Goal: Information Seeking & Learning: Check status

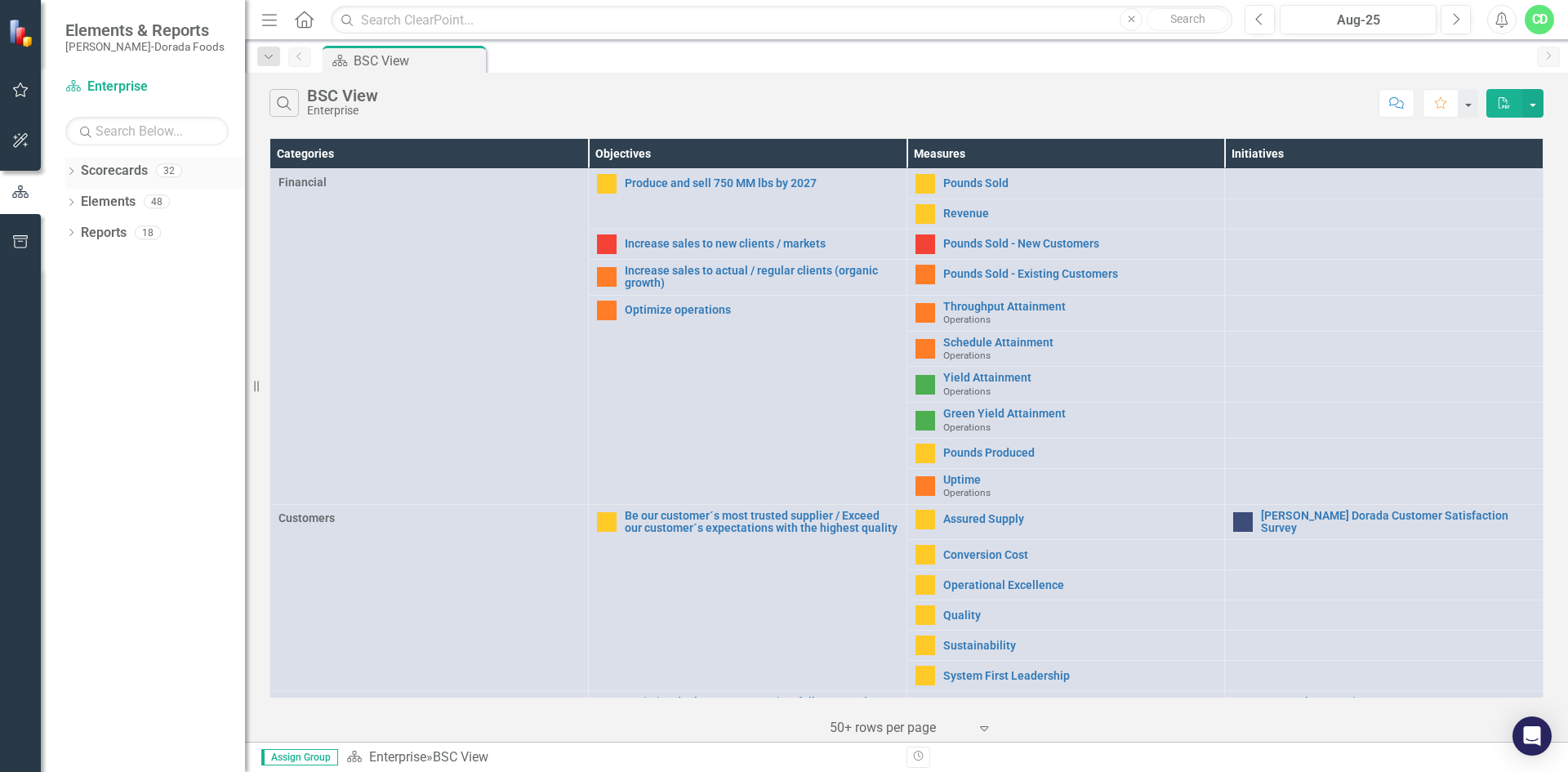
click at [78, 168] on div "Dropdown Scorecards 32" at bounding box center [155, 174] width 180 height 31
click at [70, 168] on icon "Dropdown" at bounding box center [72, 172] width 12 height 9
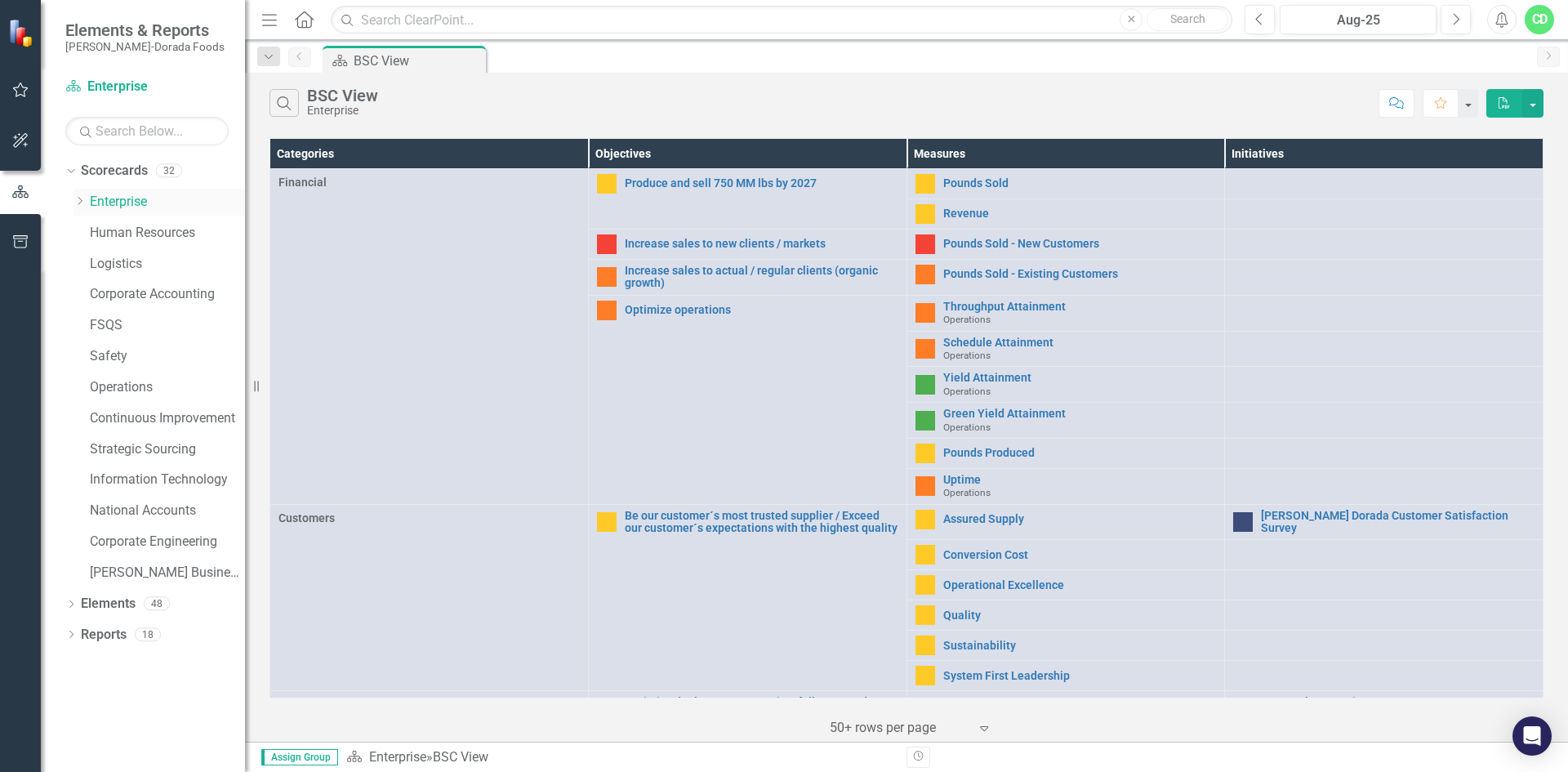
click at [77, 196] on icon "Dropdown" at bounding box center [80, 201] width 12 height 10
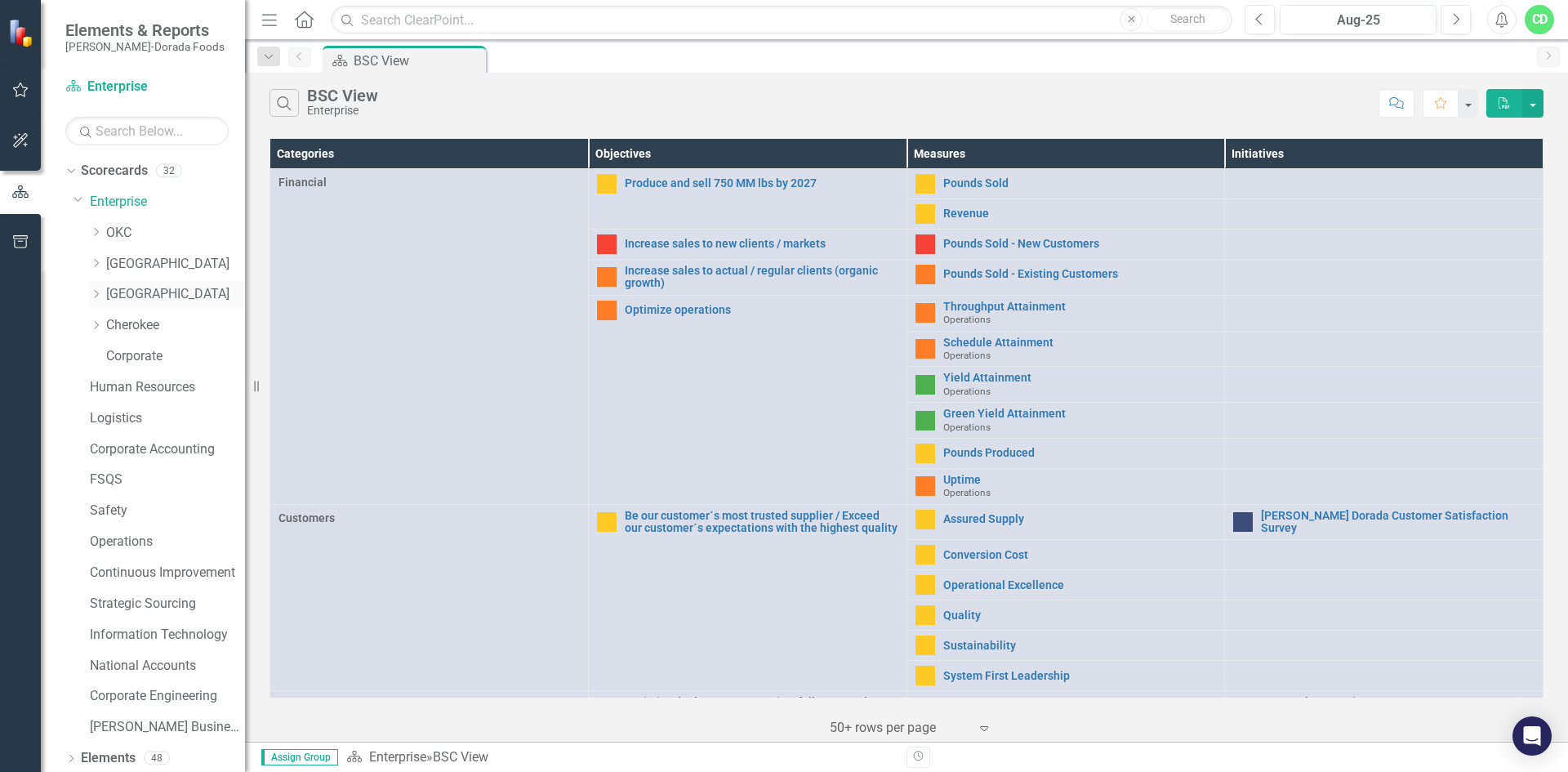
click at [90, 287] on div "Dropdown [GEOGRAPHIC_DATA]" at bounding box center [167, 294] width 155 height 27
click at [97, 298] on icon "Dropdown" at bounding box center [95, 294] width 12 height 10
click at [115, 284] on div "Dropdown [GEOGRAPHIC_DATA]" at bounding box center [167, 294] width 155 height 27
click at [160, 322] on link "Nuggets - RSV" at bounding box center [184, 325] width 123 height 19
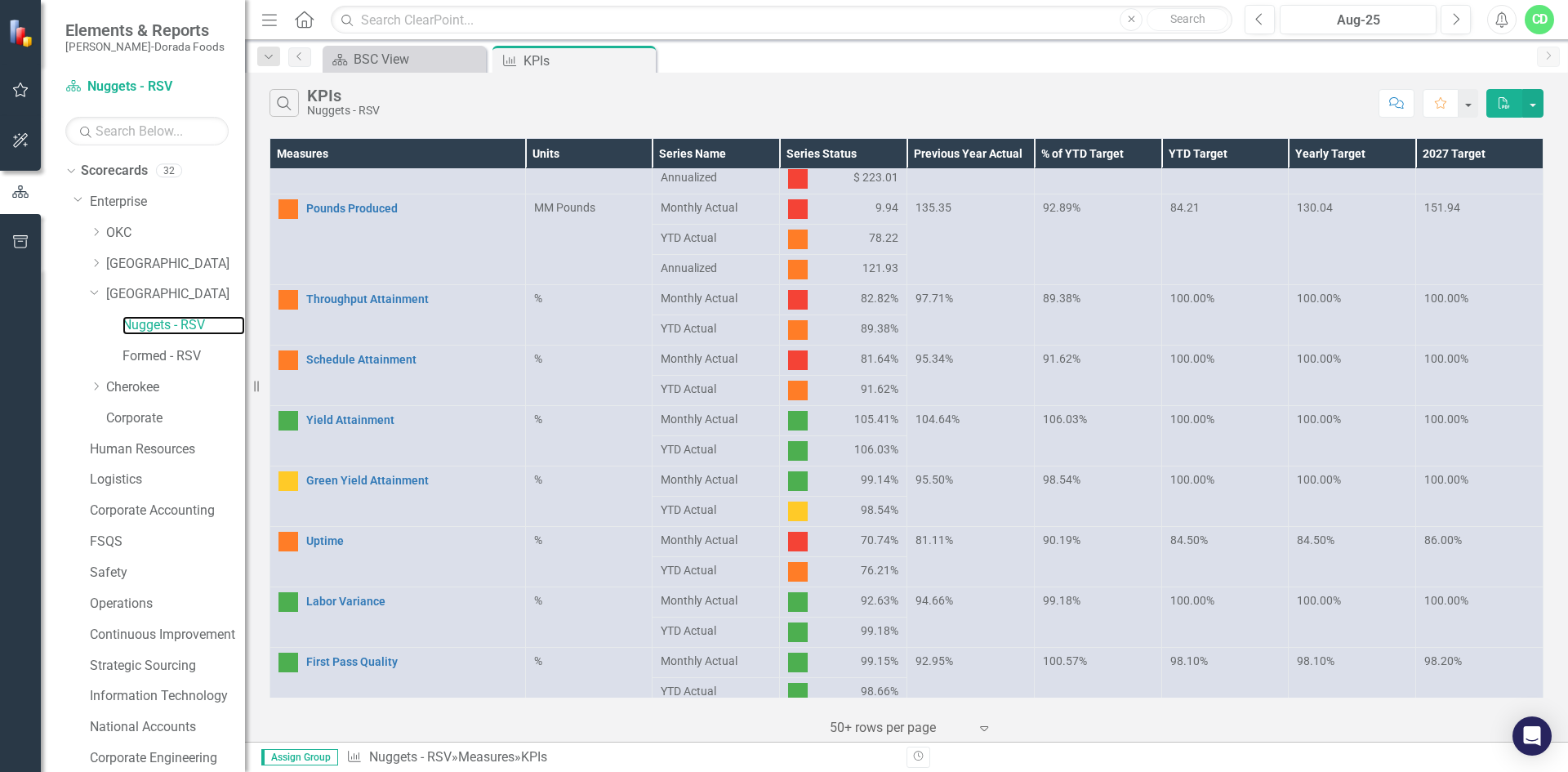
scroll to position [167, 0]
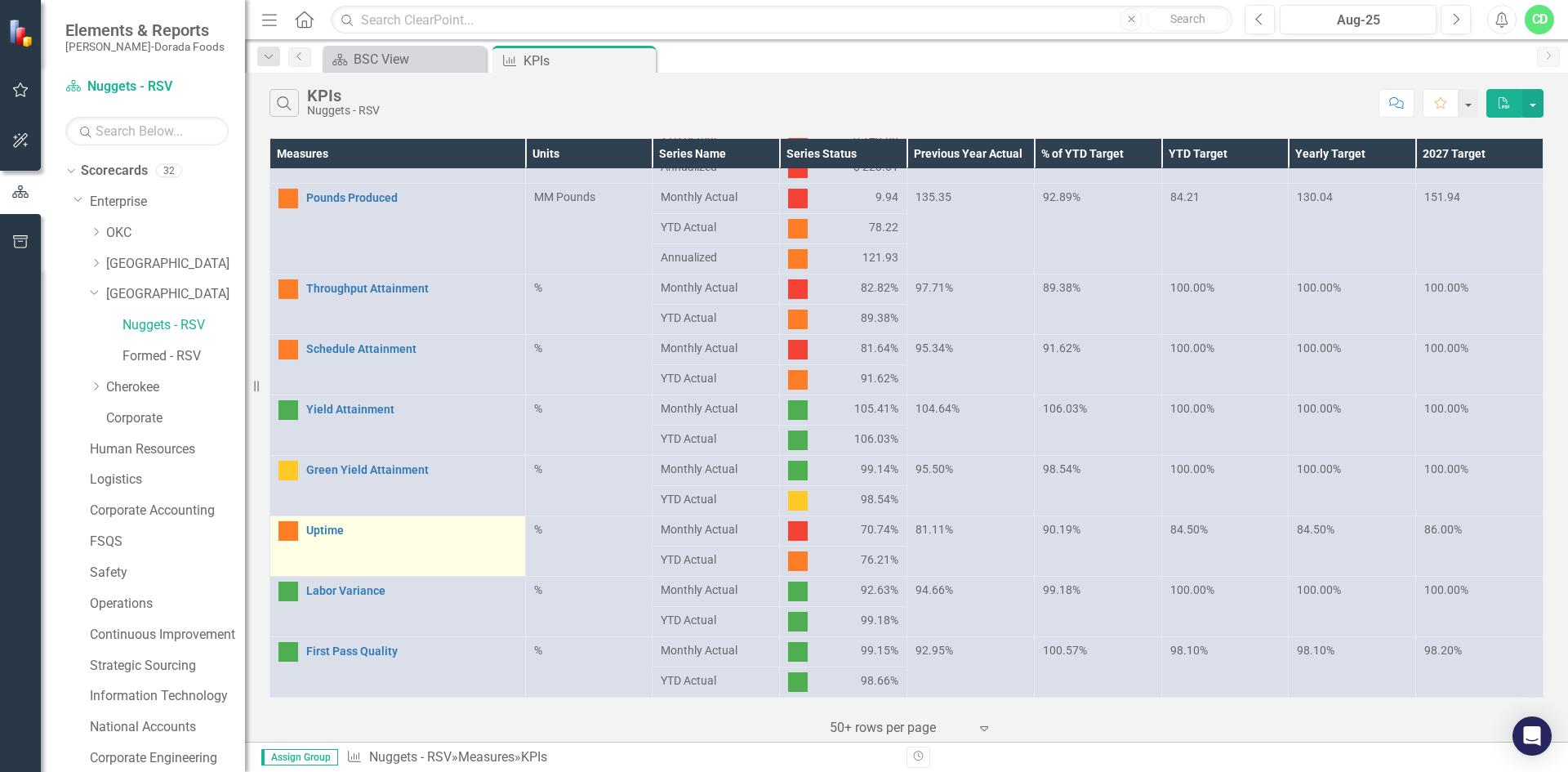
click at [406, 546] on td "Uptime Link Open Element" at bounding box center [398, 547] width 255 height 61
click at [320, 529] on link "Uptime" at bounding box center [411, 530] width 211 height 12
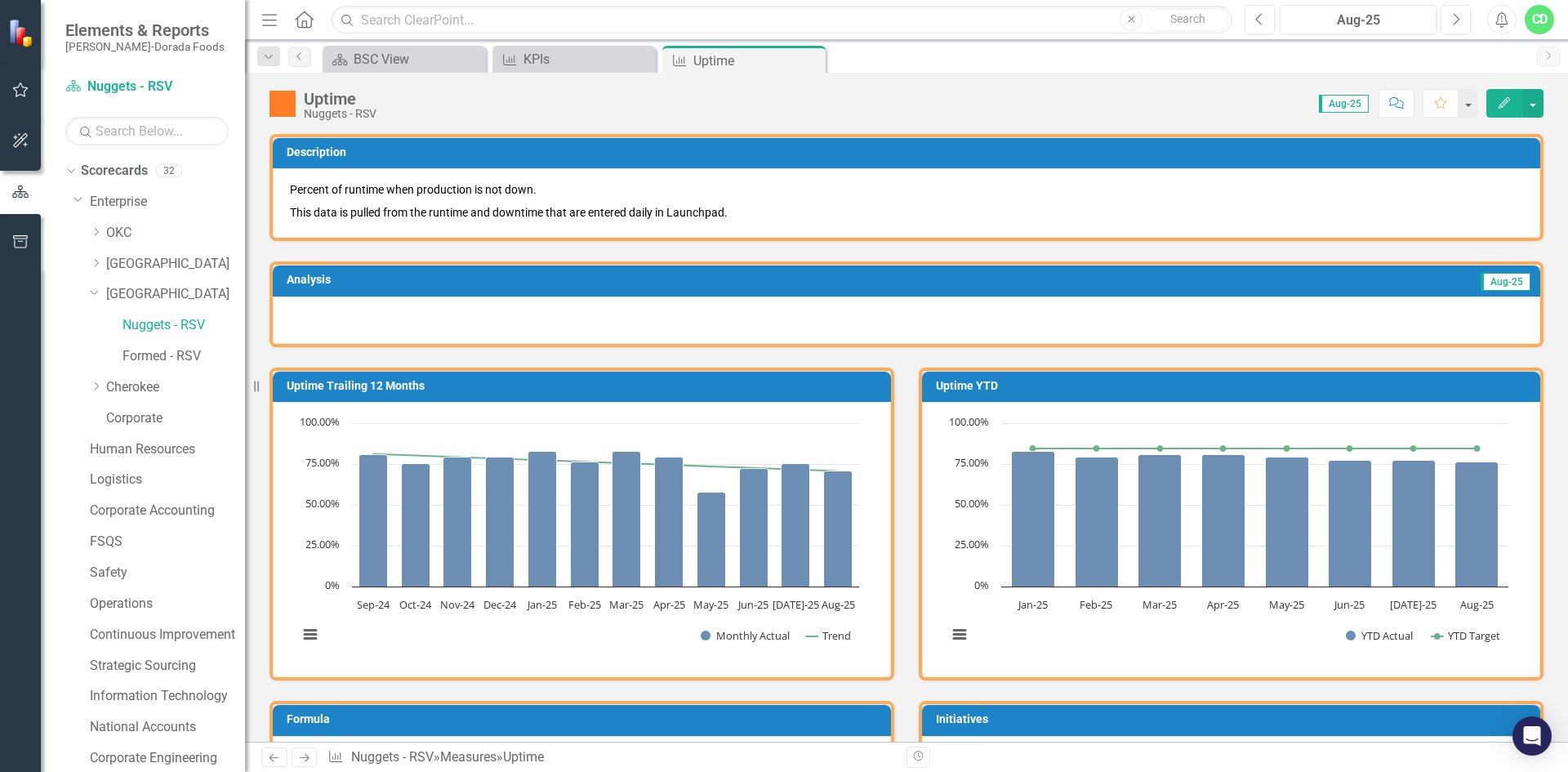
click at [842, 381] on h3 "Uptime Trailing 12 Months" at bounding box center [584, 386] width 596 height 12
drag, startPoint x: 818, startPoint y: 398, endPoint x: 912, endPoint y: 437, distance: 101.8
click at [919, 437] on div "Uptime YTD Loading... Chart Combination chart with 2 data series. Uptime YTD (C…" at bounding box center [1231, 524] width 624 height 313
click at [865, 437] on rect "Interactive chart" at bounding box center [578, 538] width 577 height 246
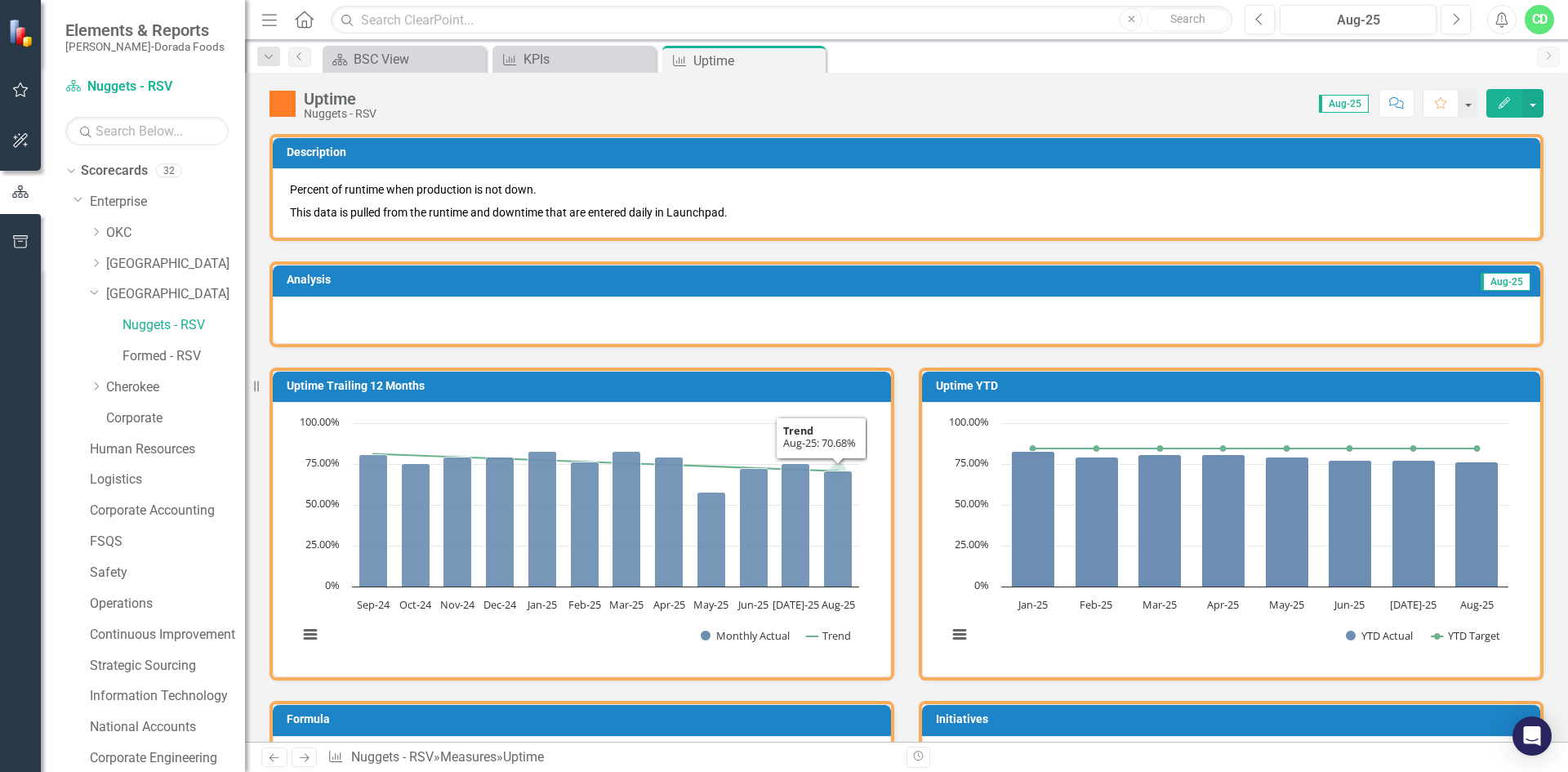
click at [847, 433] on rect "Interactive chart" at bounding box center [578, 538] width 577 height 246
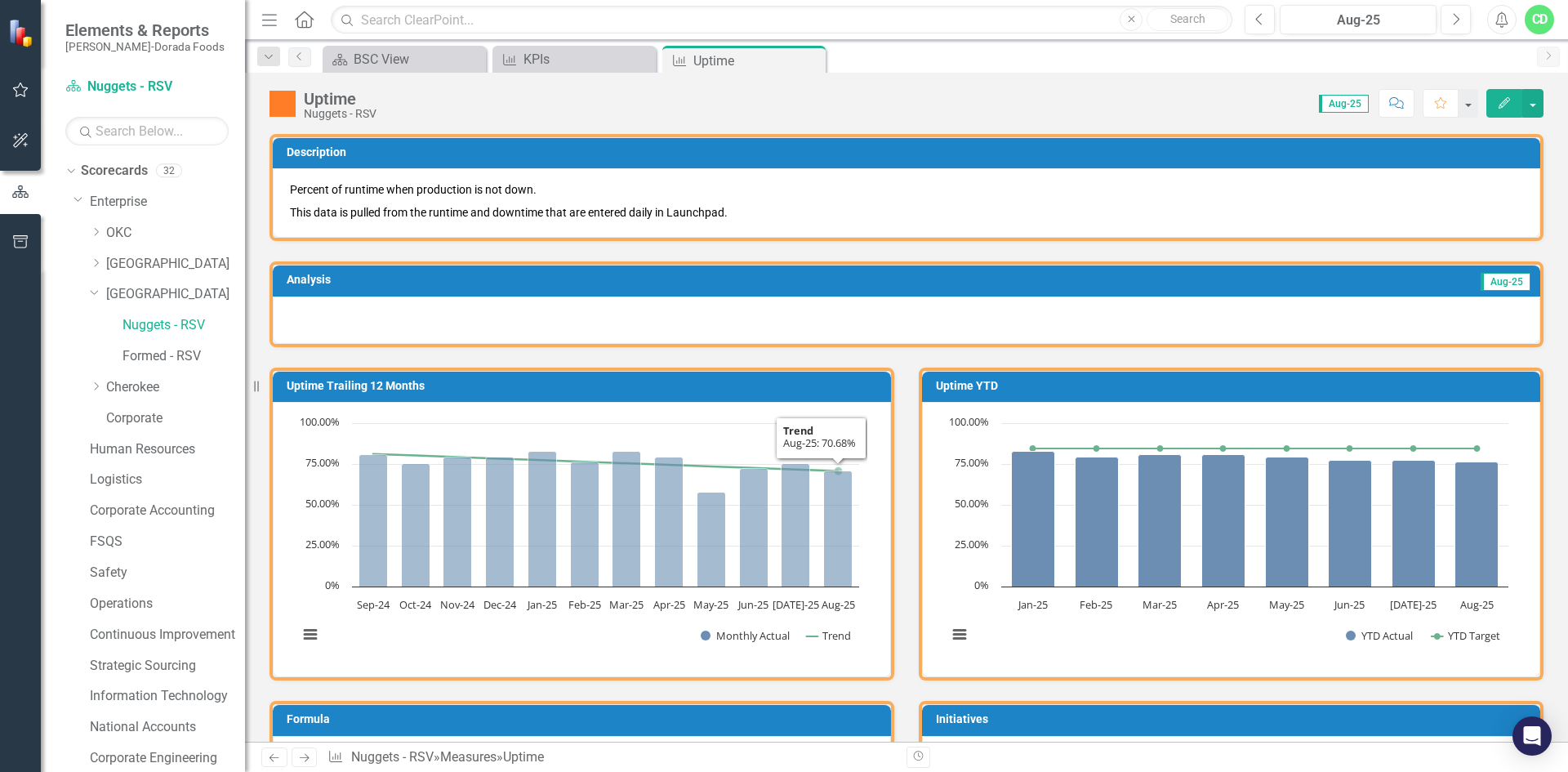
click at [878, 386] on div "Uptime Trailing 12 Months" at bounding box center [582, 387] width 619 height 31
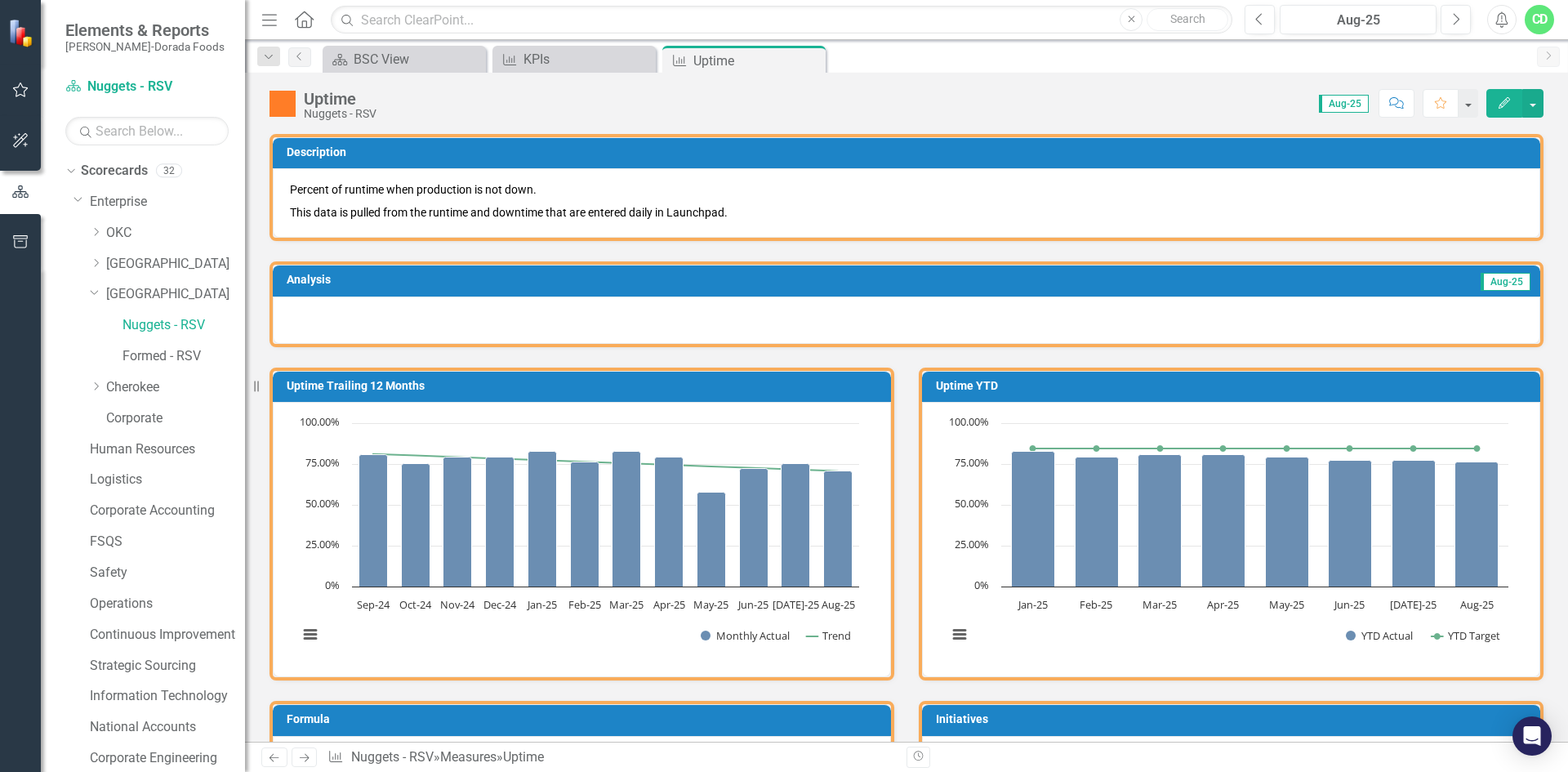
drag, startPoint x: 867, startPoint y: 376, endPoint x: 765, endPoint y: 390, distance: 103.0
click at [765, 390] on h3 "Uptime Trailing 12 Months" at bounding box center [584, 386] width 596 height 12
click at [150, 295] on link "[GEOGRAPHIC_DATA]" at bounding box center [175, 294] width 138 height 19
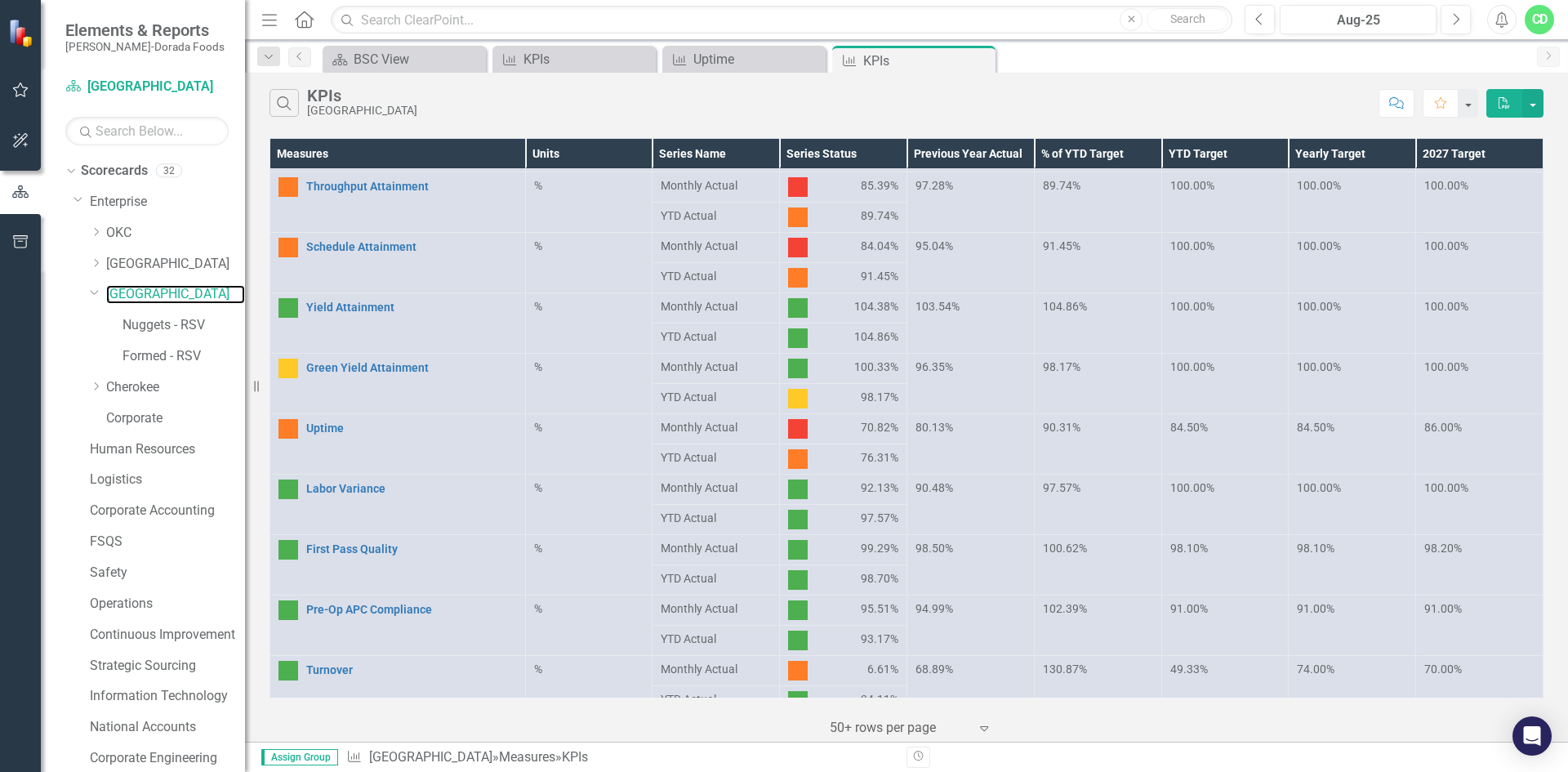
scroll to position [246, 0]
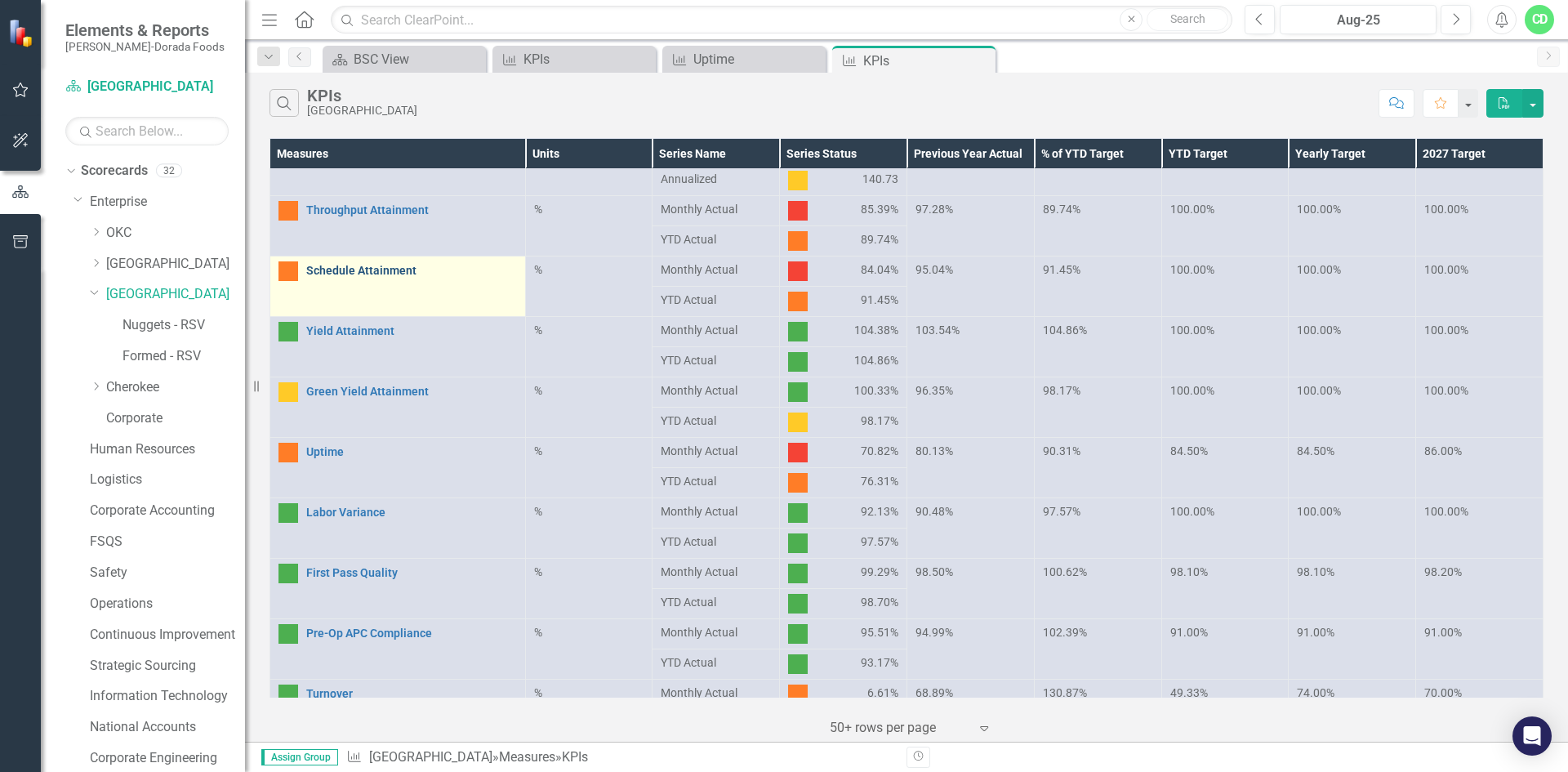
click at [391, 266] on link "Schedule Attainment" at bounding box center [411, 270] width 211 height 12
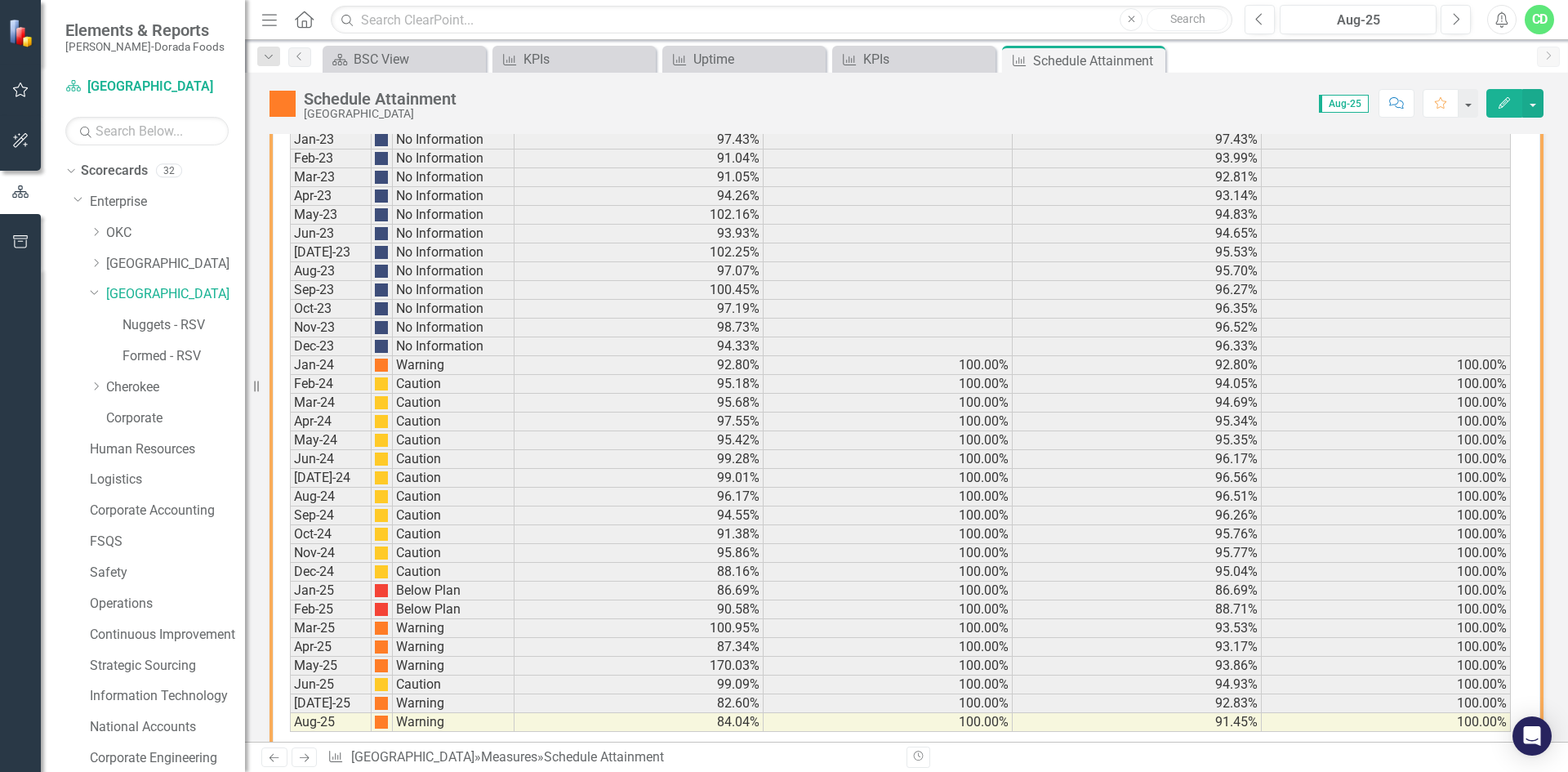
scroll to position [1061, 0]
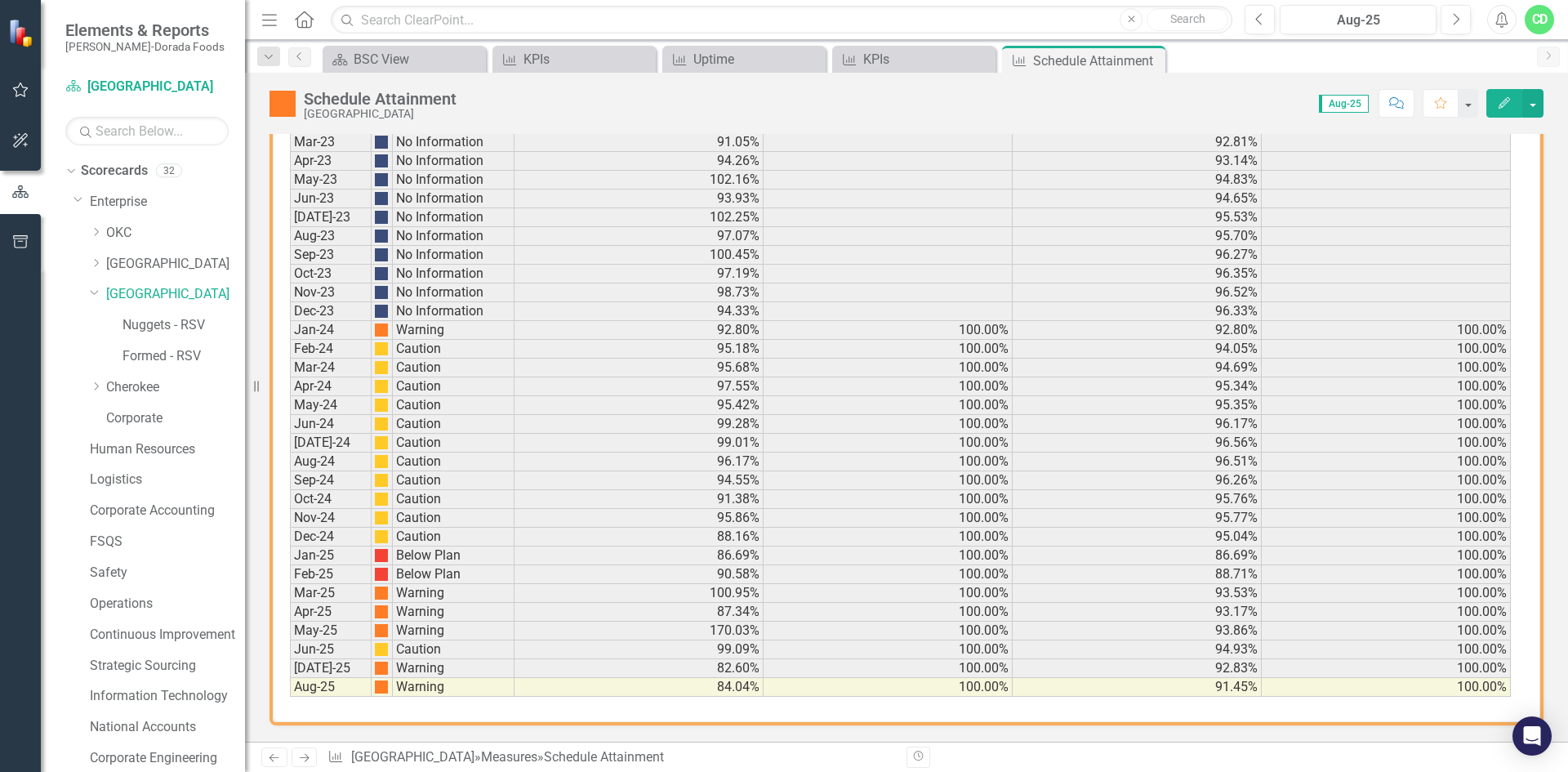
click at [601, 675] on td "82.60%" at bounding box center [639, 668] width 249 height 19
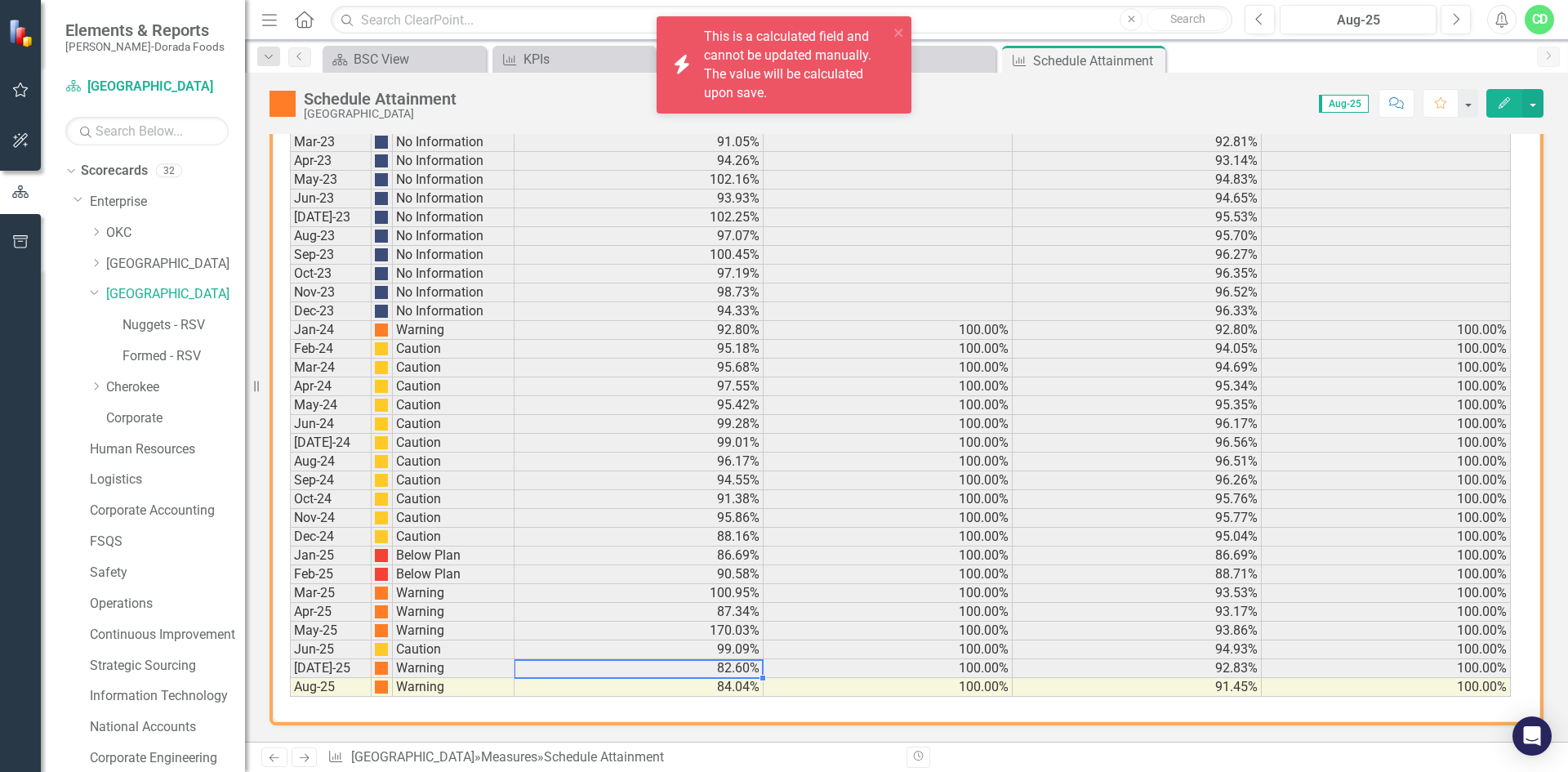
click at [619, 646] on td "99.09%" at bounding box center [639, 649] width 249 height 19
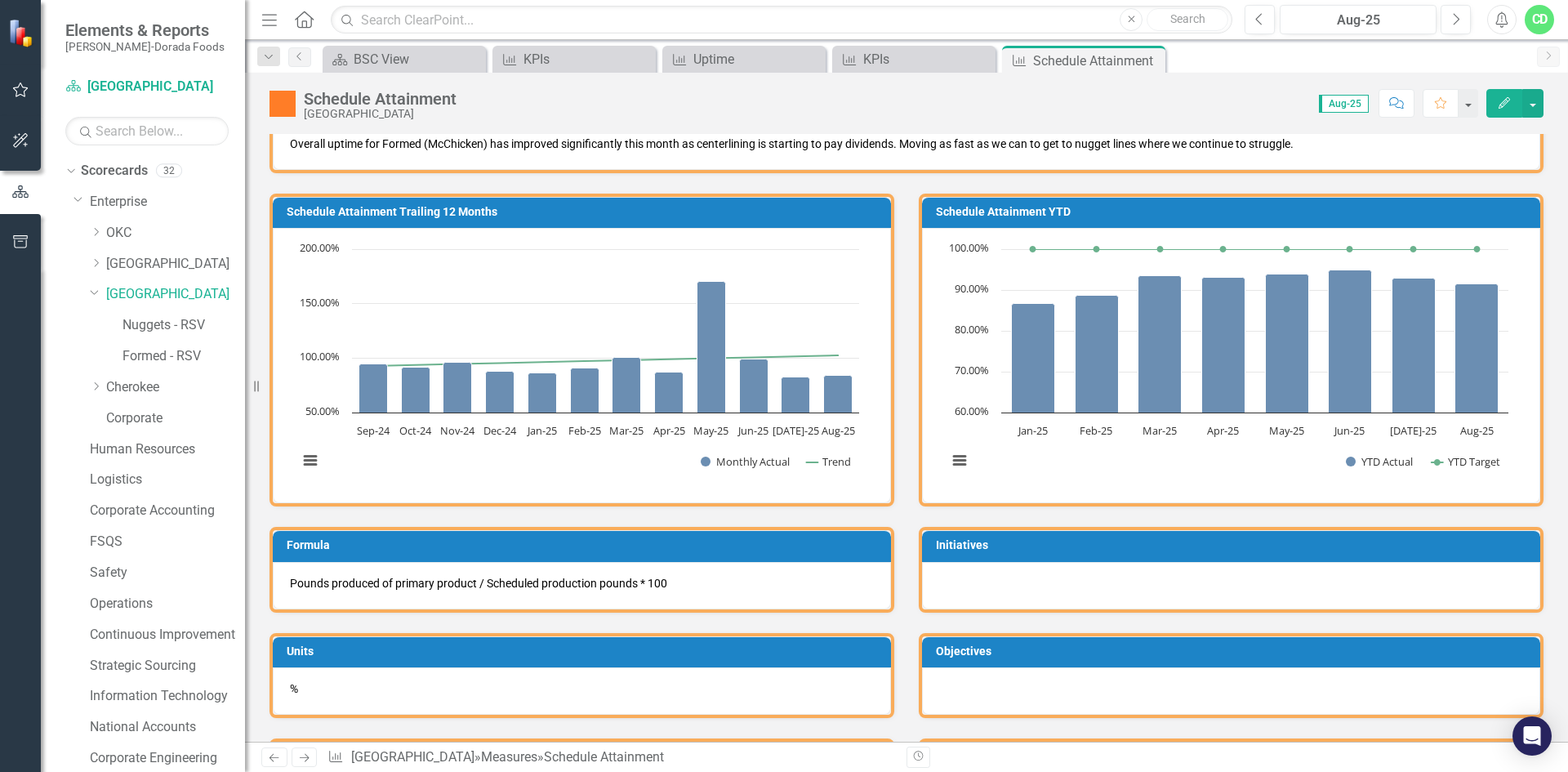
scroll to position [163, 0]
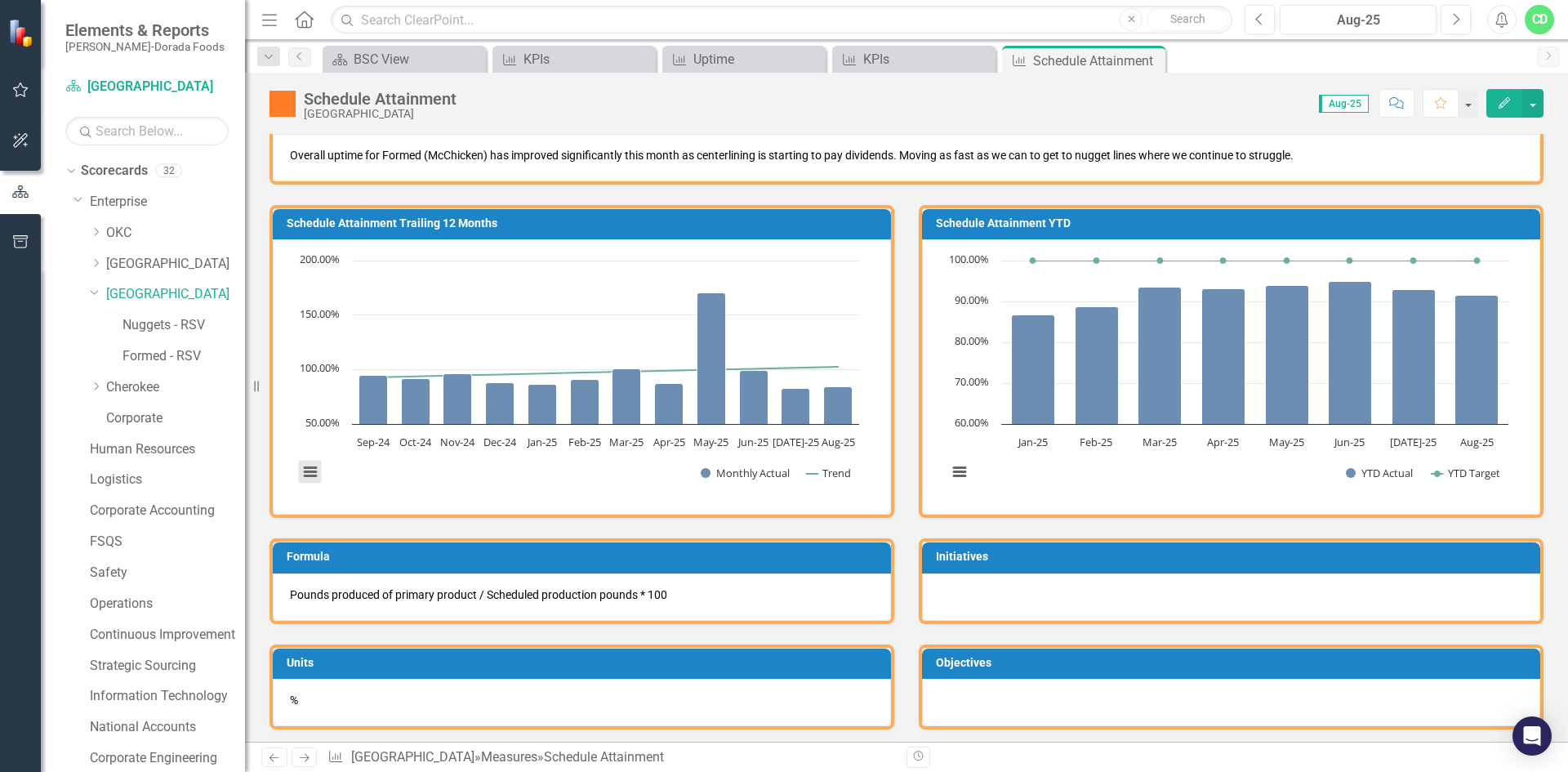
click at [306, 469] on button "View chart menu, Chart" at bounding box center [309, 471] width 23 height 23
click at [391, 482] on div "Download PNG image Download JPEG image Download PDF document Download SVG vecto…" at bounding box center [378, 403] width 206 height 159
click at [168, 354] on link "Formed - RSV" at bounding box center [184, 357] width 123 height 19
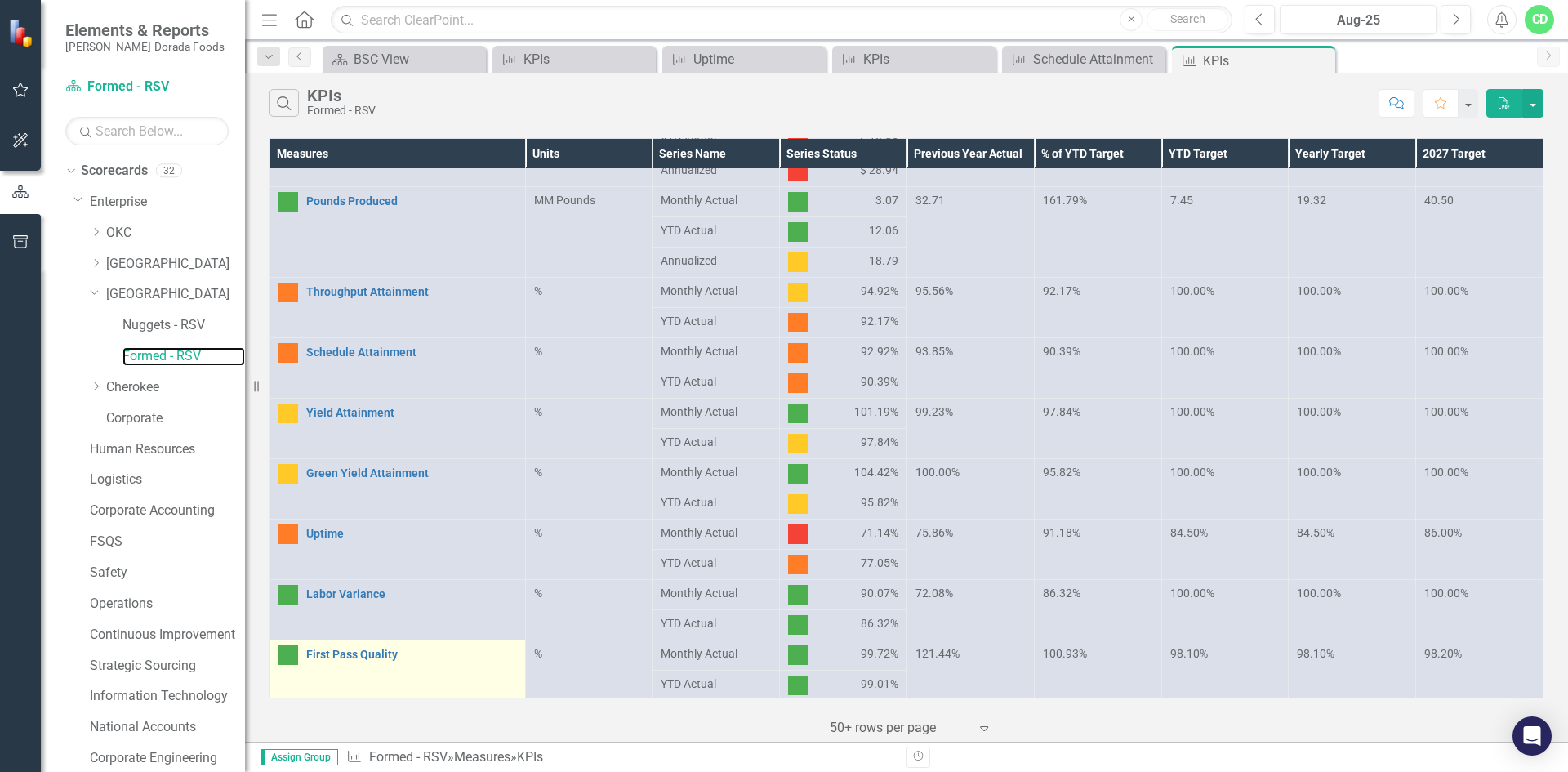
scroll to position [167, 0]
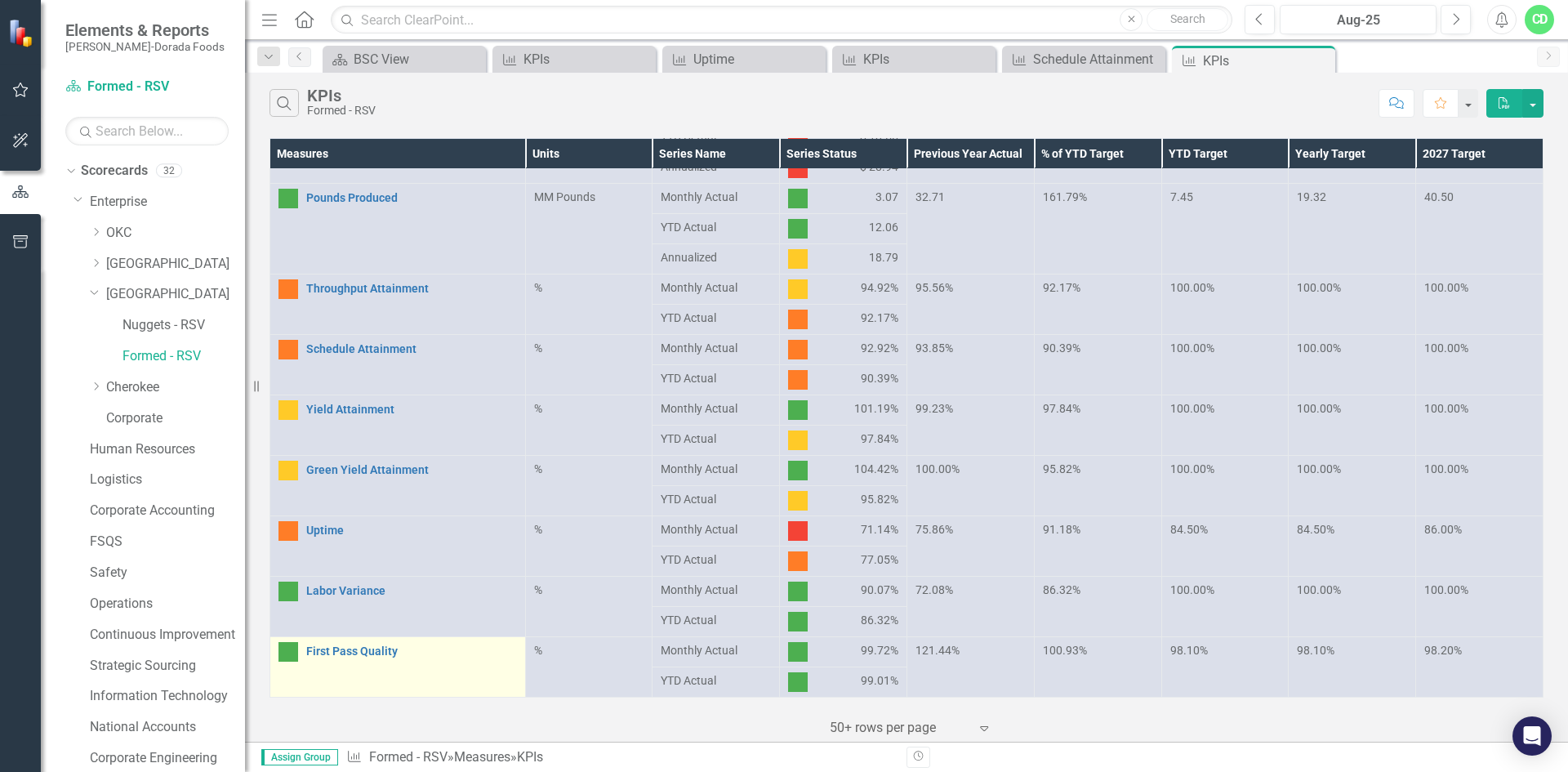
click at [457, 666] on td "First Pass Quality Link Open Element" at bounding box center [398, 668] width 255 height 61
click at [361, 650] on link "First Pass Quality" at bounding box center [411, 651] width 211 height 12
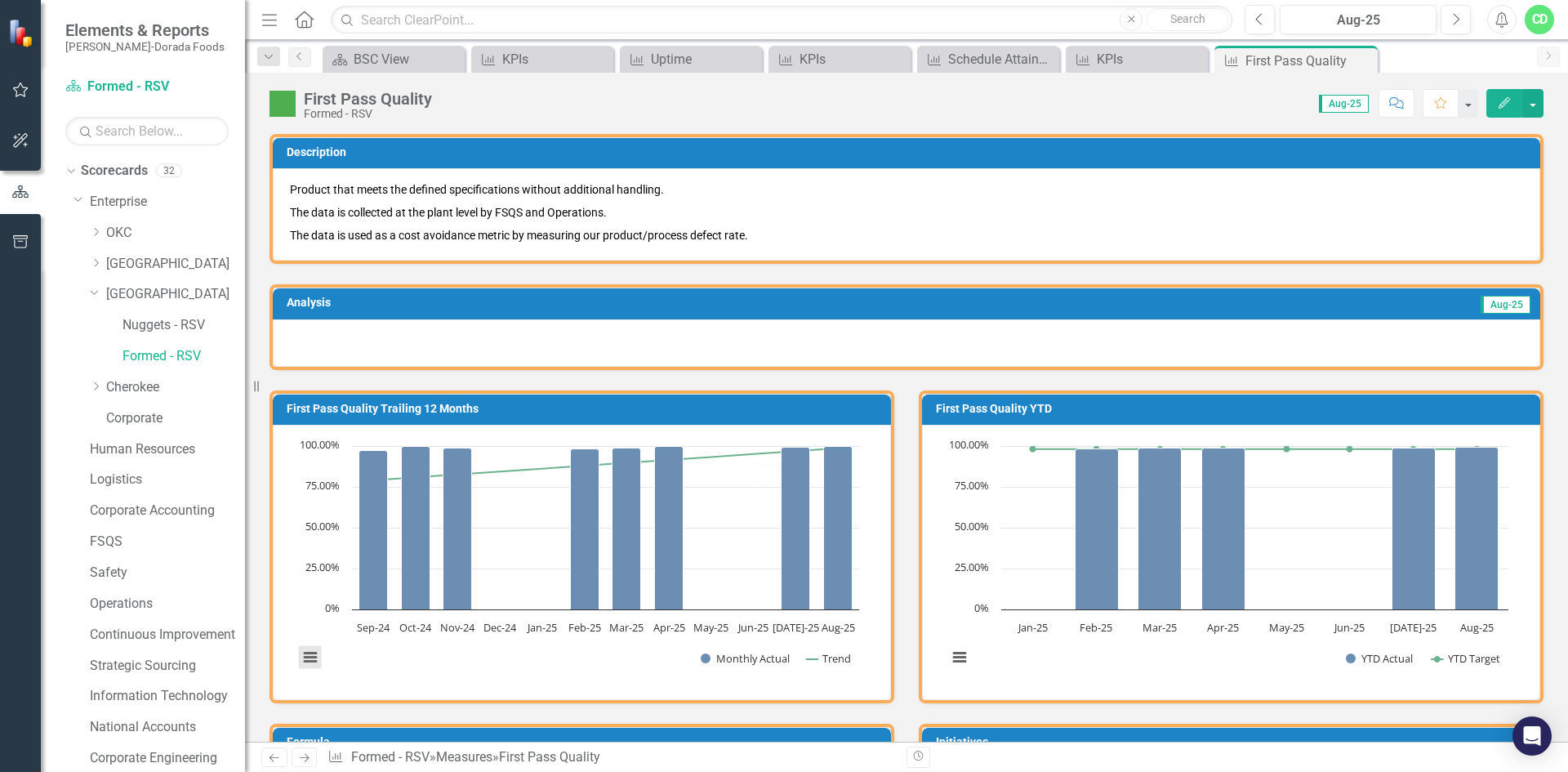
click at [313, 658] on button "View chart menu, Chart" at bounding box center [309, 657] width 23 height 23
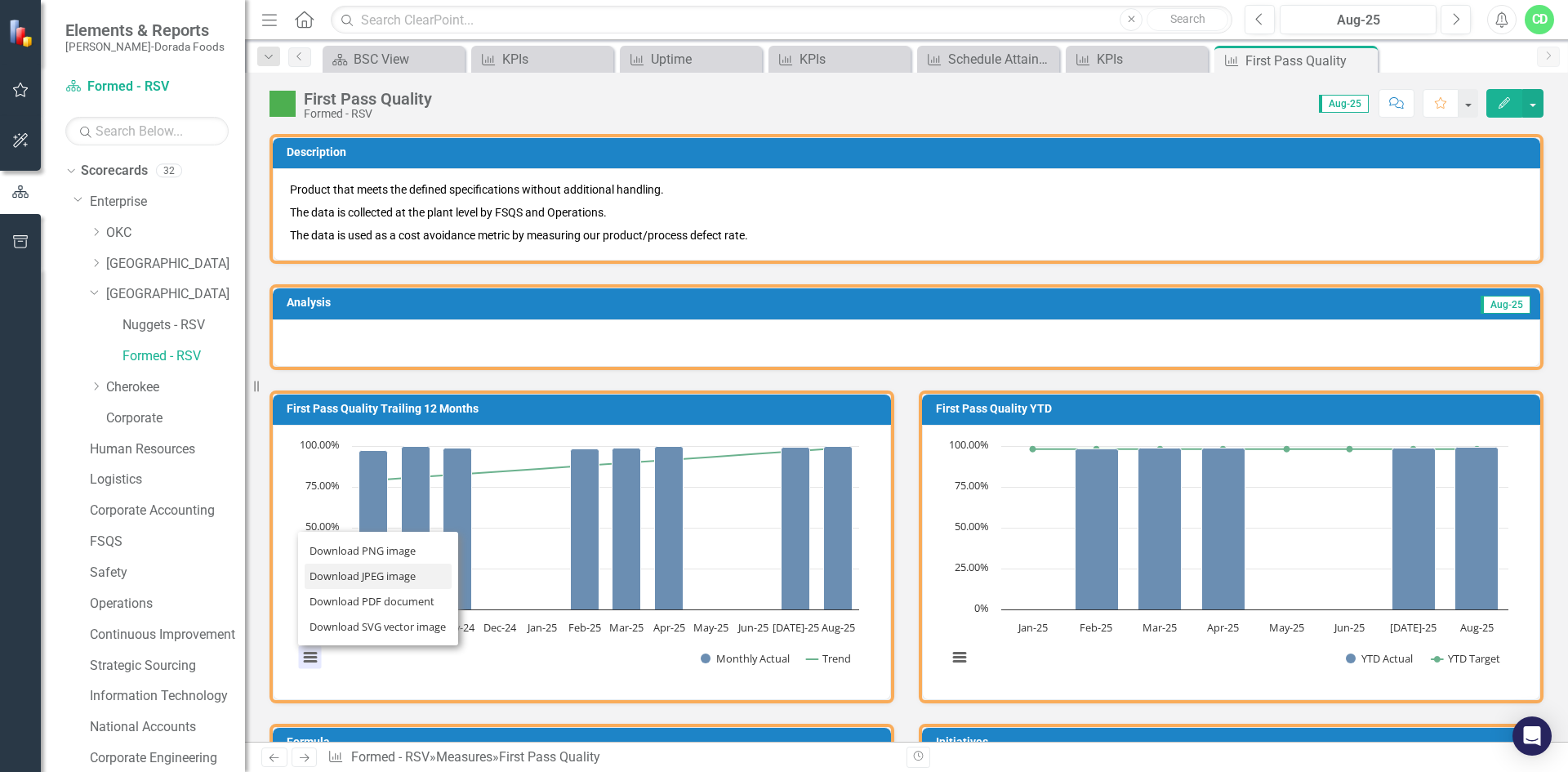
click at [354, 579] on li "Download JPEG image" at bounding box center [378, 577] width 147 height 26
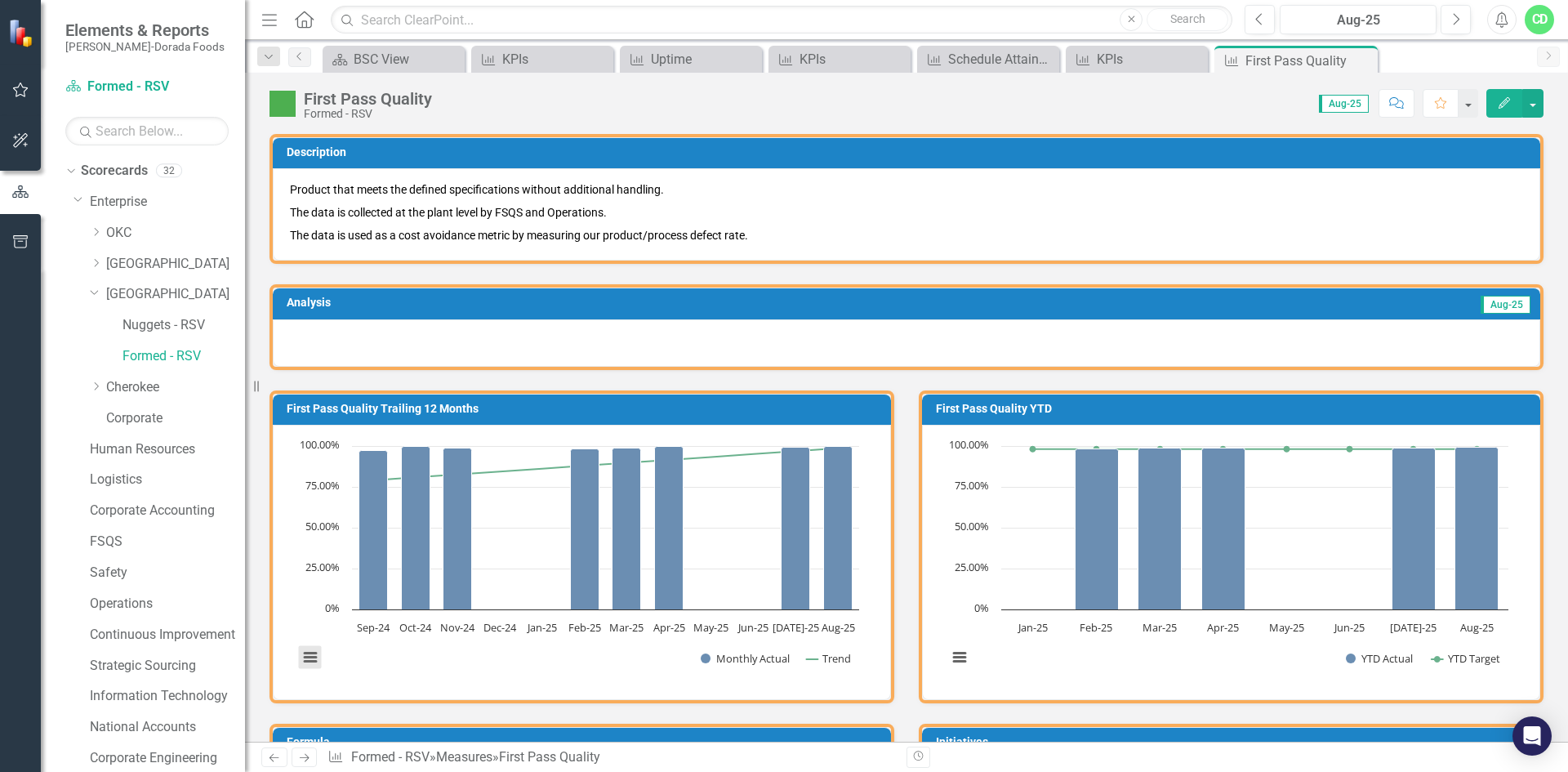
click at [304, 657] on button "View chart menu, Chart" at bounding box center [309, 657] width 23 height 23
click at [361, 601] on li "Download PDF document" at bounding box center [378, 602] width 147 height 26
click at [146, 292] on link "[GEOGRAPHIC_DATA]" at bounding box center [175, 294] width 138 height 19
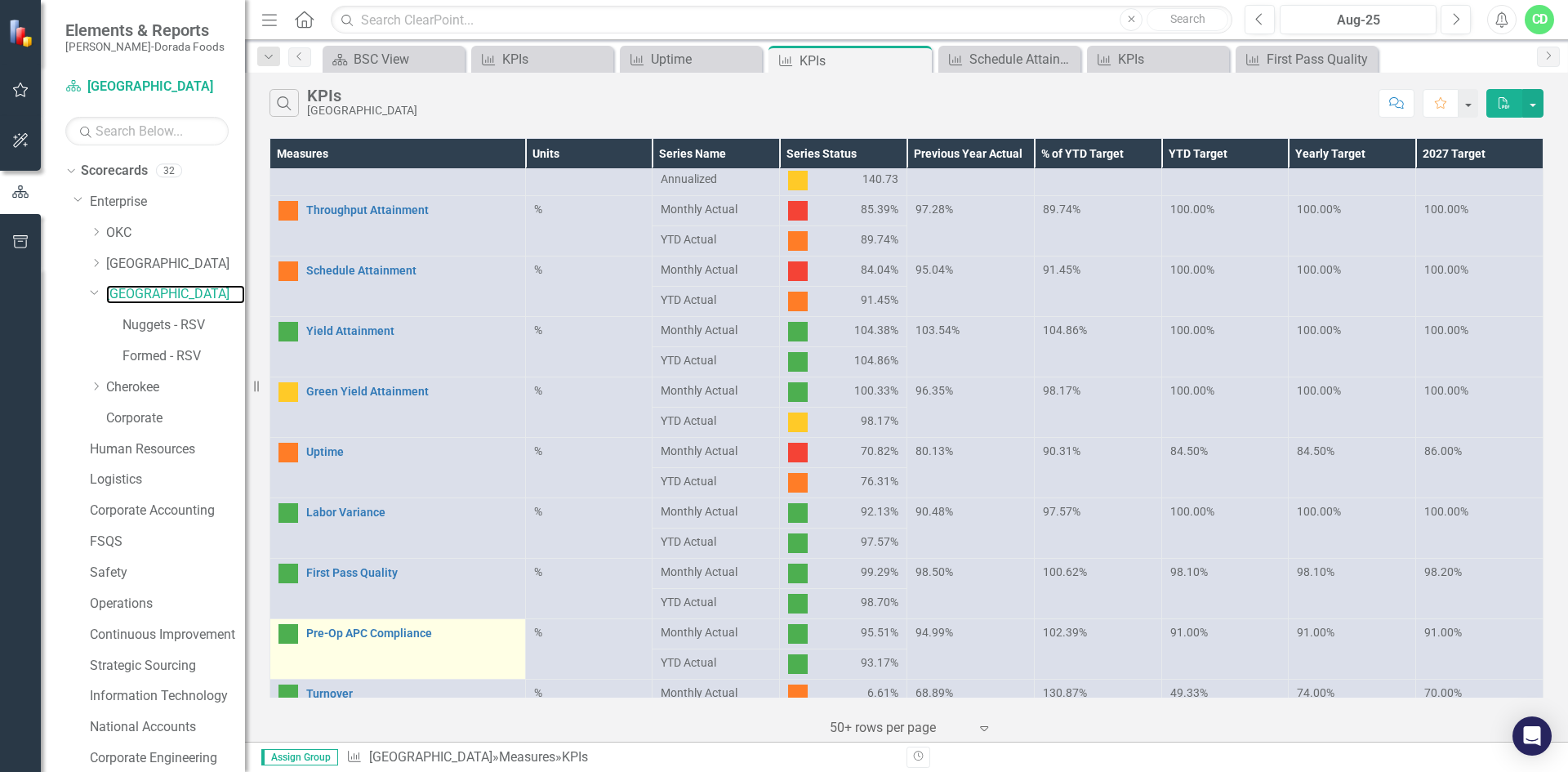
scroll to position [409, 0]
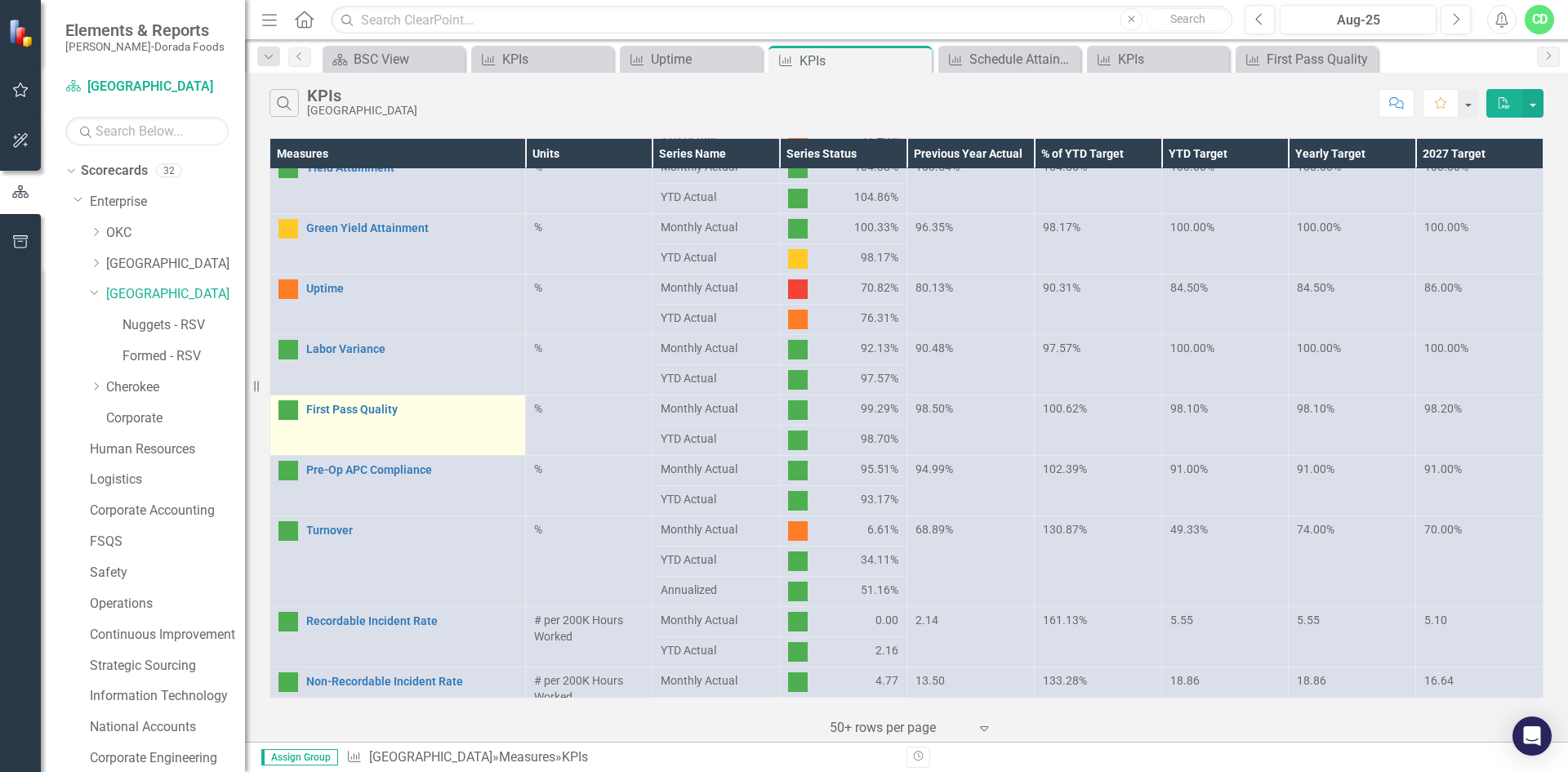
click at [412, 425] on td "First Pass Quality Link Open Element" at bounding box center [398, 426] width 255 height 61
click at [327, 413] on link "First Pass Quality" at bounding box center [411, 410] width 211 height 12
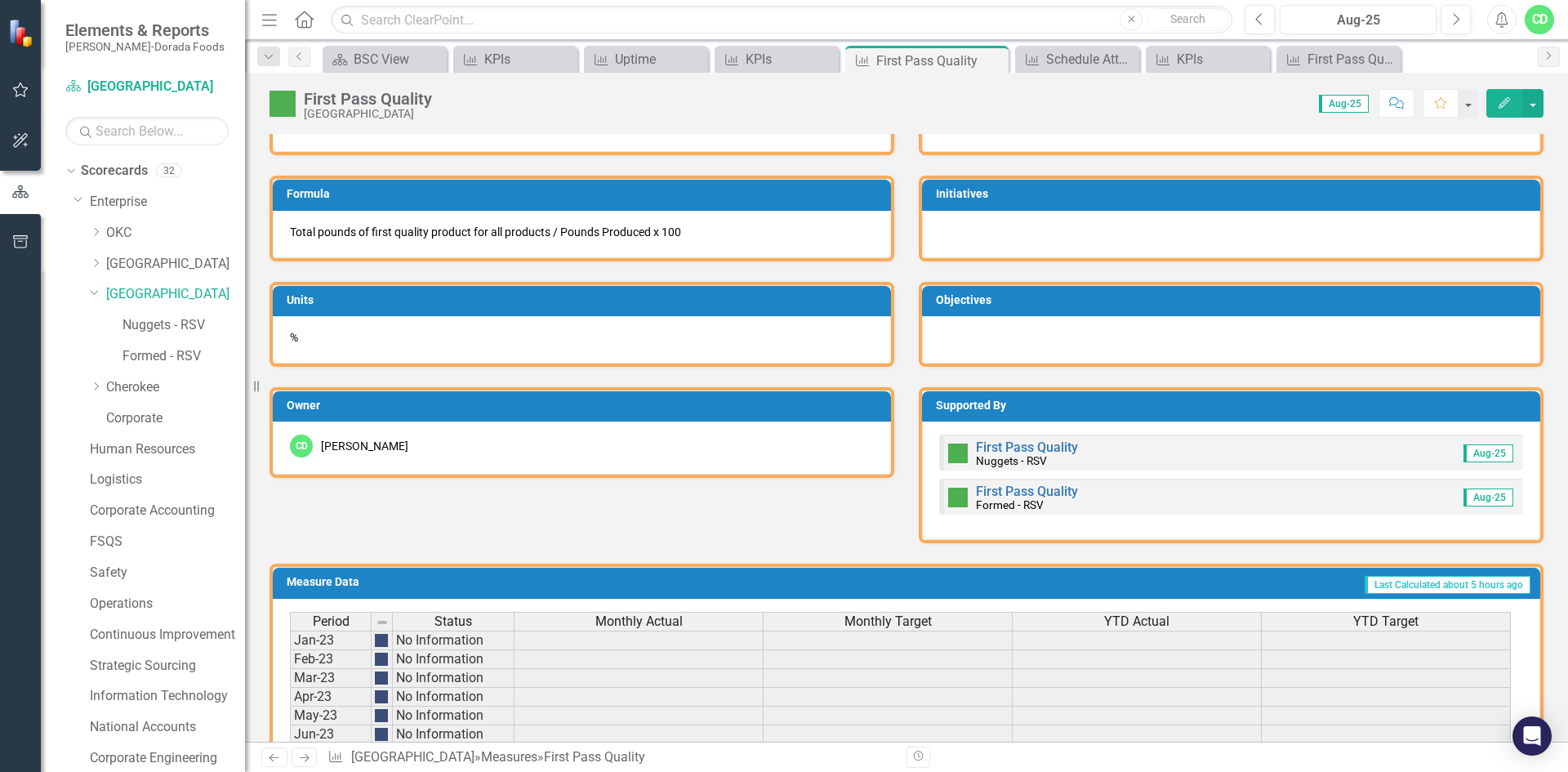
scroll to position [572, 0]
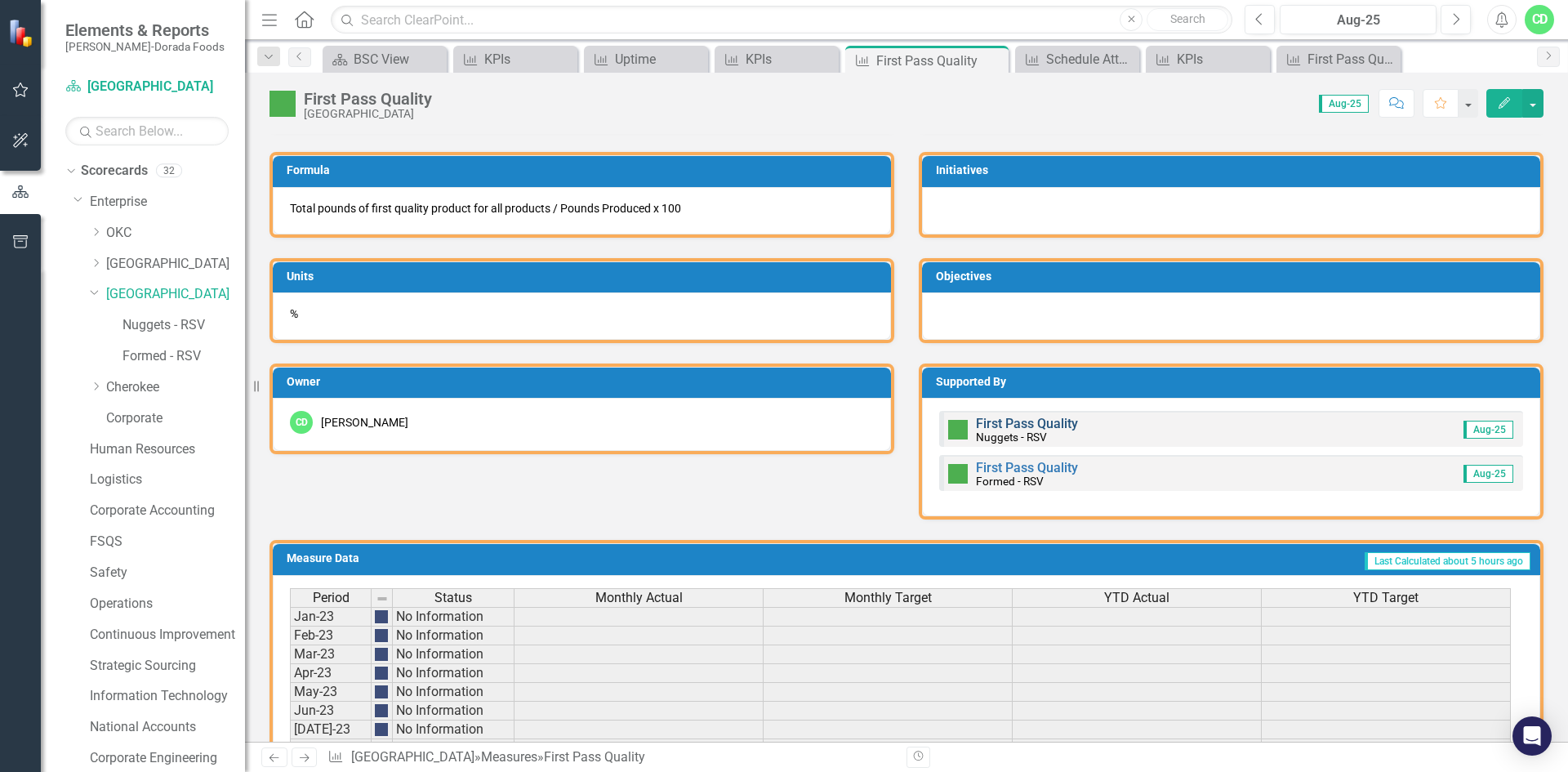
click at [1002, 428] on link "First Pass Quality" at bounding box center [1027, 423] width 102 height 16
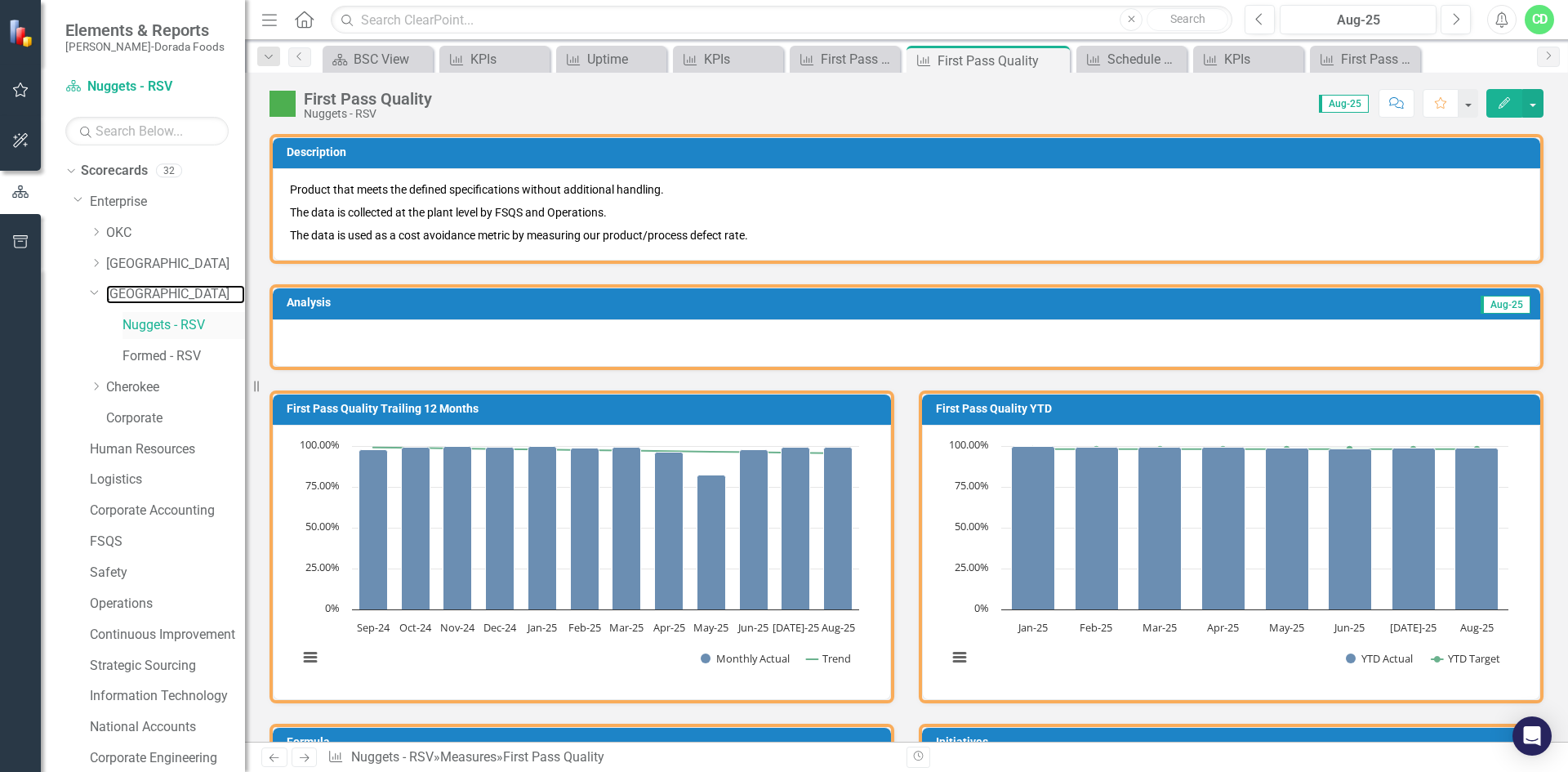
drag, startPoint x: 135, startPoint y: 294, endPoint x: 175, endPoint y: 318, distance: 46.6
click at [137, 297] on link "[GEOGRAPHIC_DATA]" at bounding box center [175, 294] width 138 height 19
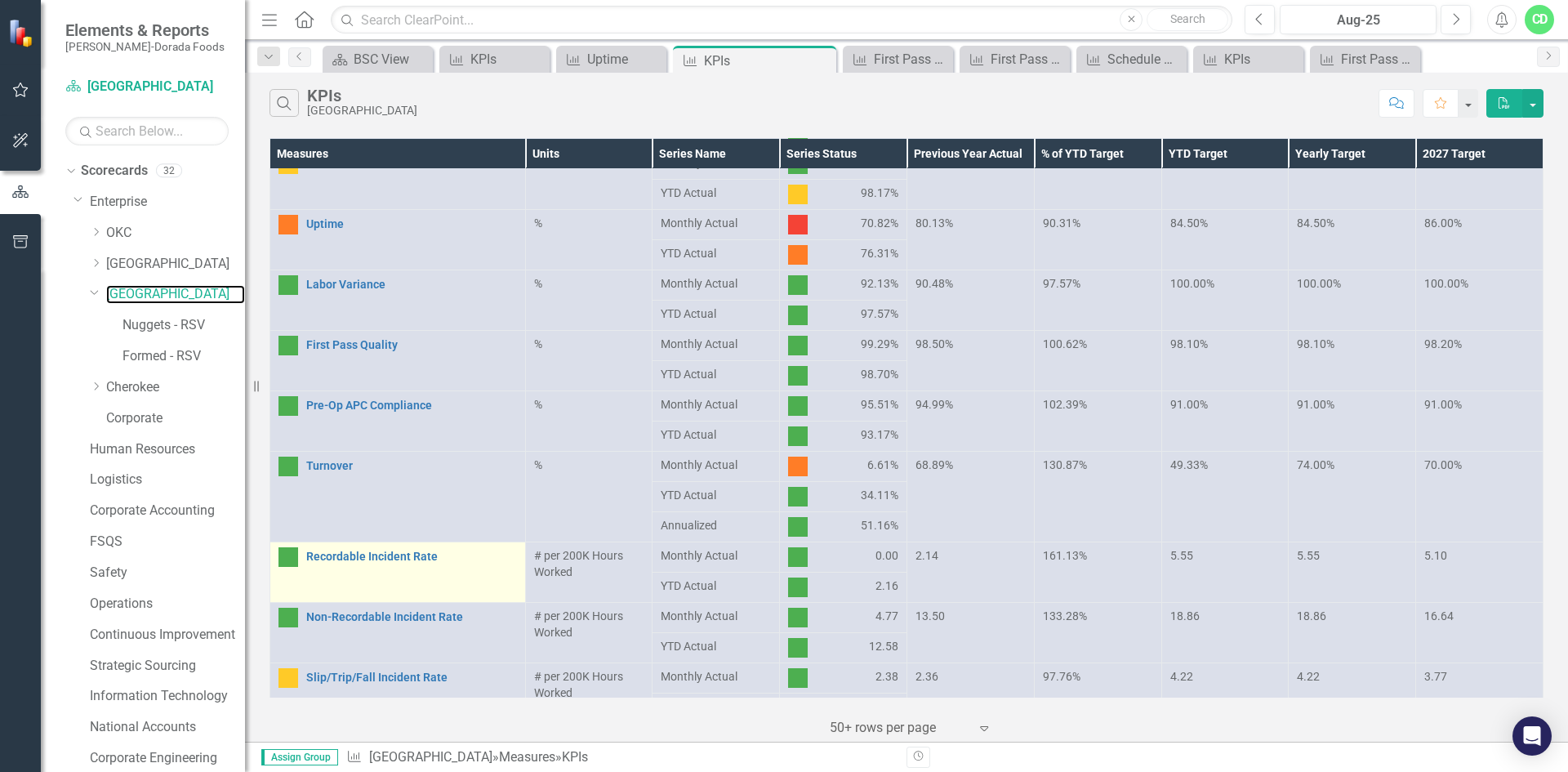
scroll to position [490, 0]
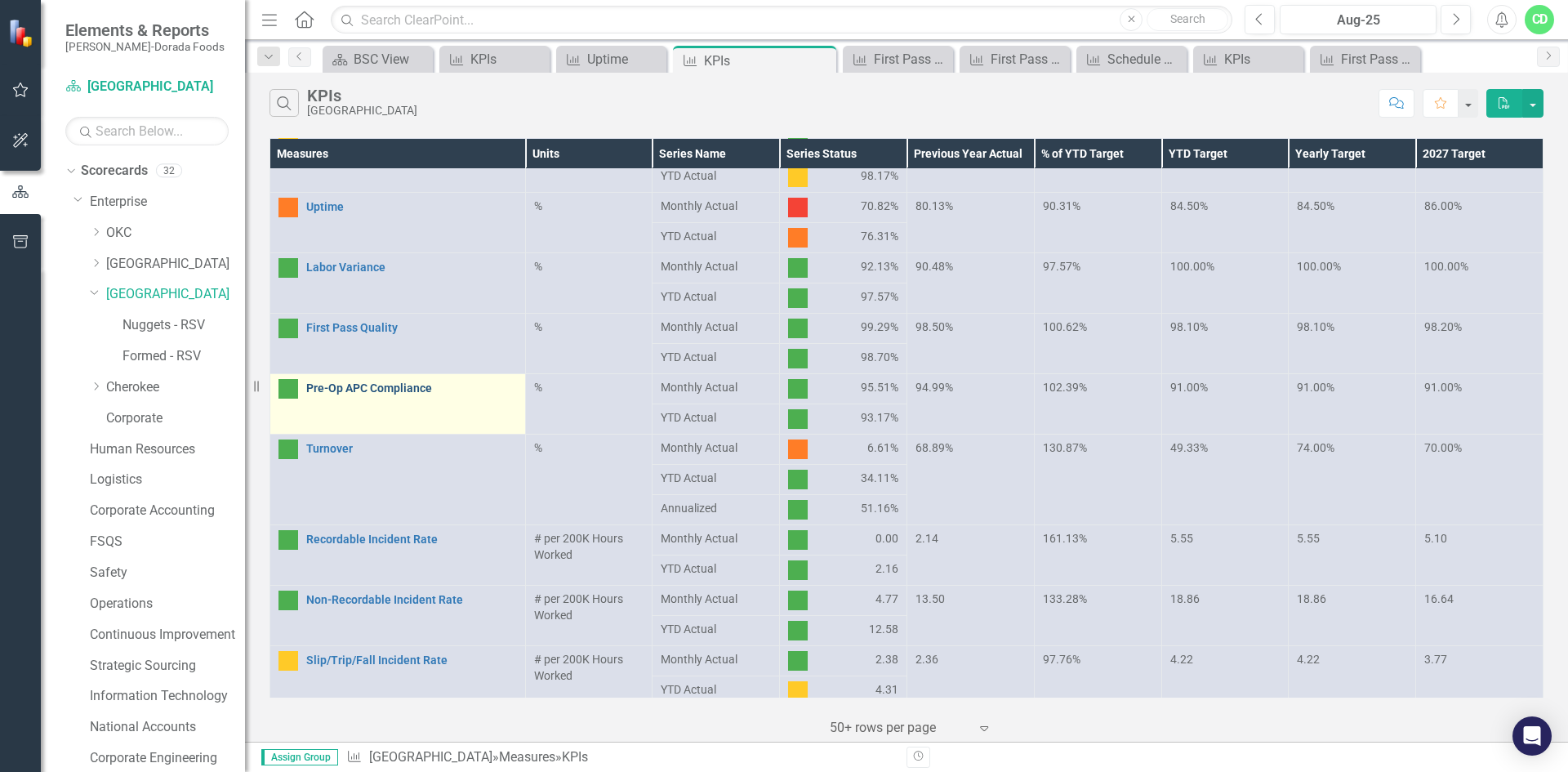
click at [426, 395] on link "Pre-Op APC Compliance" at bounding box center [411, 388] width 211 height 12
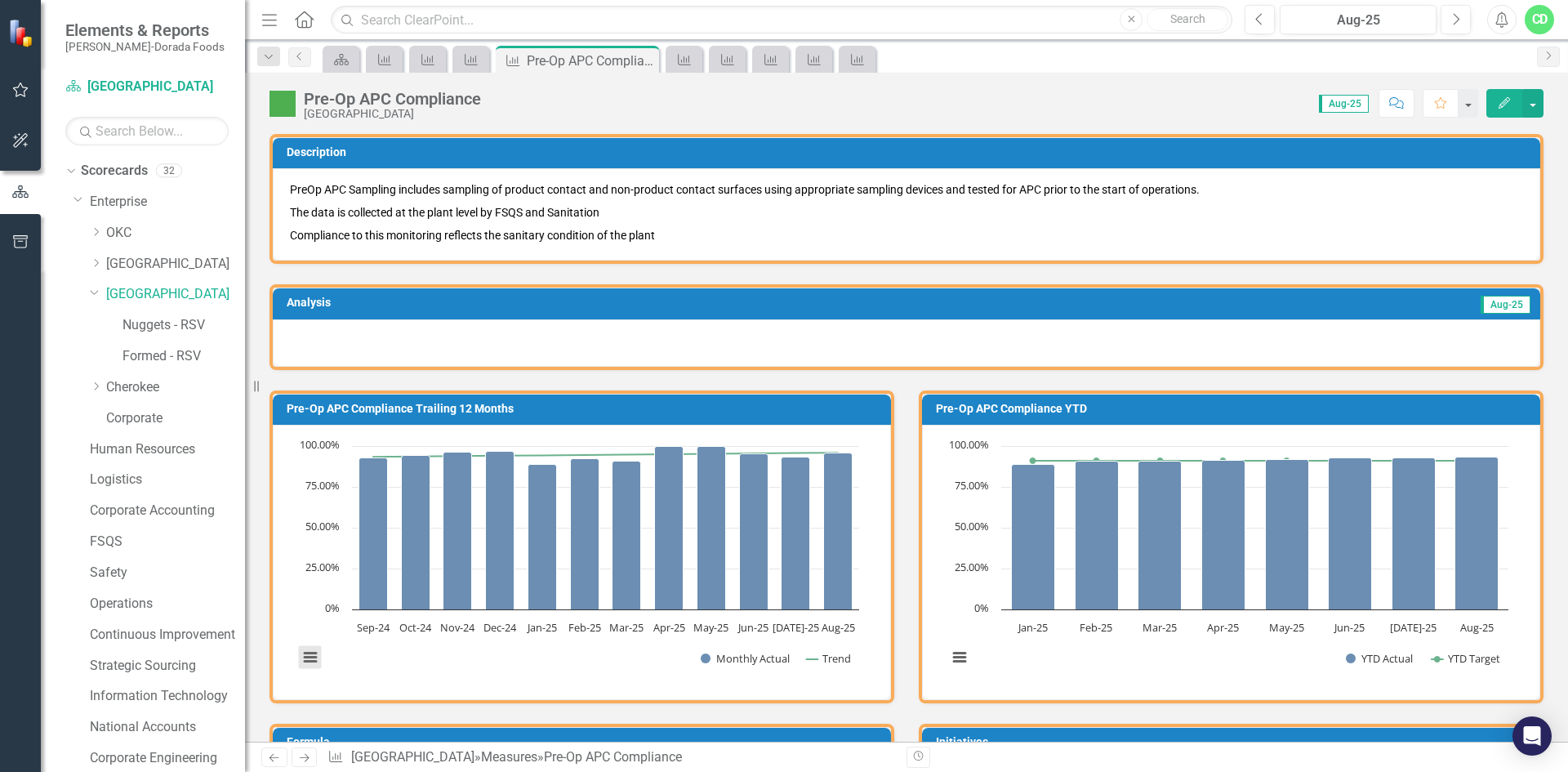
click at [304, 660] on button "View chart menu, Chart" at bounding box center [309, 657] width 23 height 23
click at [362, 602] on li "Download PDF document" at bounding box center [378, 602] width 147 height 26
click at [304, 51] on icon "Previous" at bounding box center [299, 56] width 13 height 10
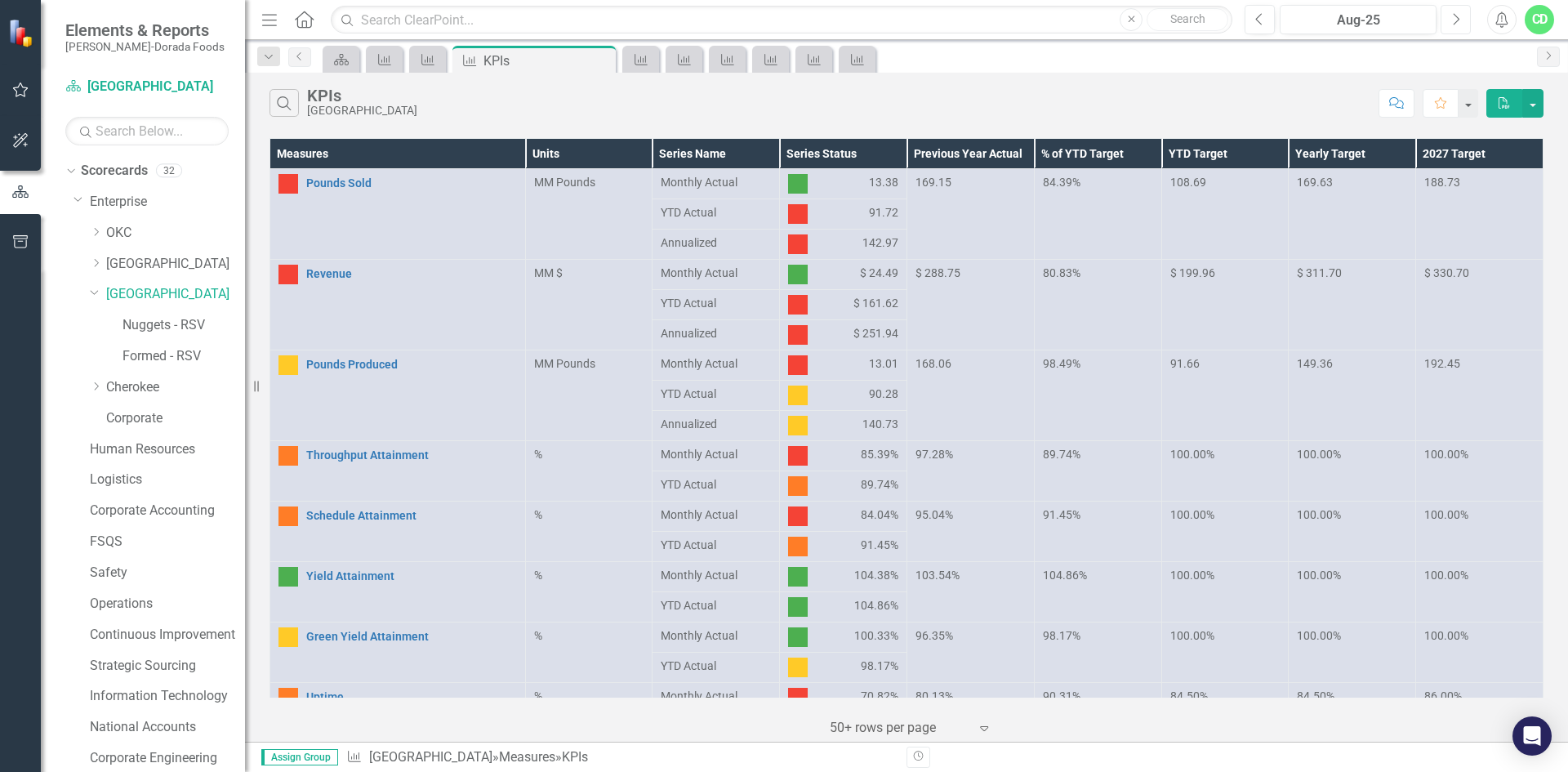
click at [1459, 22] on icon "Next" at bounding box center [1455, 19] width 9 height 15
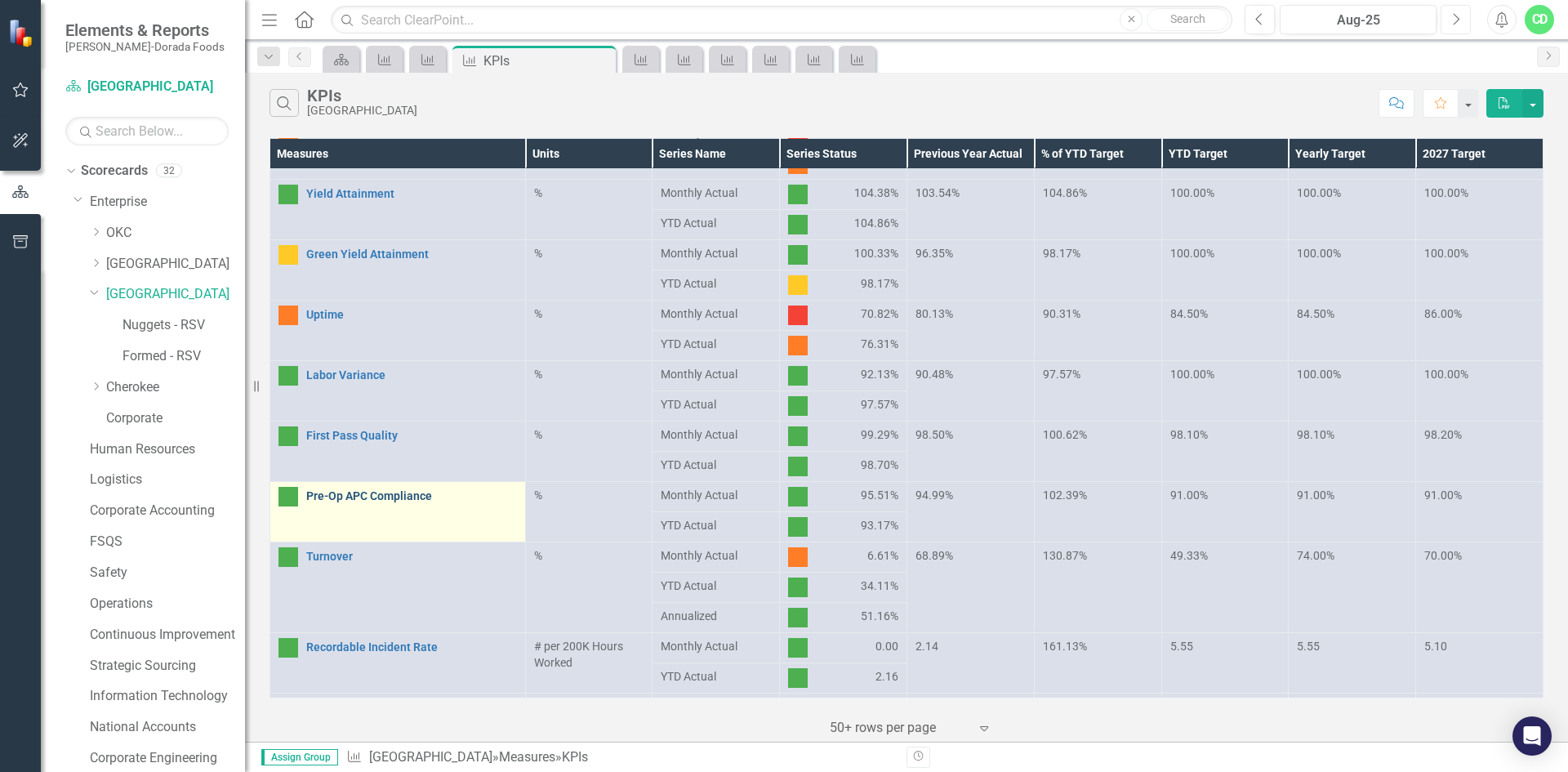
scroll to position [409, 0]
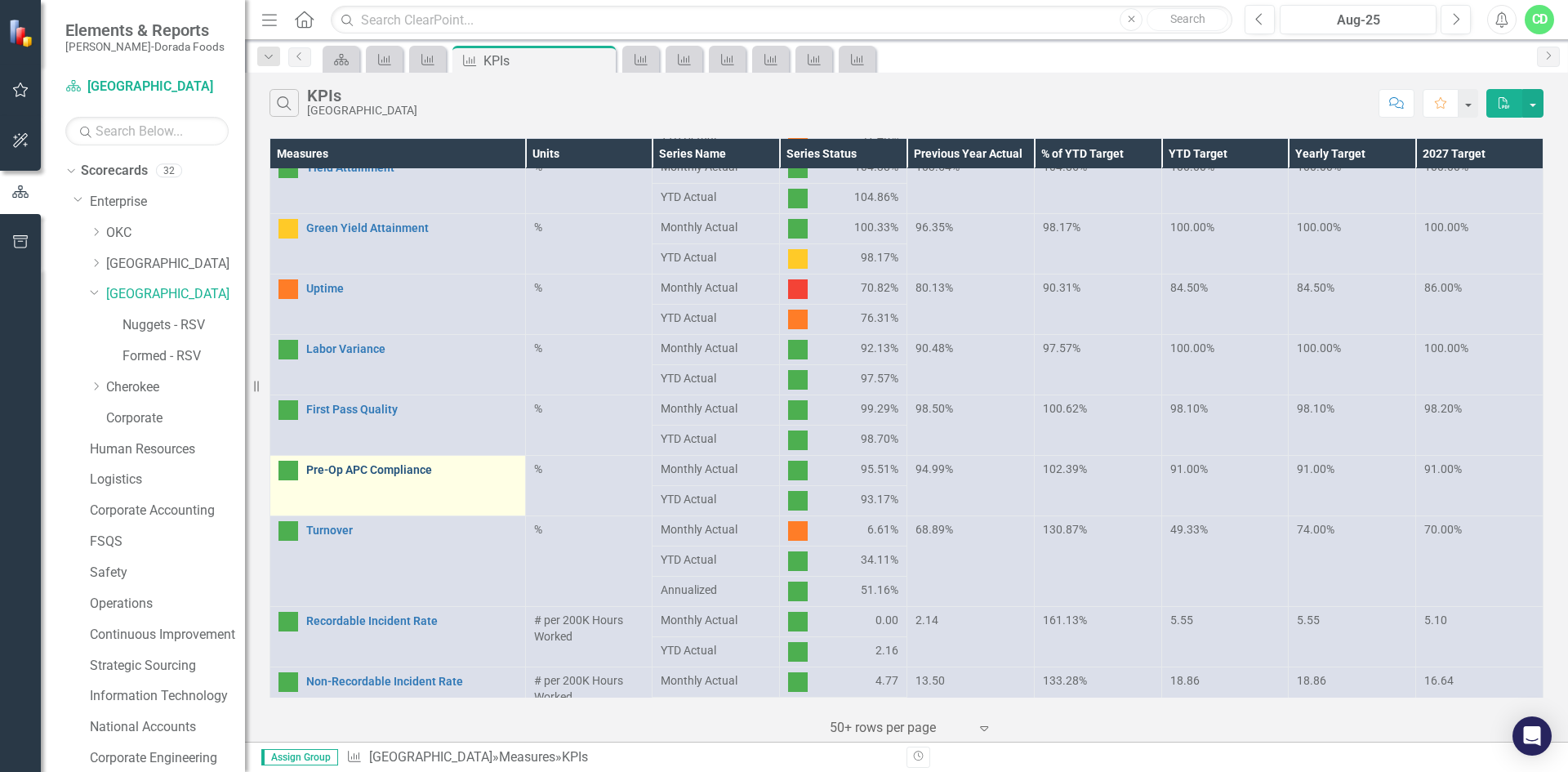
click at [412, 473] on link "Pre-Op APC Compliance" at bounding box center [411, 469] width 211 height 12
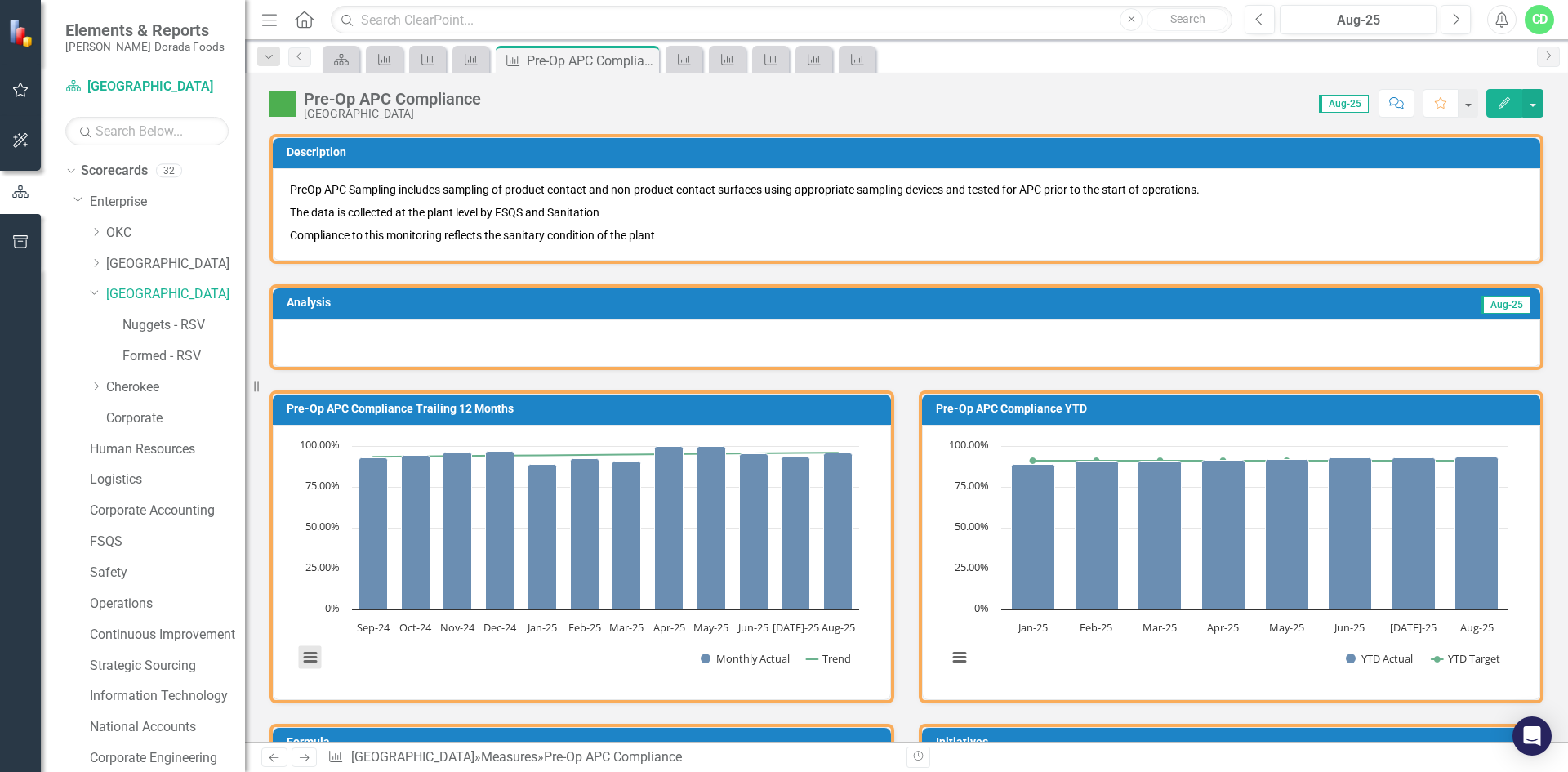
click at [308, 658] on button "View chart menu, Chart" at bounding box center [309, 657] width 23 height 23
click at [364, 603] on li "Download PDF document" at bounding box center [378, 602] width 147 height 26
click at [295, 61] on icon "Previous" at bounding box center [299, 56] width 13 height 10
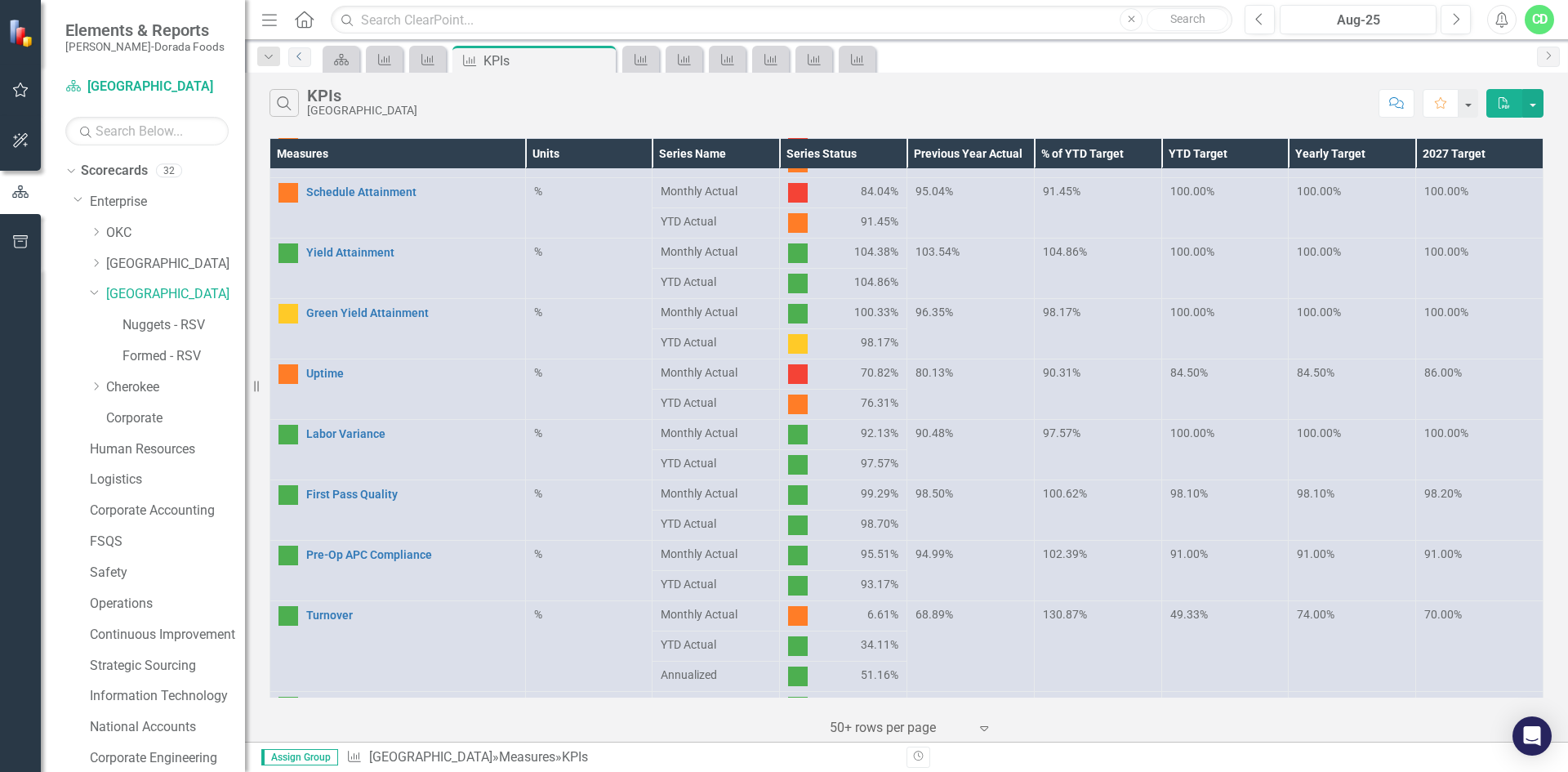
scroll to position [327, 0]
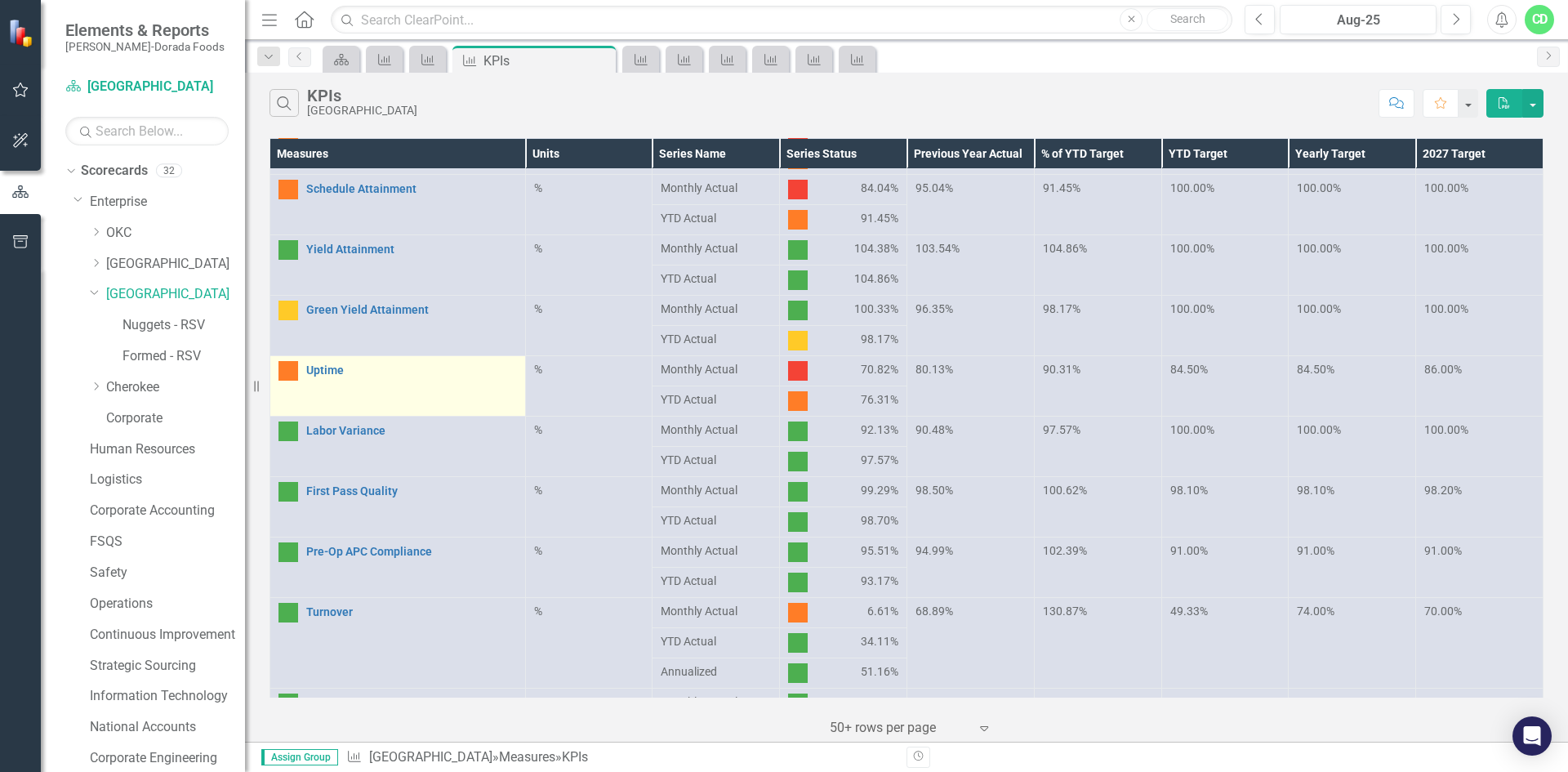
click at [427, 391] on td "Uptime Link Open Element" at bounding box center [398, 387] width 255 height 61
click at [309, 371] on link "Uptime" at bounding box center [411, 370] width 211 height 12
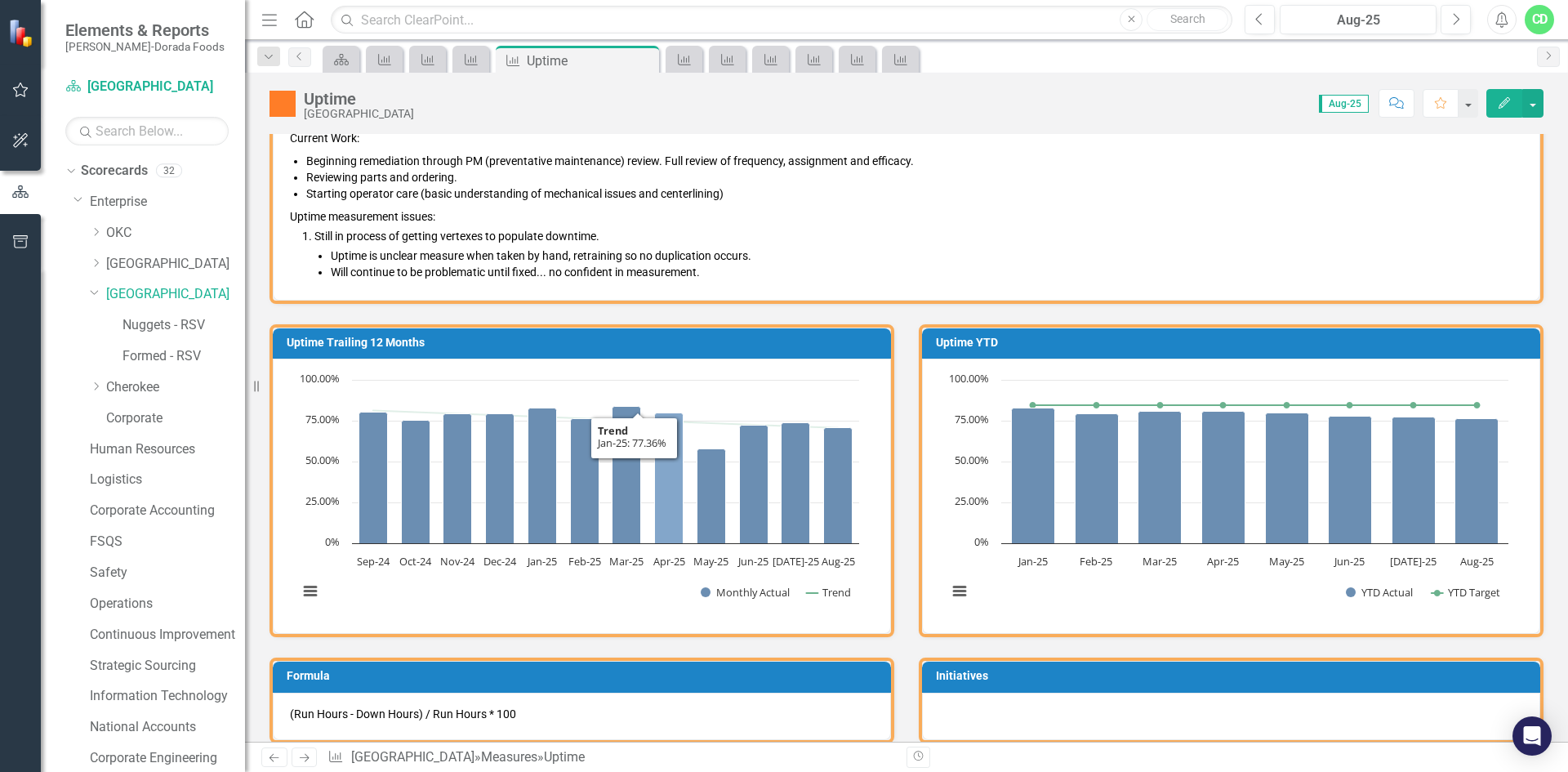
scroll to position [327, 0]
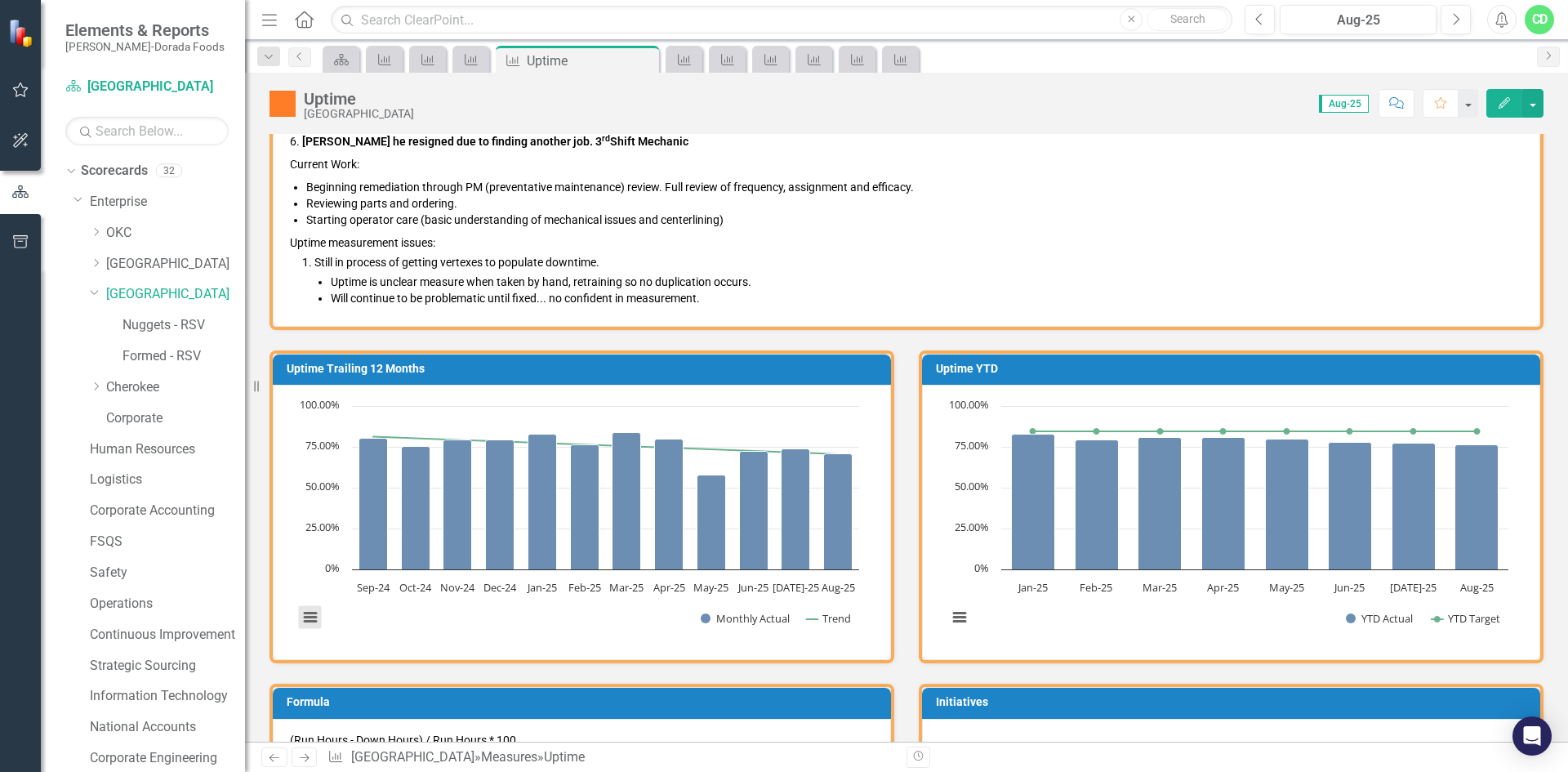
click at [313, 619] on button "View chart menu, Chart" at bounding box center [309, 617] width 23 height 23
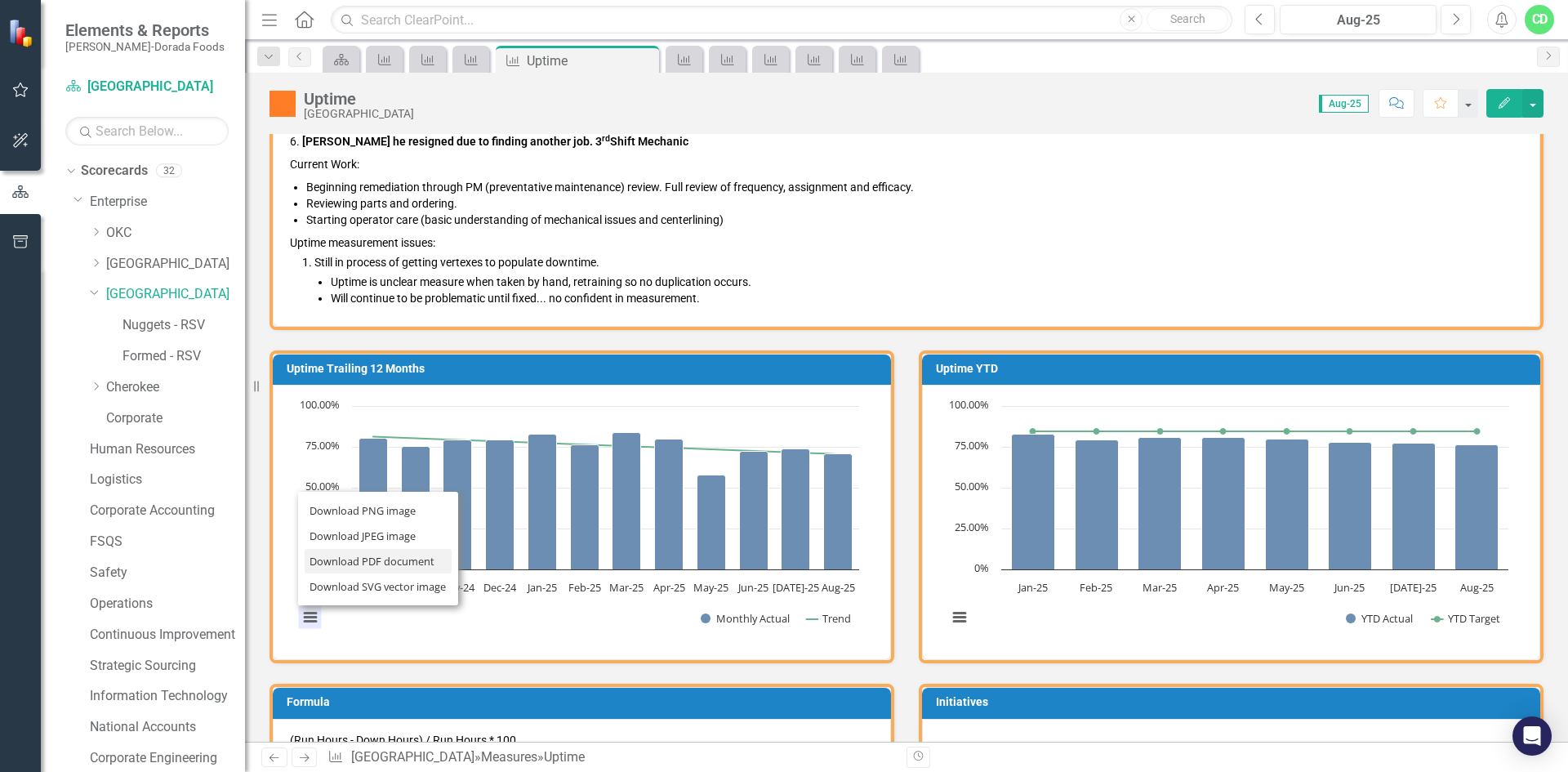
click at [379, 560] on li "Download PDF document" at bounding box center [378, 562] width 147 height 26
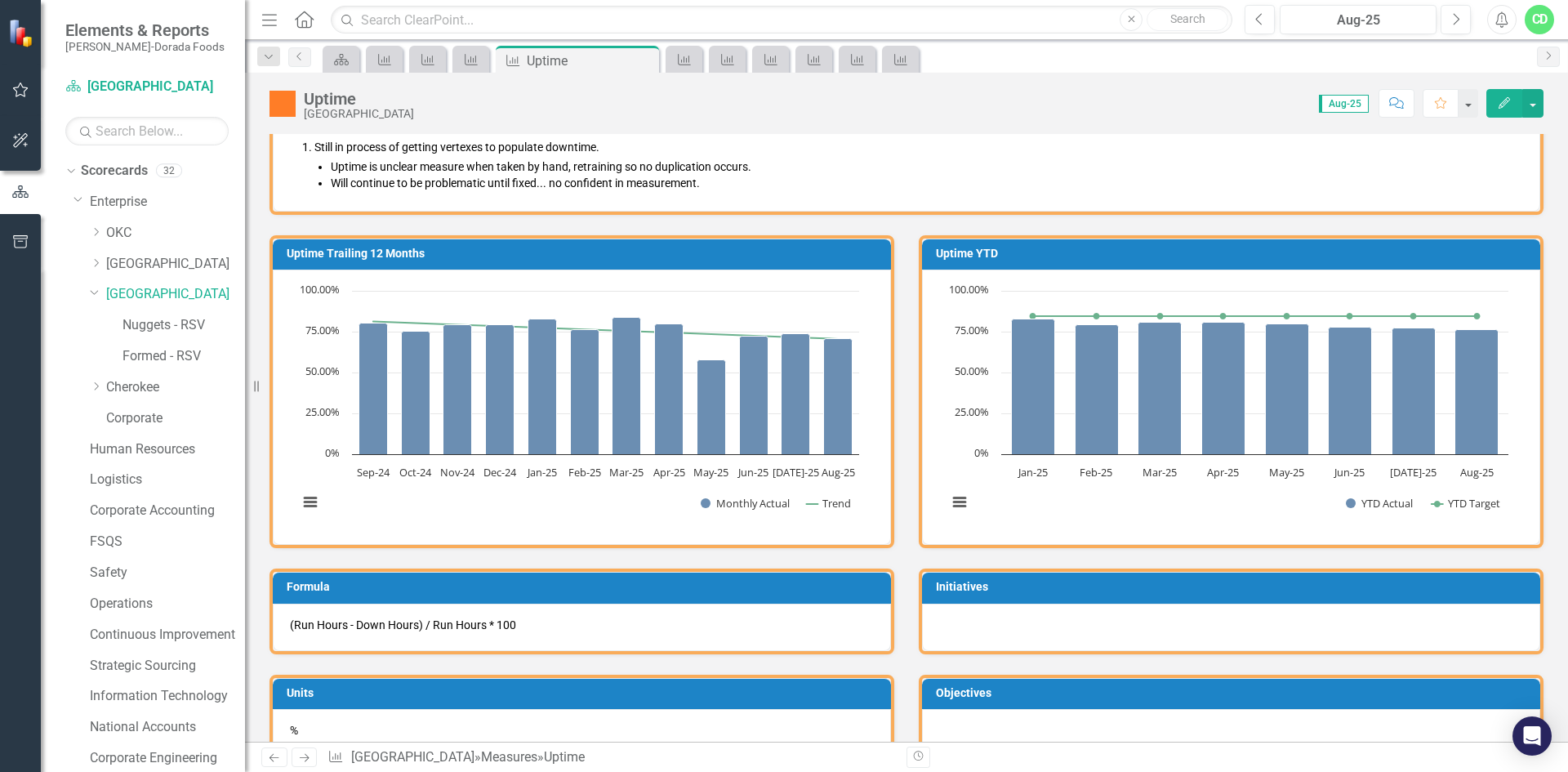
scroll to position [391, 0]
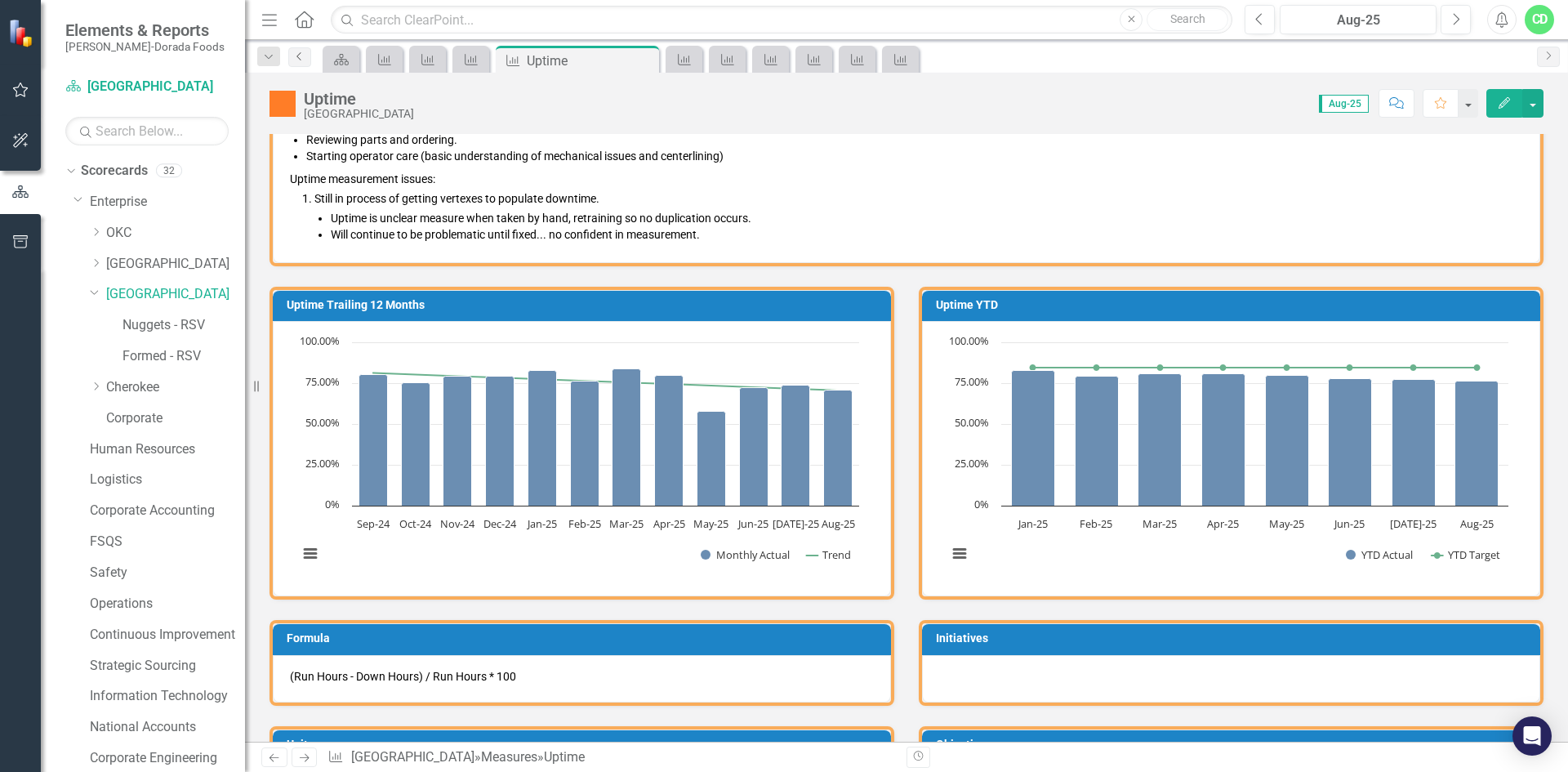
click at [308, 54] on link "Previous" at bounding box center [299, 57] width 23 height 20
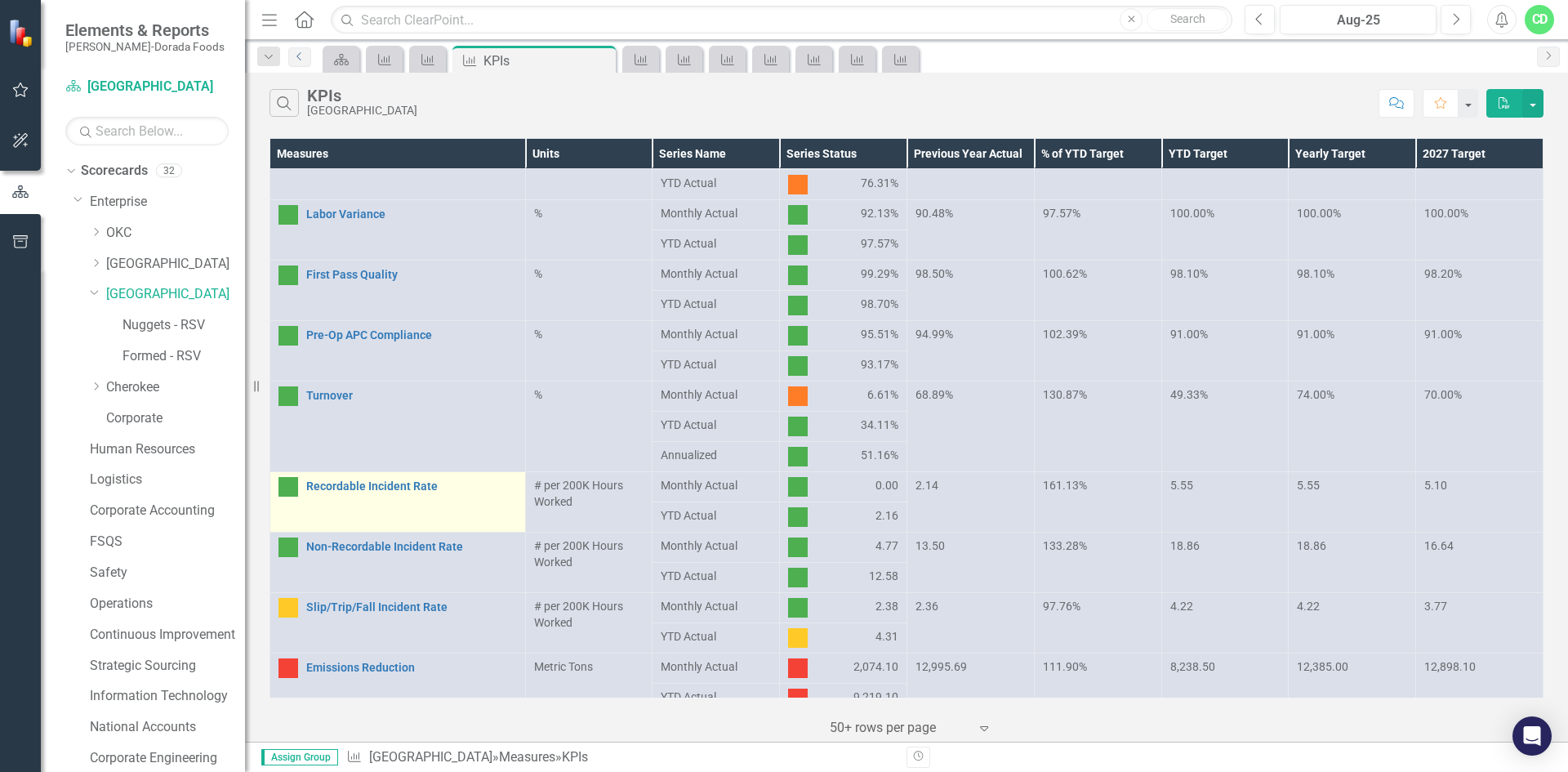
scroll to position [572, 0]
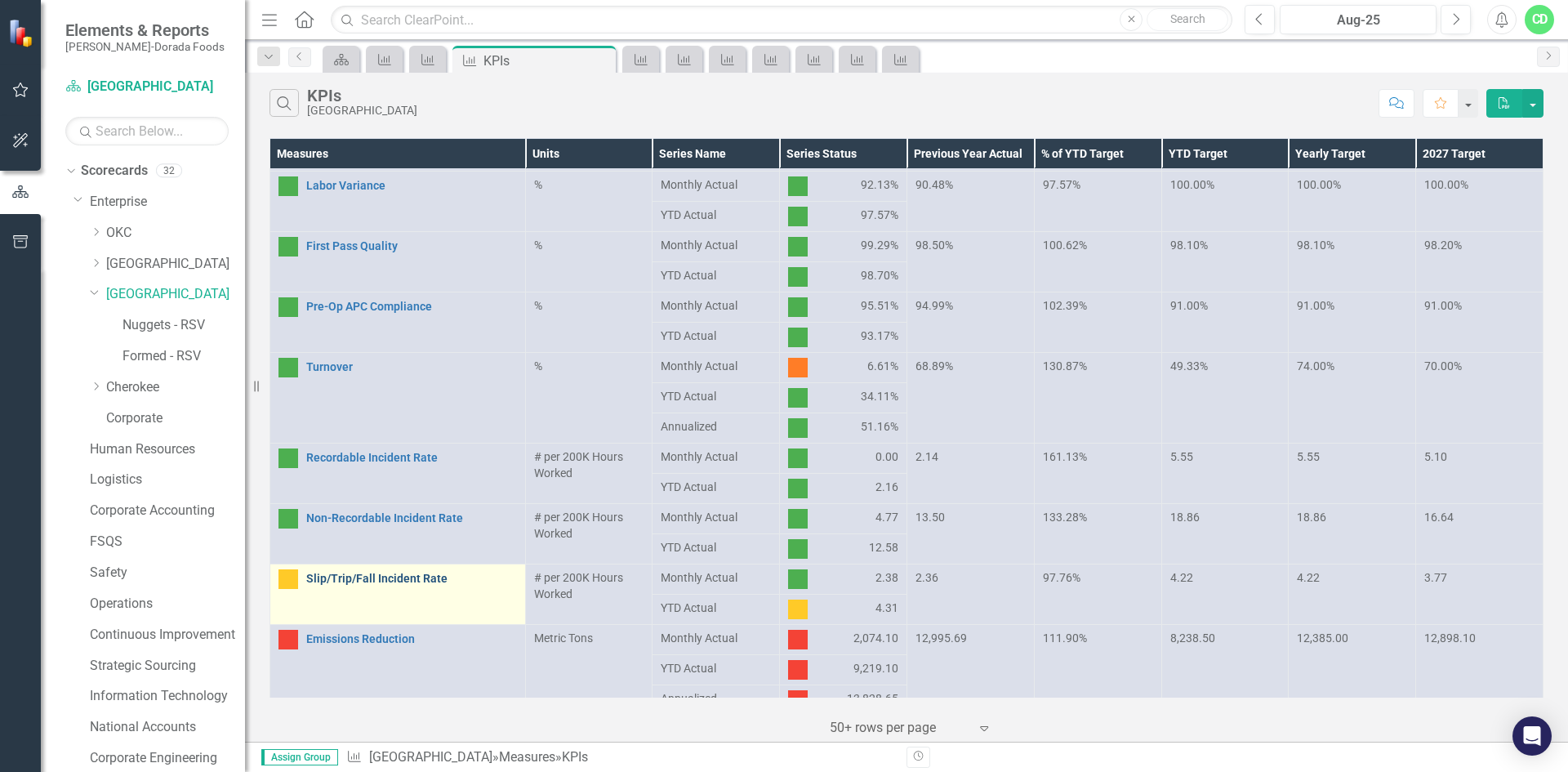
click at [375, 579] on link "Slip/Trip/Fall Incident Rate" at bounding box center [411, 579] width 211 height 12
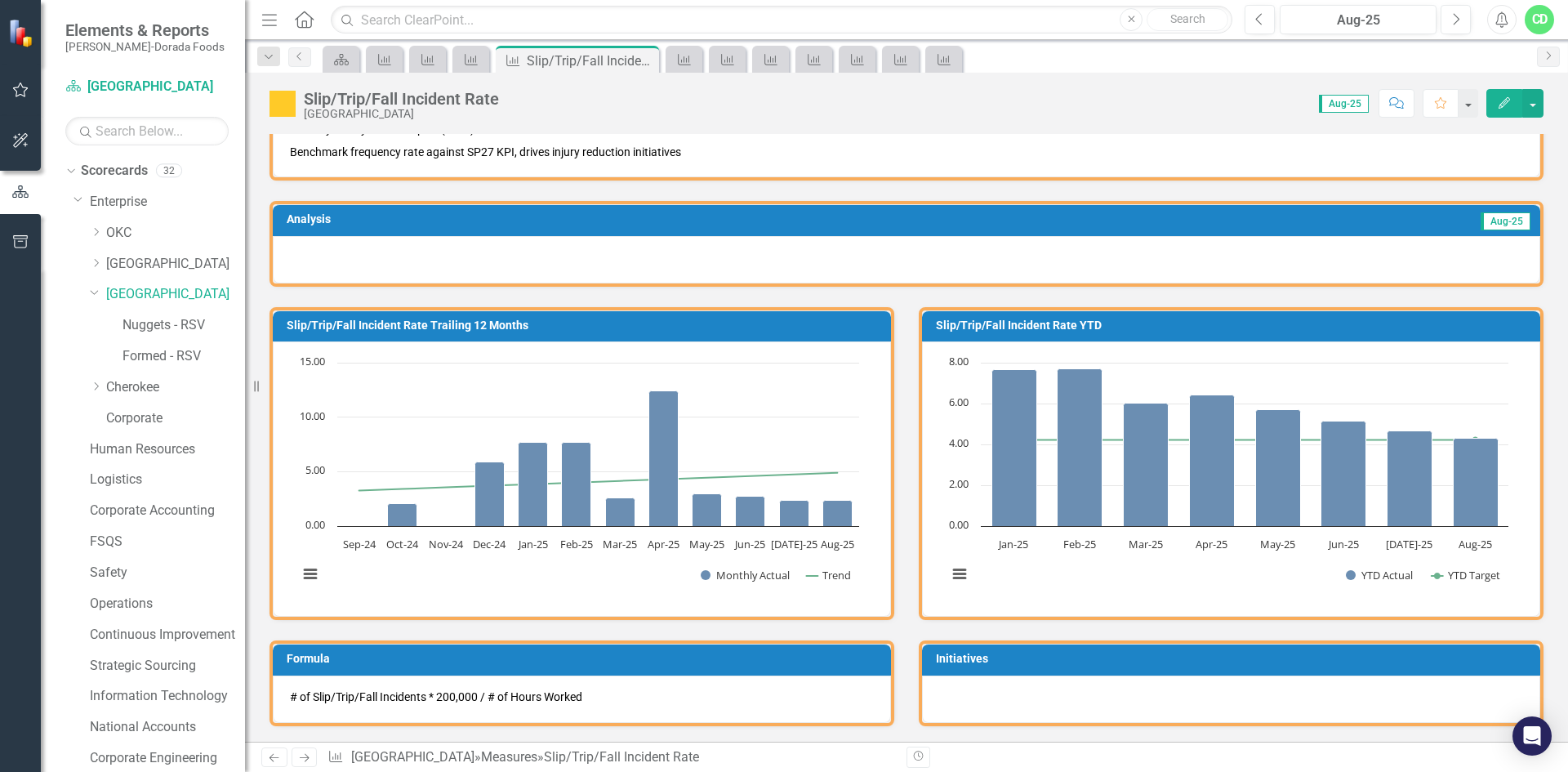
scroll to position [82, 0]
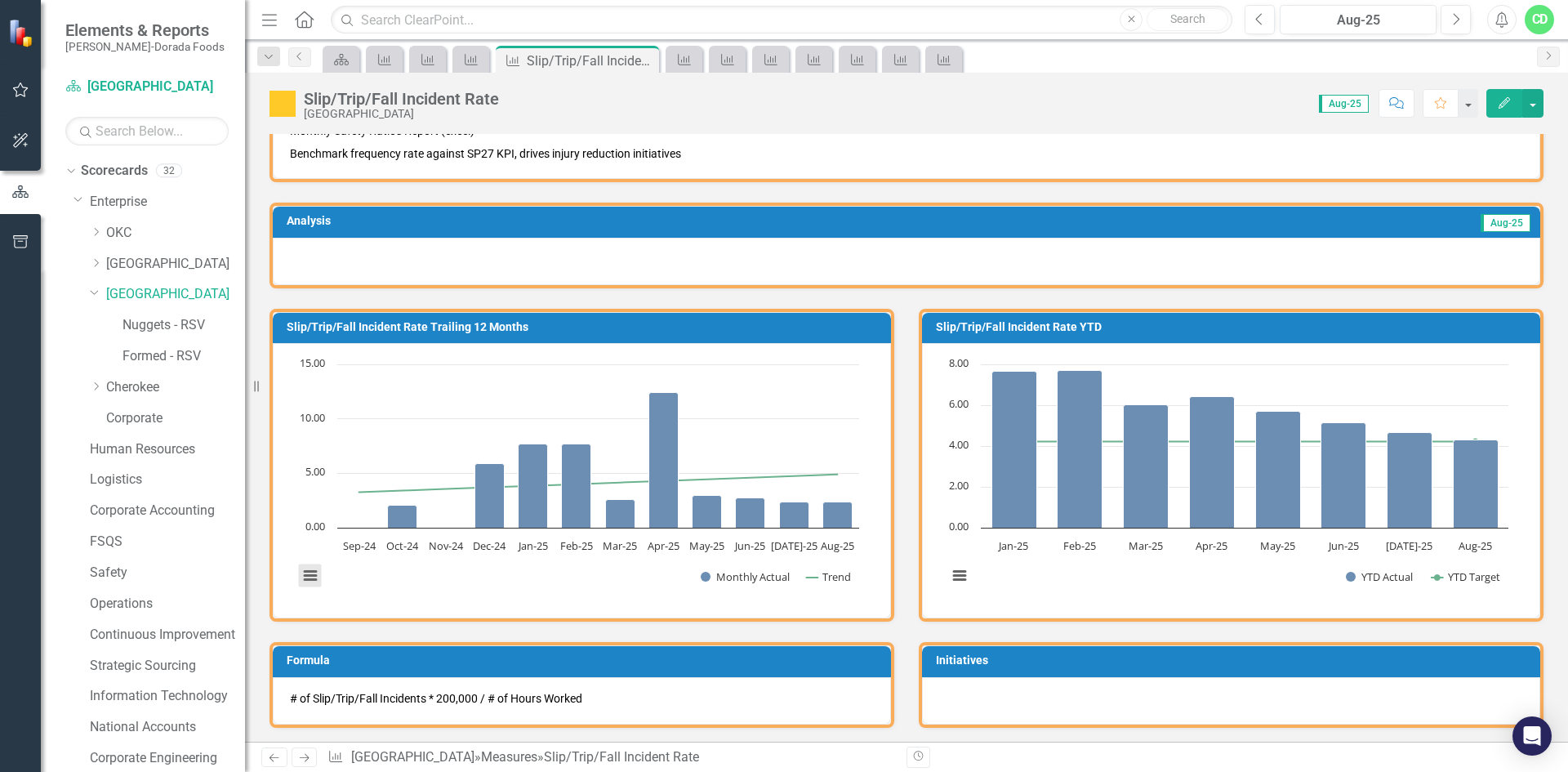
click at [303, 576] on button "View chart menu, Chart" at bounding box center [309, 576] width 23 height 23
click at [406, 519] on li "Download PDF document" at bounding box center [378, 521] width 147 height 26
click at [956, 577] on button "View chart menu, Chart" at bounding box center [959, 576] width 23 height 23
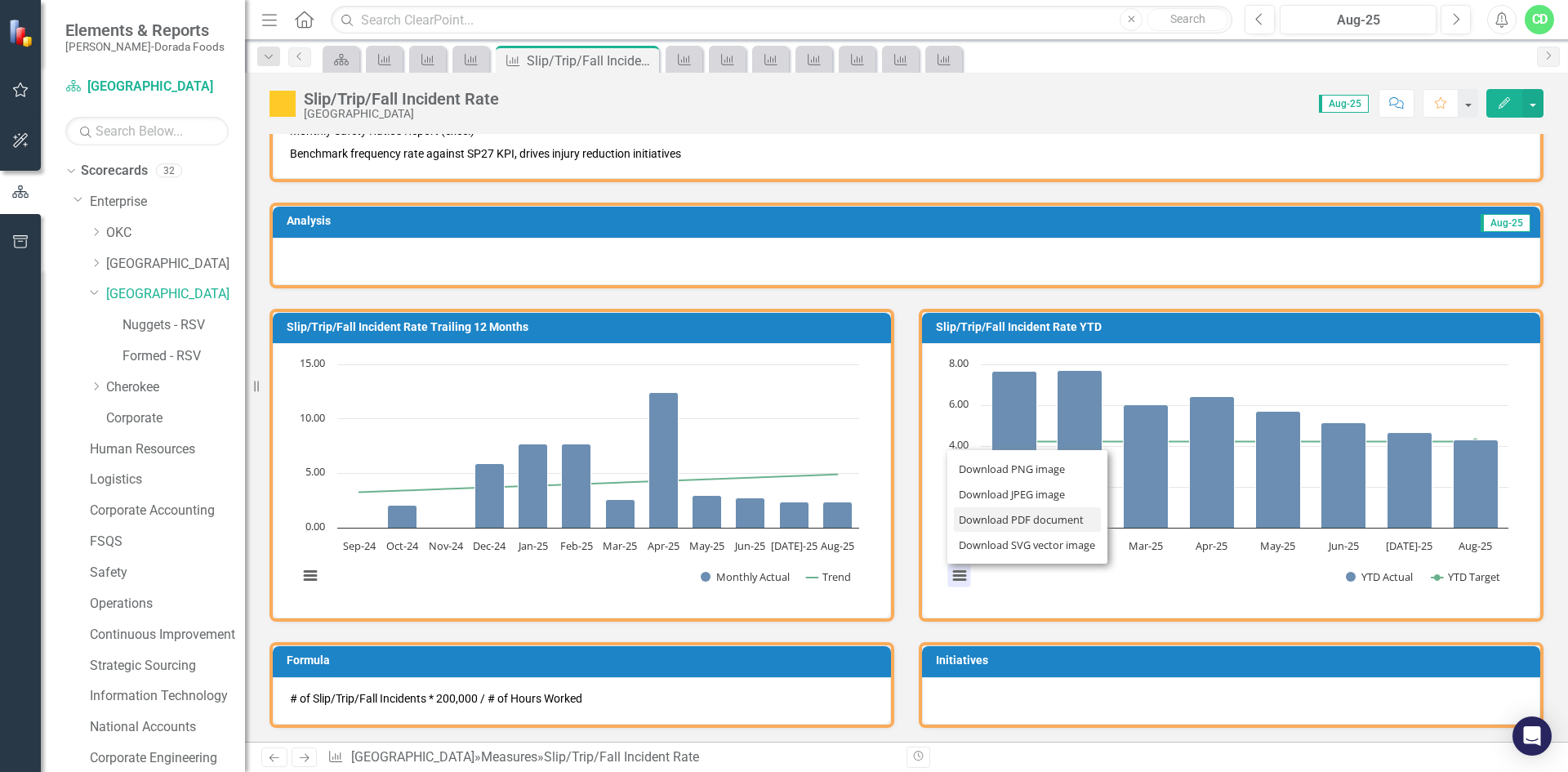
click at [1027, 518] on li "Download PDF document" at bounding box center [1028, 521] width 147 height 26
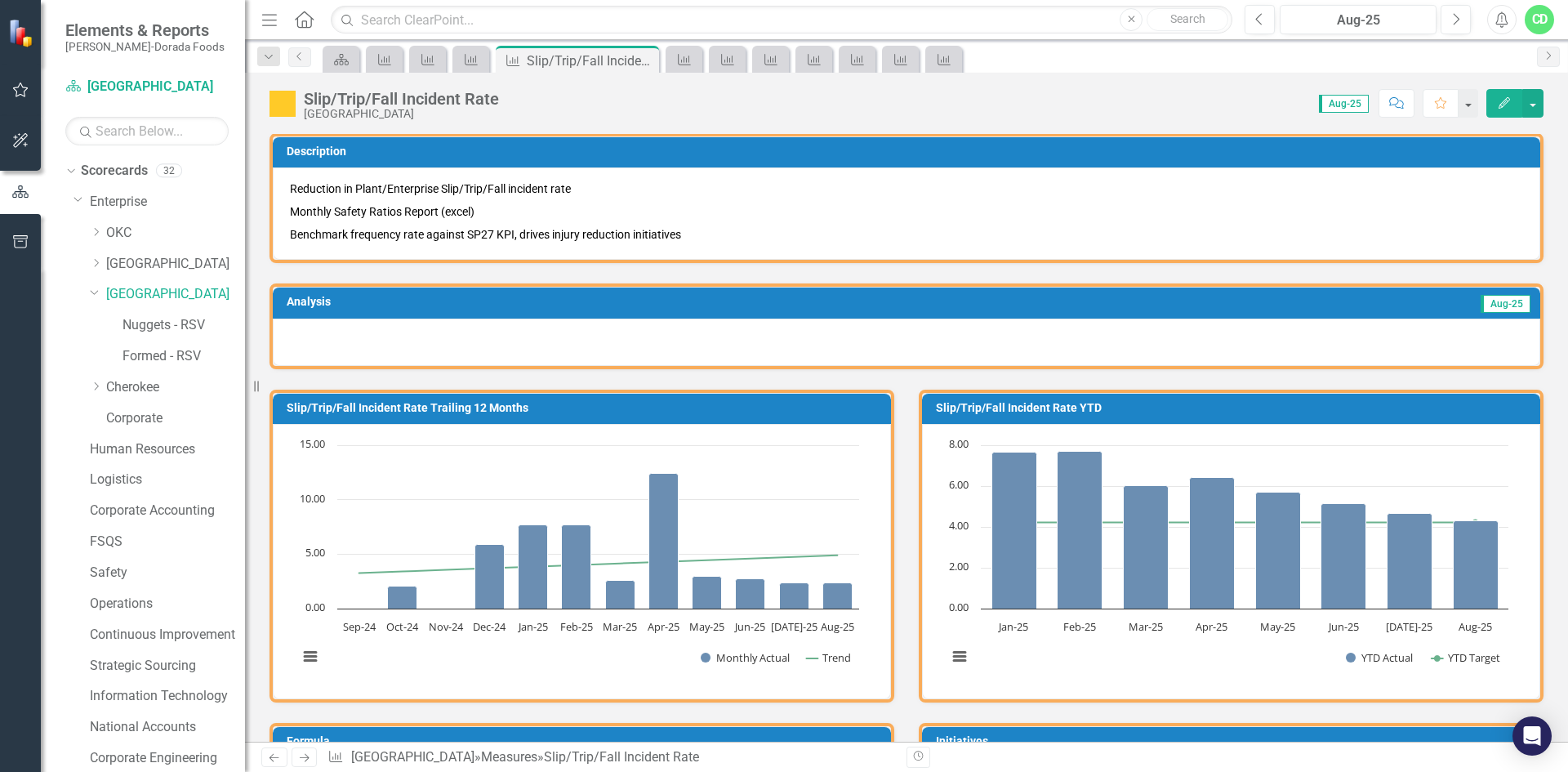
scroll to position [0, 0]
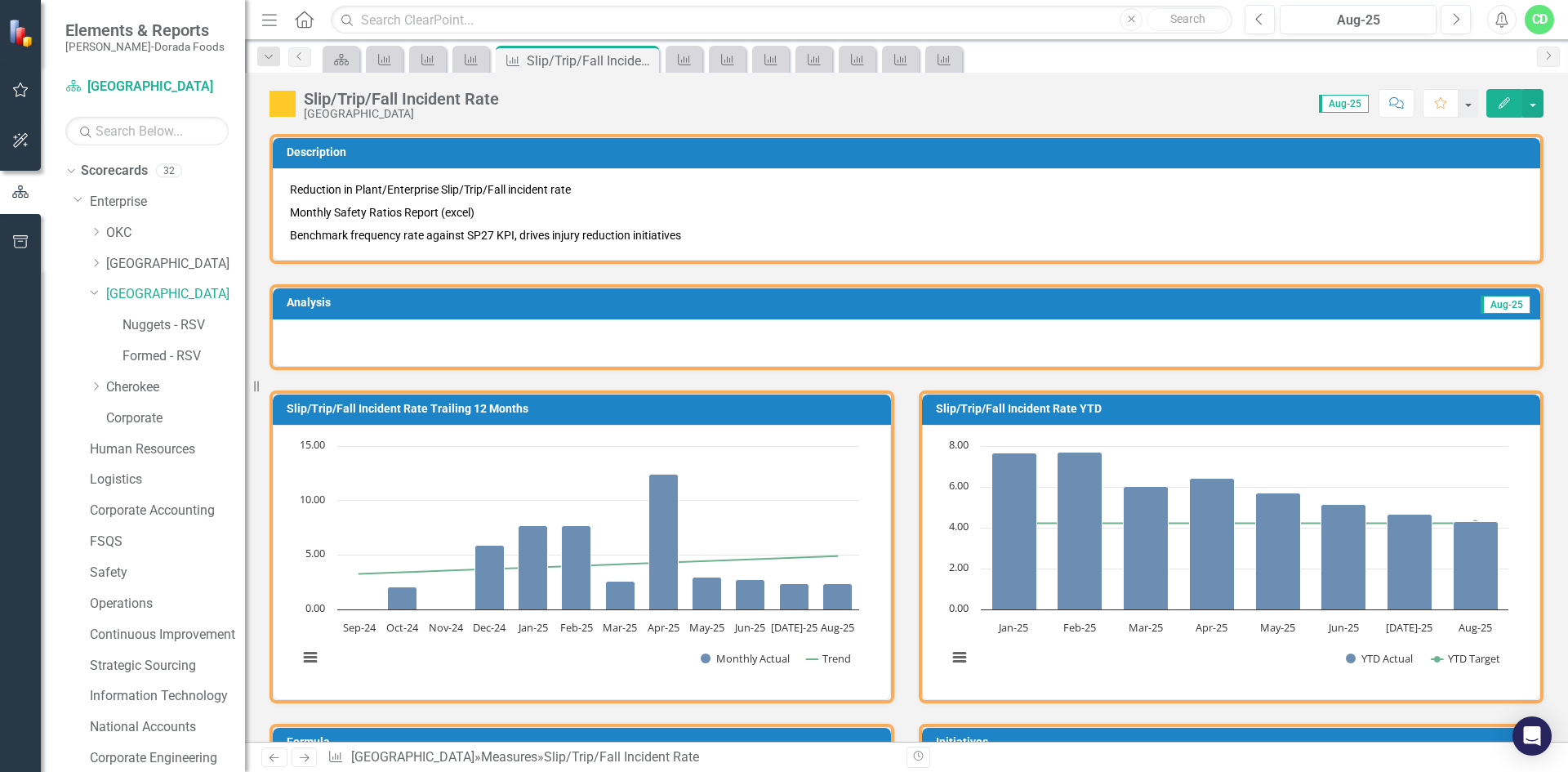
drag, startPoint x: 1145, startPoint y: 409, endPoint x: 983, endPoint y: 673, distance: 309.7
click at [983, 673] on rect "Interactive chart" at bounding box center [1228, 561] width 577 height 246
click at [957, 656] on button "View chart menu, Chart" at bounding box center [959, 657] width 23 height 23
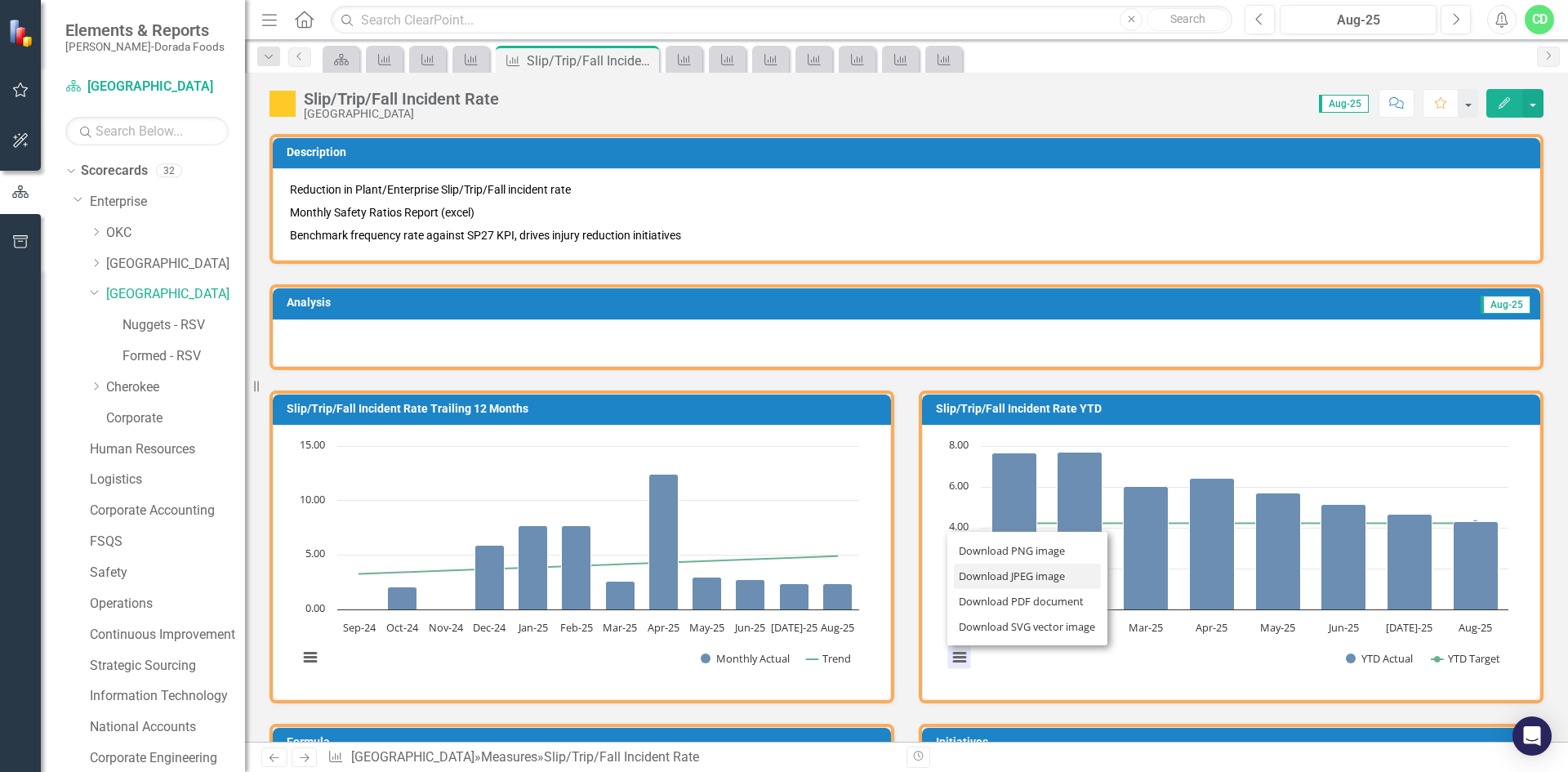
click at [983, 580] on li "Download JPEG image" at bounding box center [1028, 577] width 147 height 26
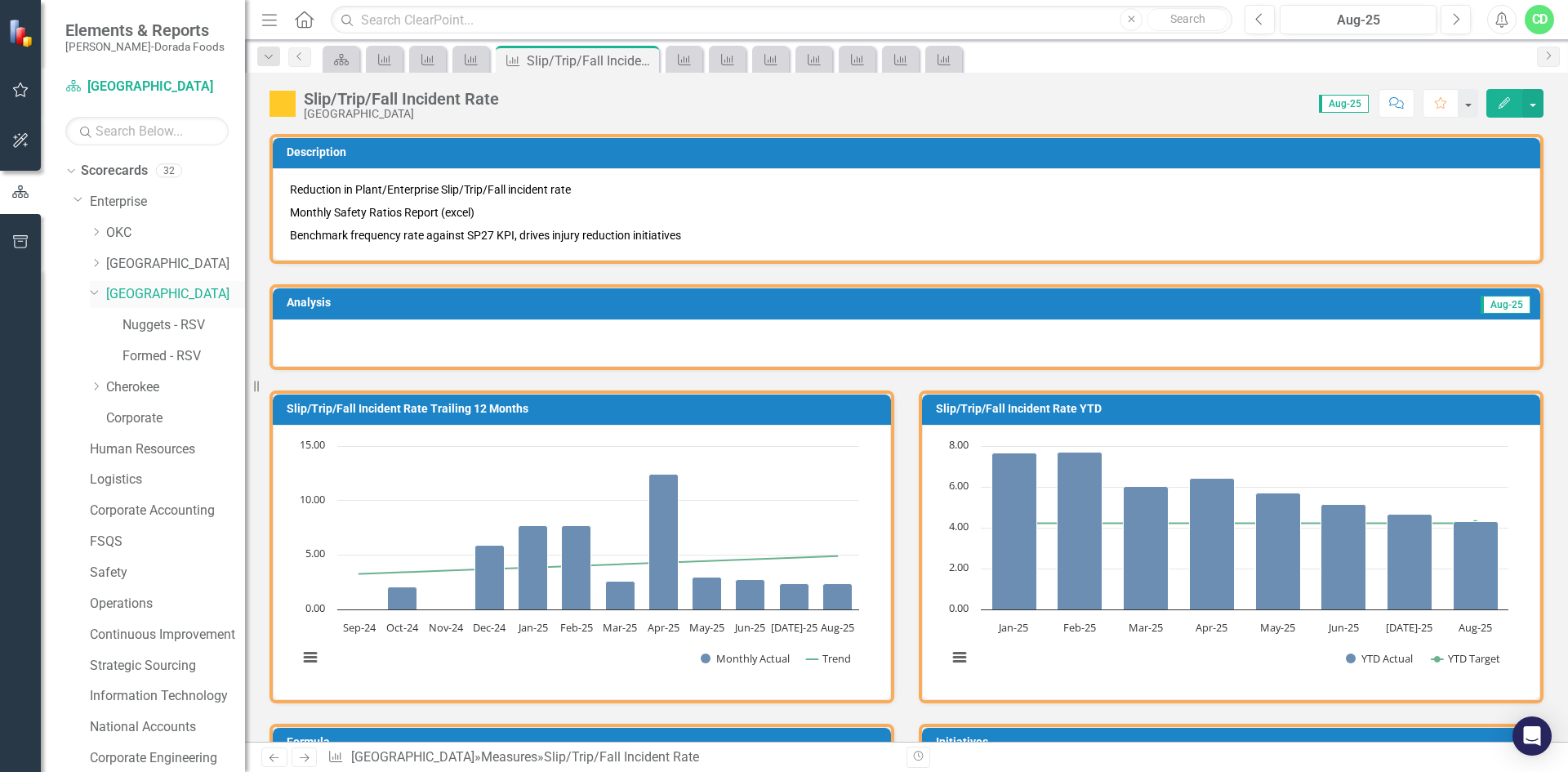
click at [120, 295] on link "[GEOGRAPHIC_DATA]" at bounding box center [175, 294] width 138 height 19
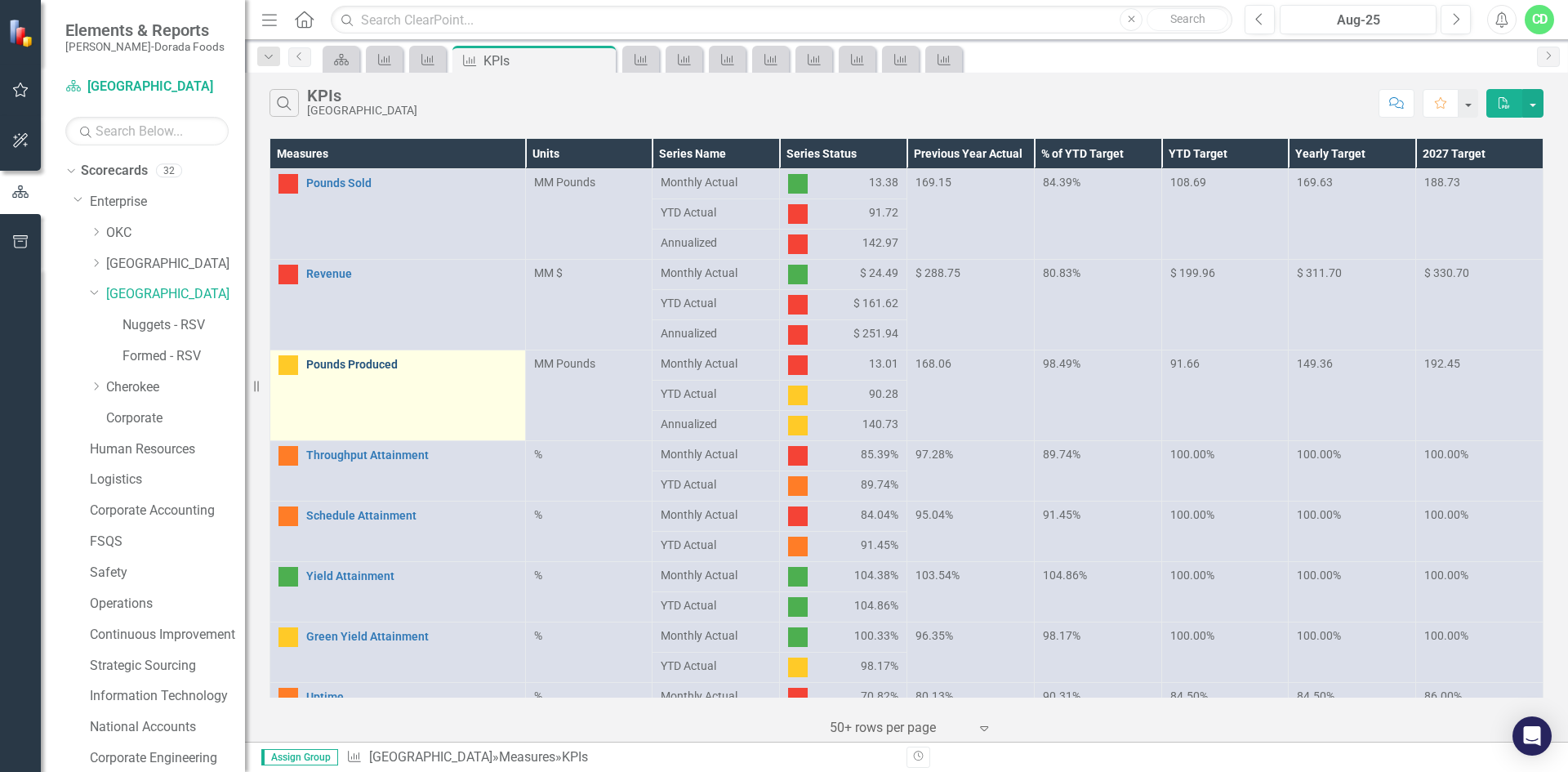
click at [392, 366] on link "Pounds Produced" at bounding box center [411, 364] width 211 height 12
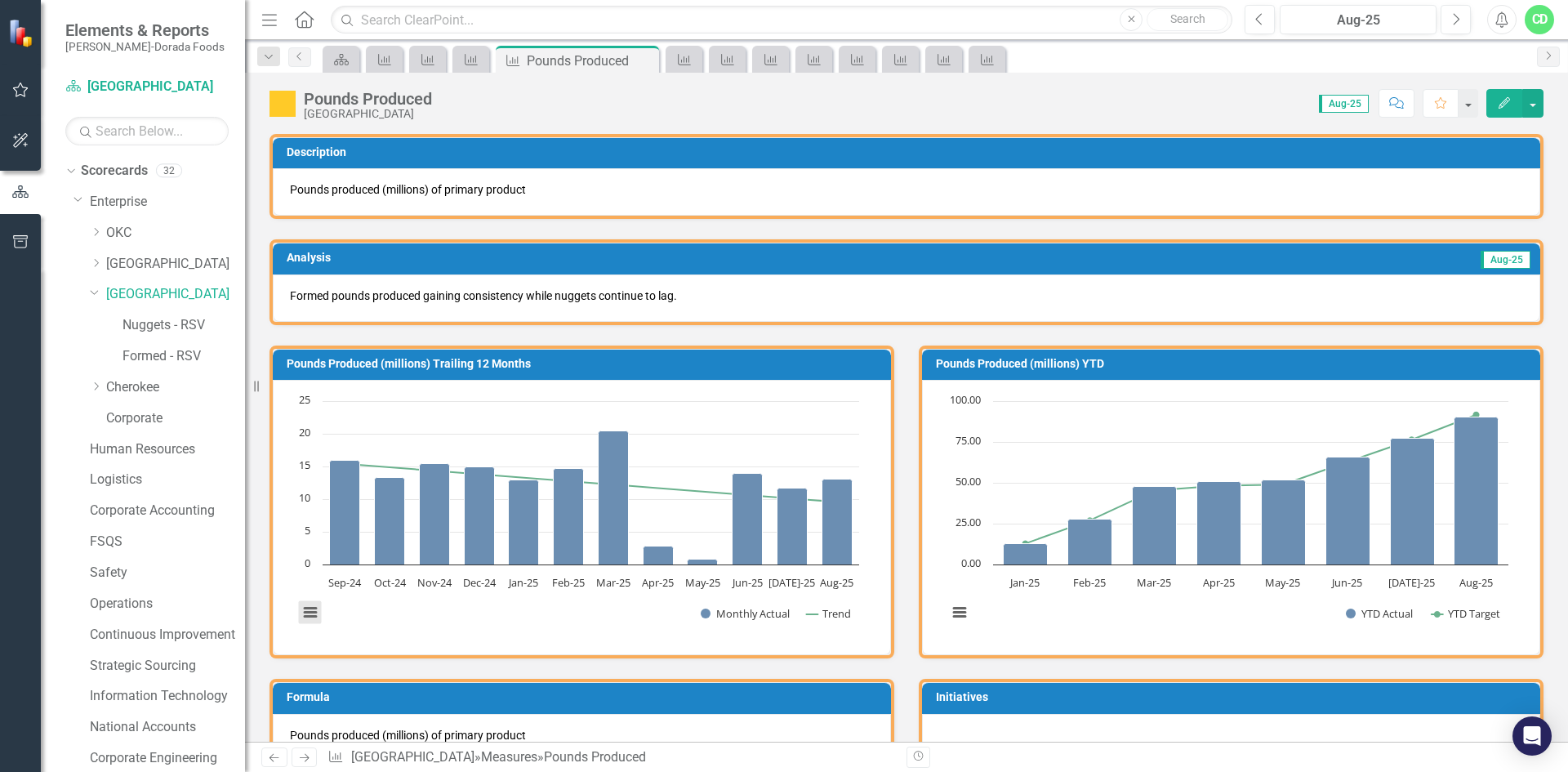
click at [315, 611] on button "View chart menu, Chart" at bounding box center [309, 612] width 23 height 23
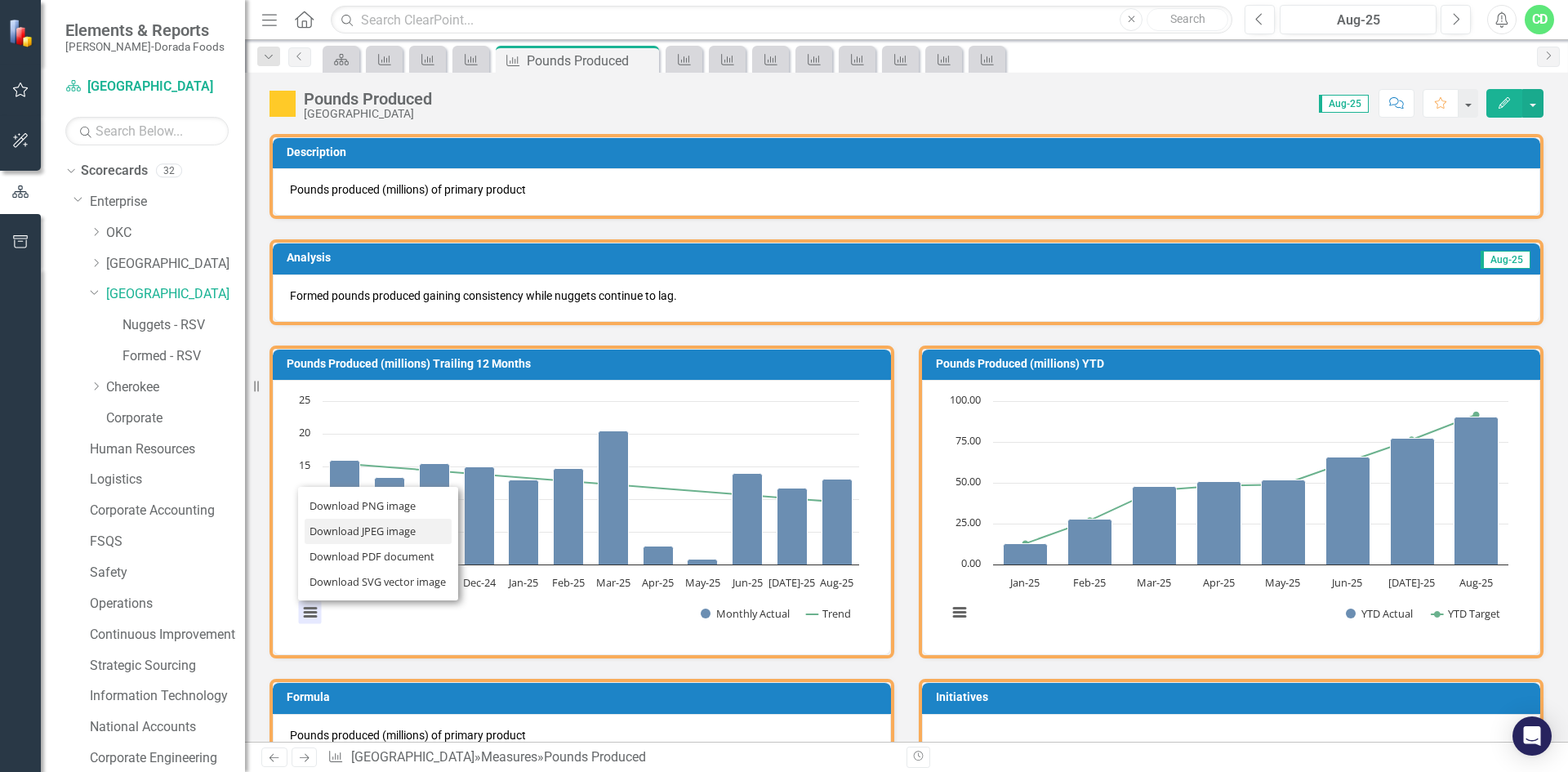
click at [376, 532] on li "Download JPEG image" at bounding box center [378, 531] width 147 height 26
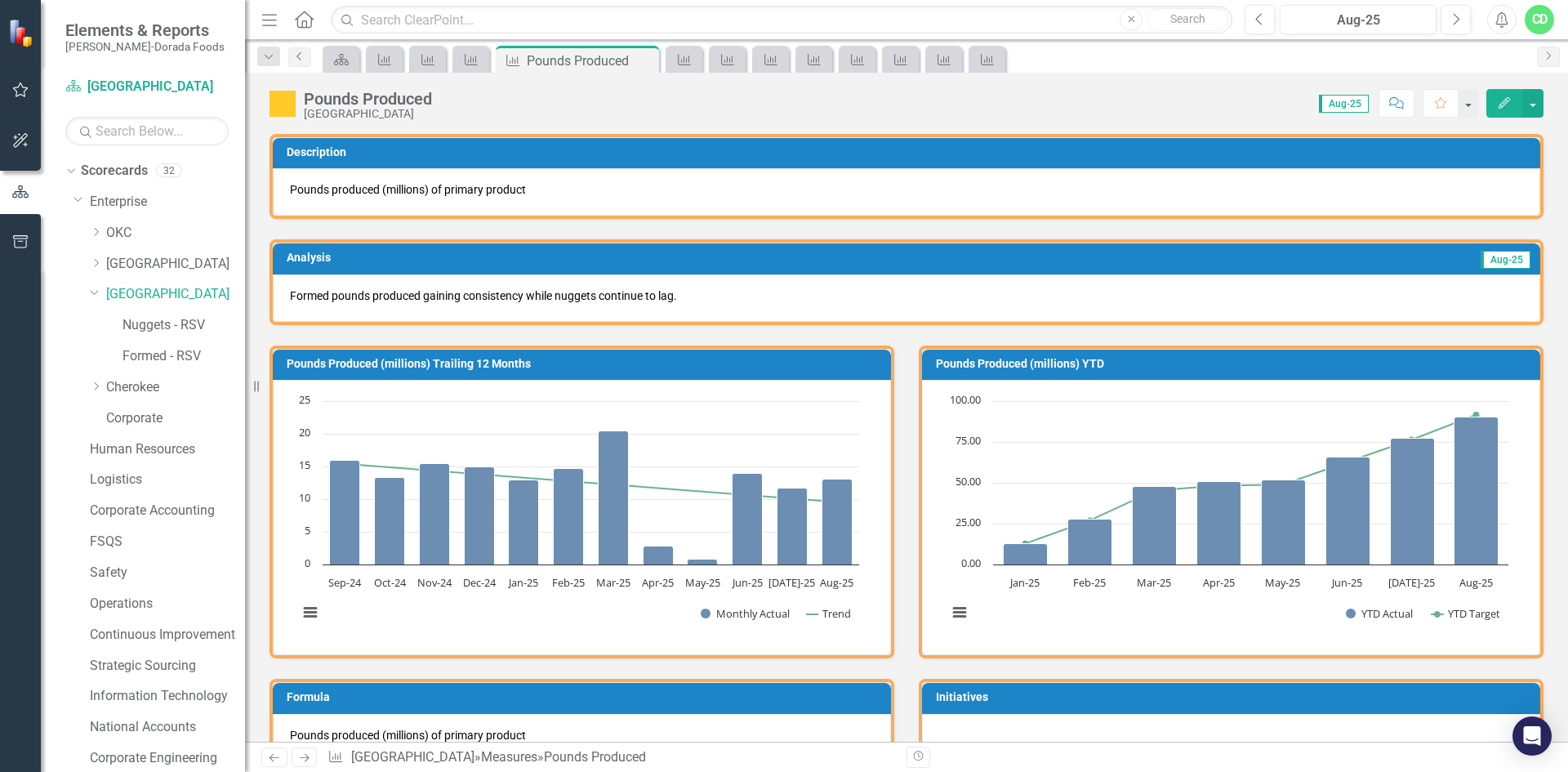
click at [299, 56] on icon "Previous" at bounding box center [299, 56] width 13 height 10
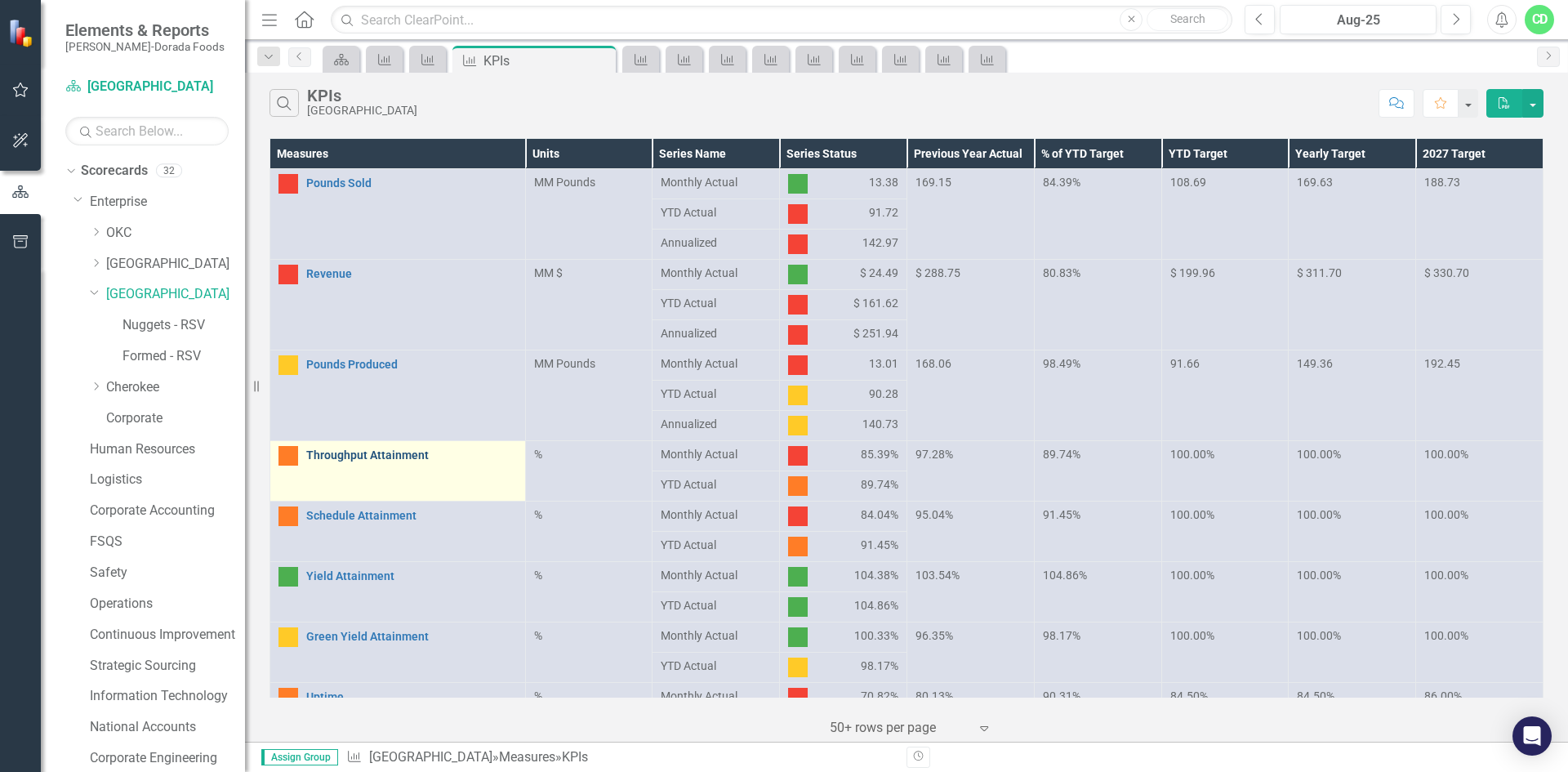
click at [387, 454] on link "Throughput Attainment" at bounding box center [411, 455] width 211 height 12
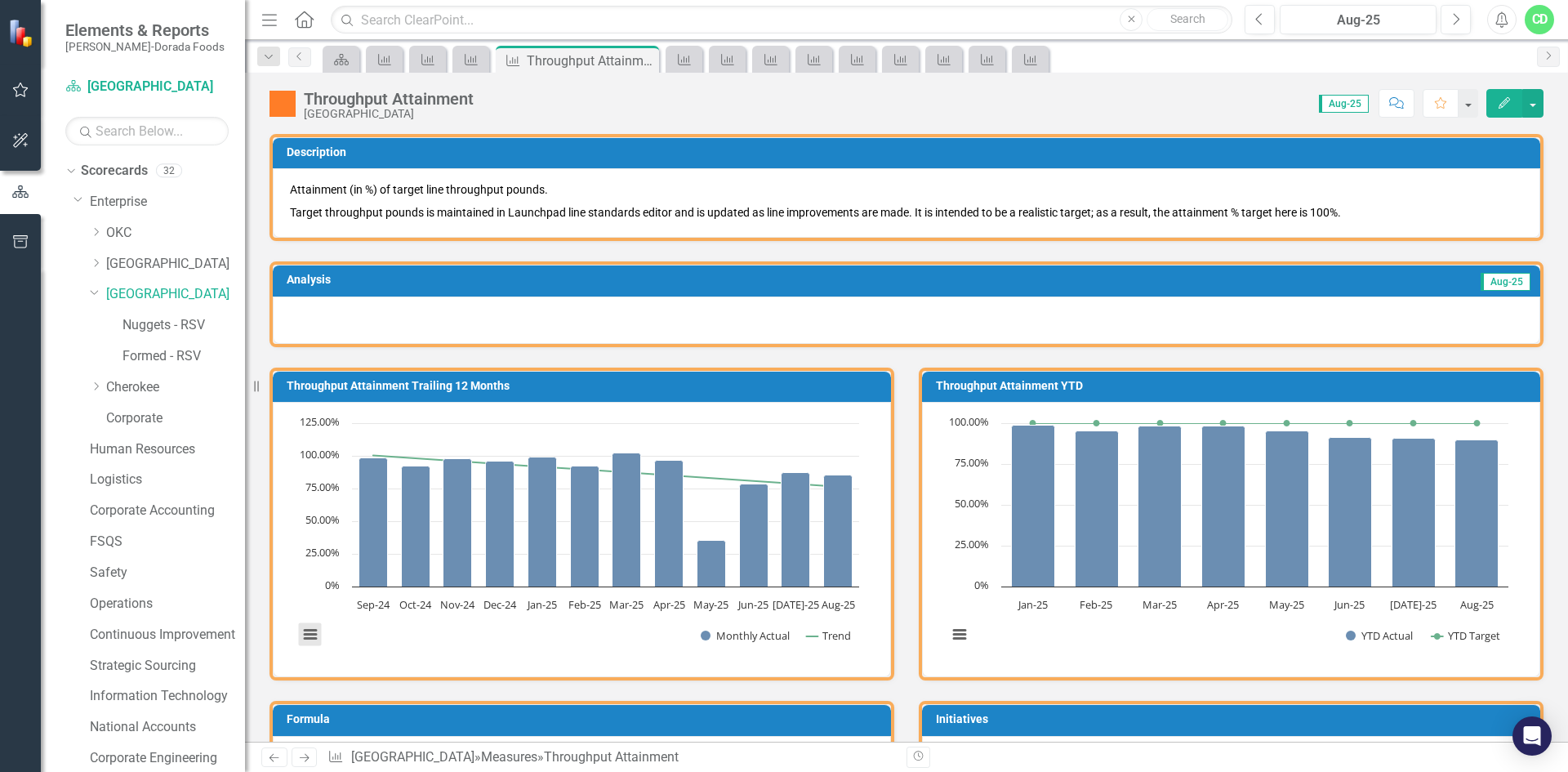
click at [306, 634] on button "View chart menu, Chart" at bounding box center [309, 634] width 23 height 23
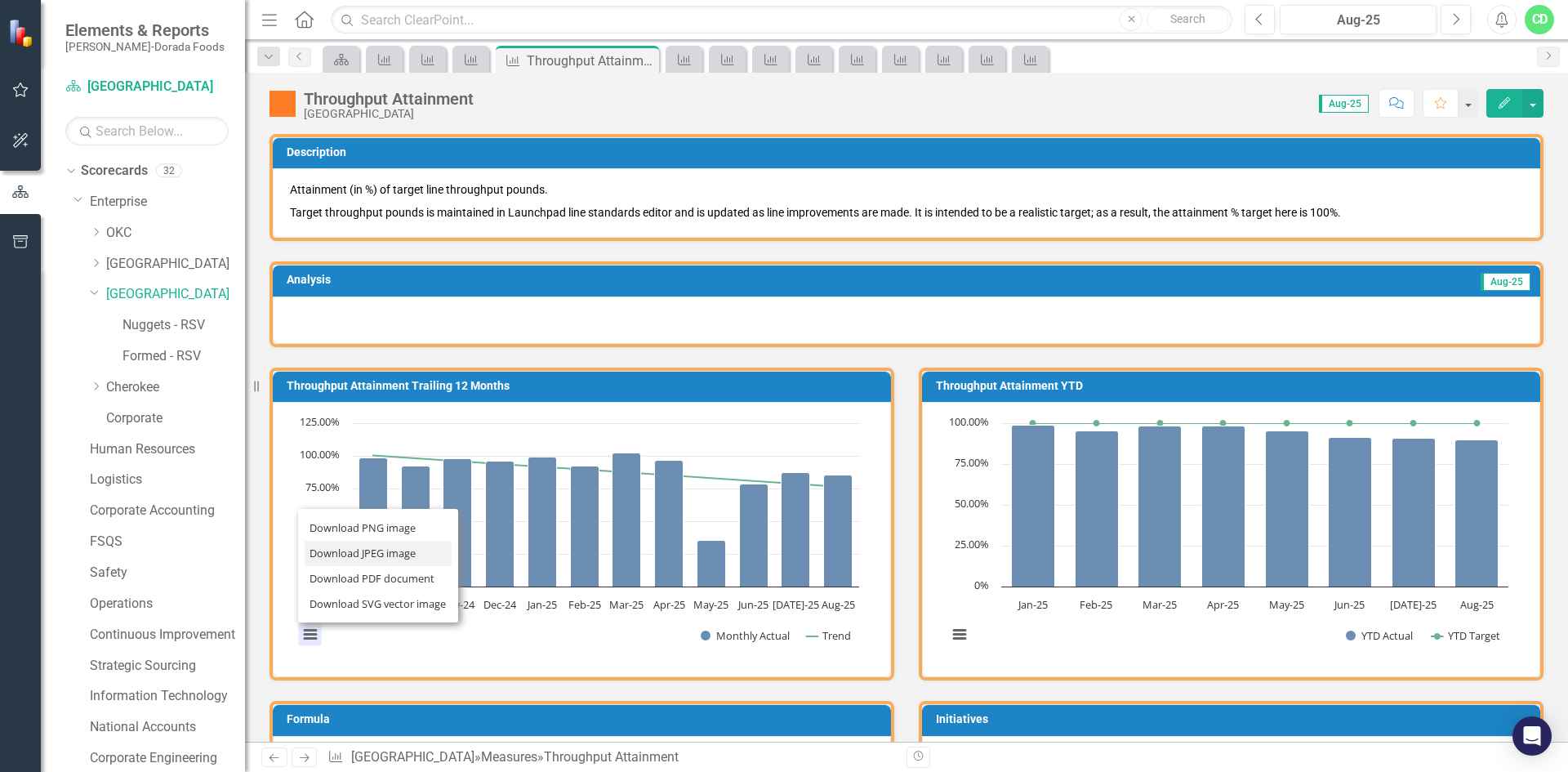
click at [372, 550] on li "Download JPEG image" at bounding box center [378, 554] width 147 height 26
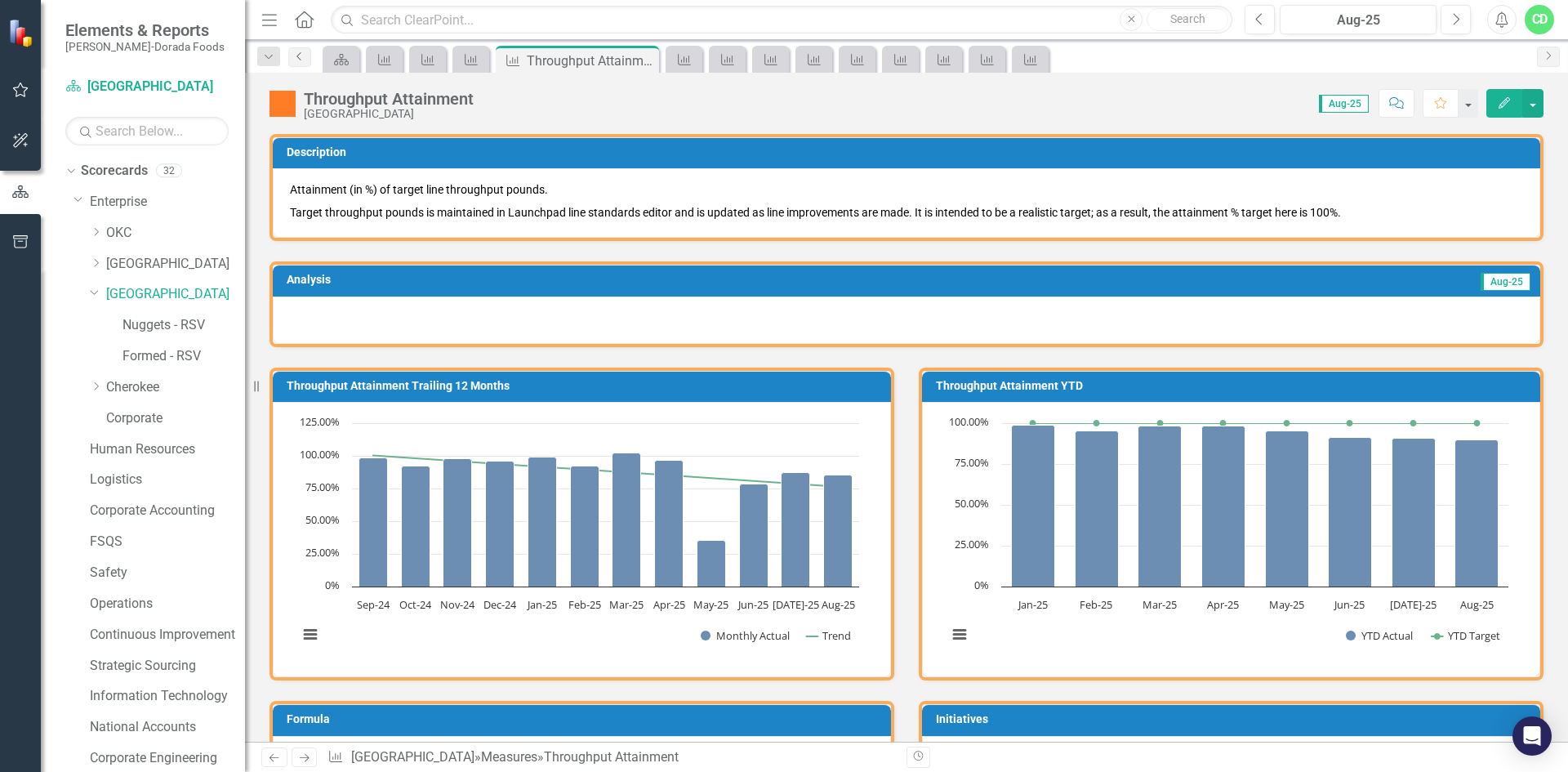
click at [294, 62] on link "Previous" at bounding box center [299, 57] width 23 height 20
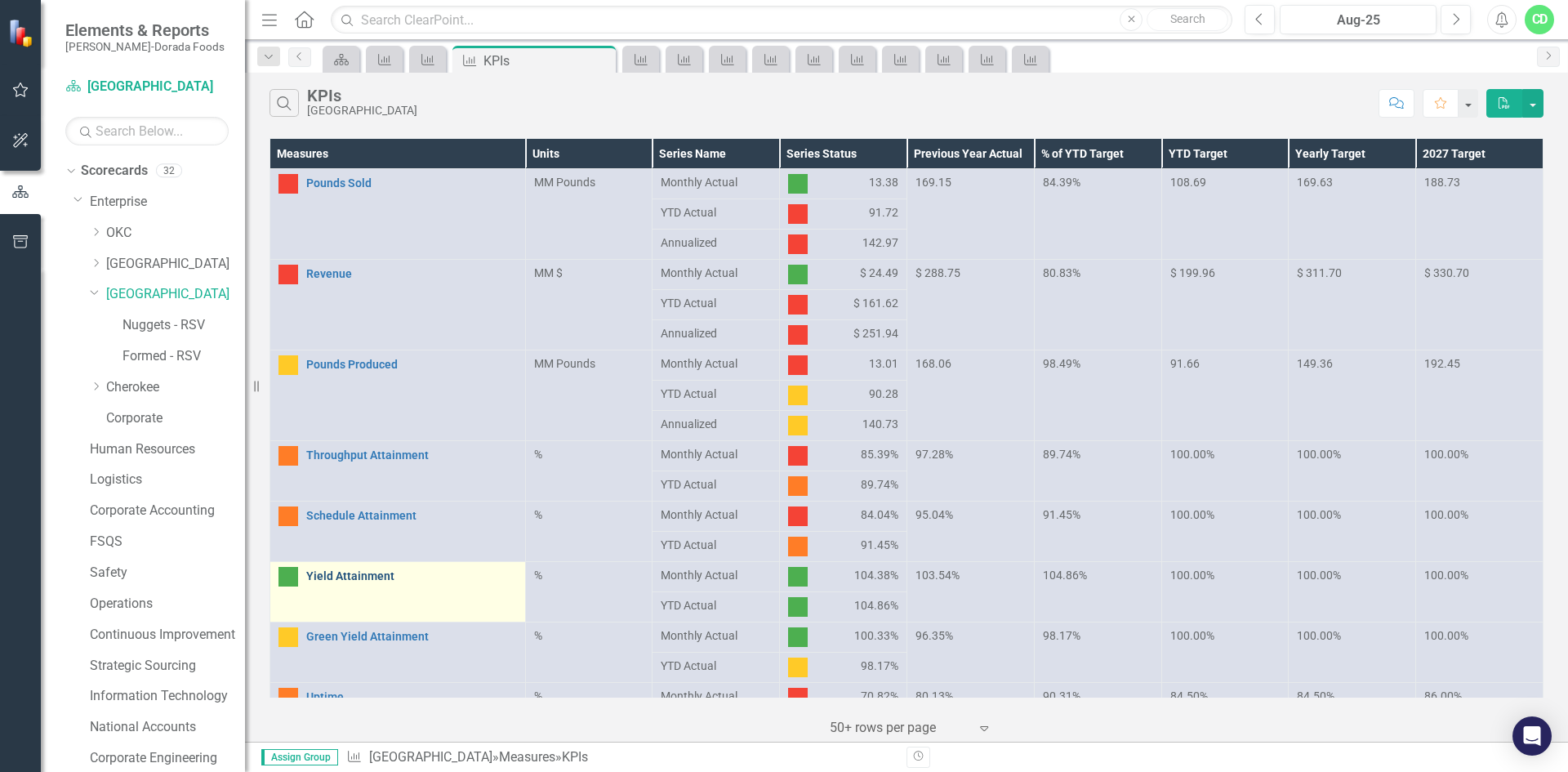
click at [364, 571] on link "Yield Attainment" at bounding box center [411, 577] width 211 height 12
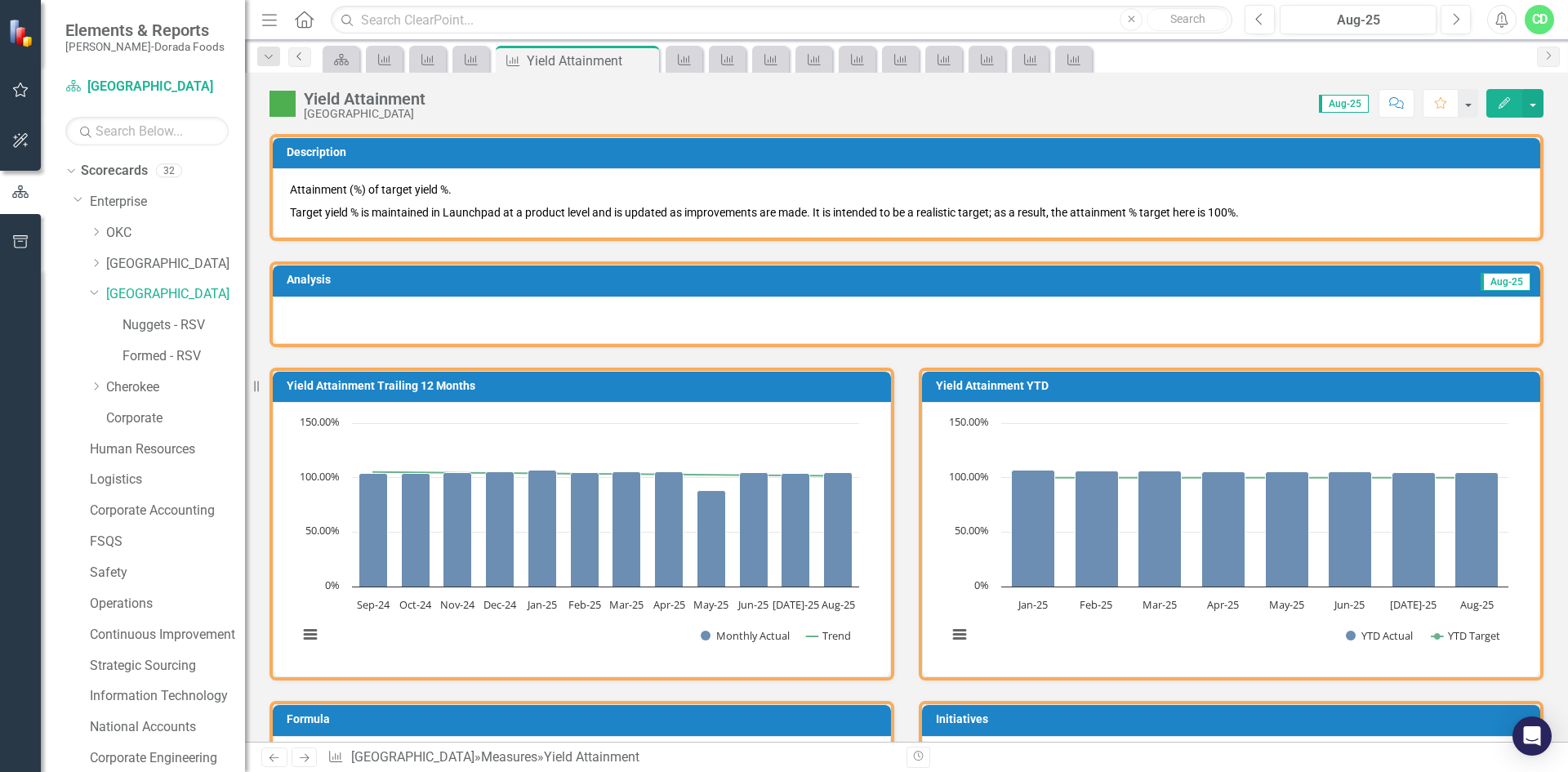
click at [294, 58] on icon "Previous" at bounding box center [299, 56] width 13 height 10
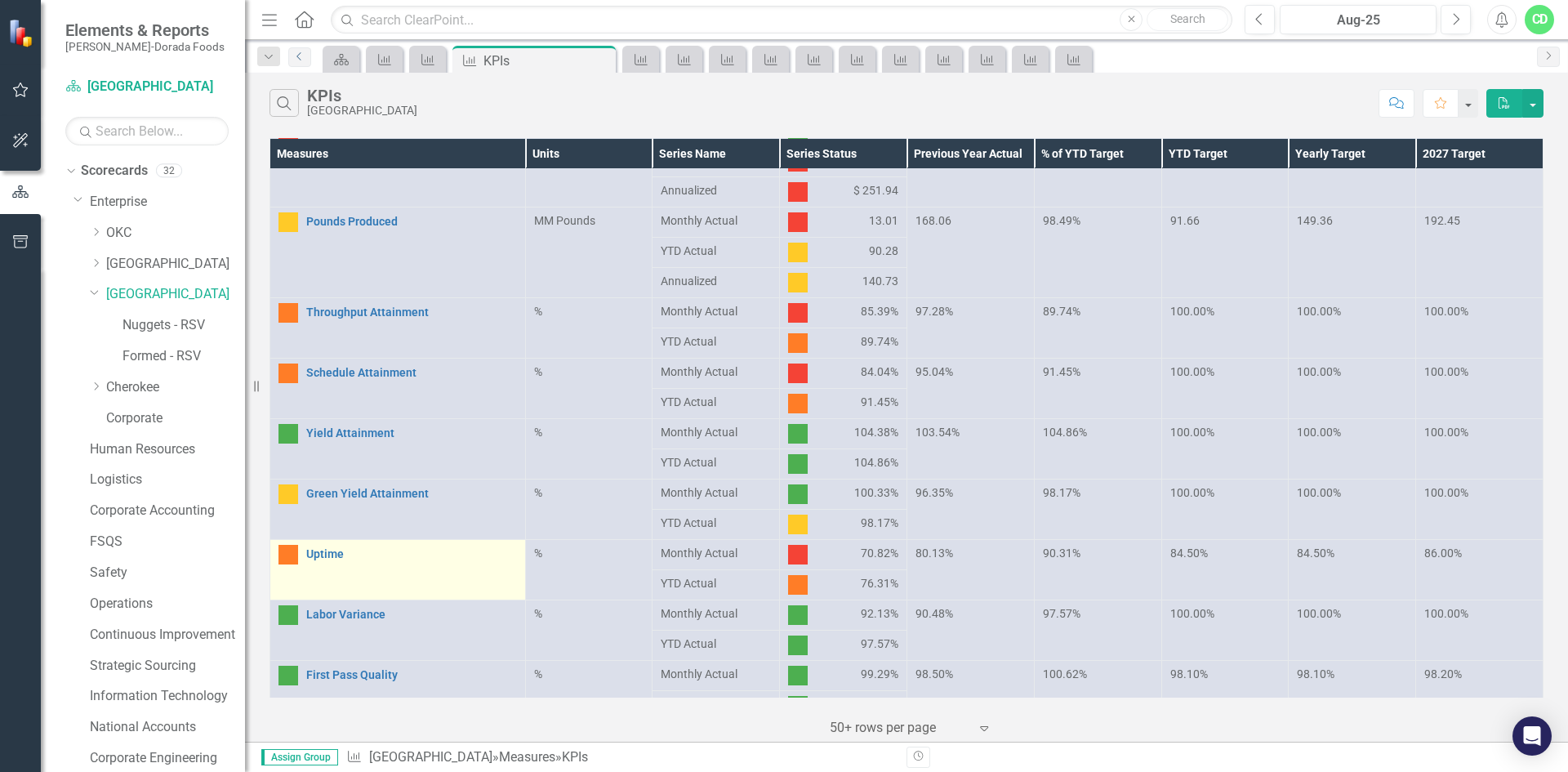
scroll to position [163, 0]
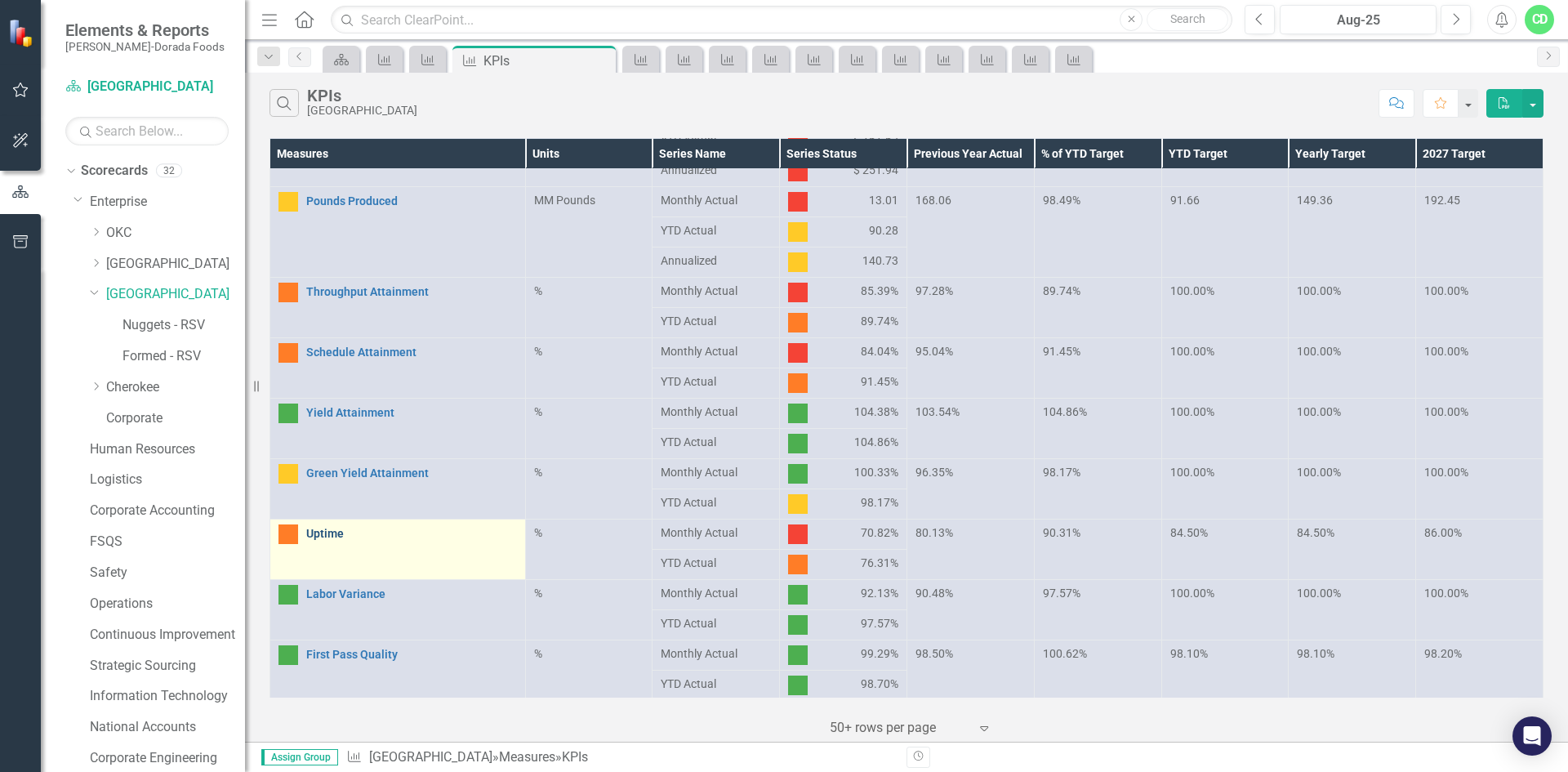
click at [331, 530] on link "Uptime" at bounding box center [411, 533] width 211 height 12
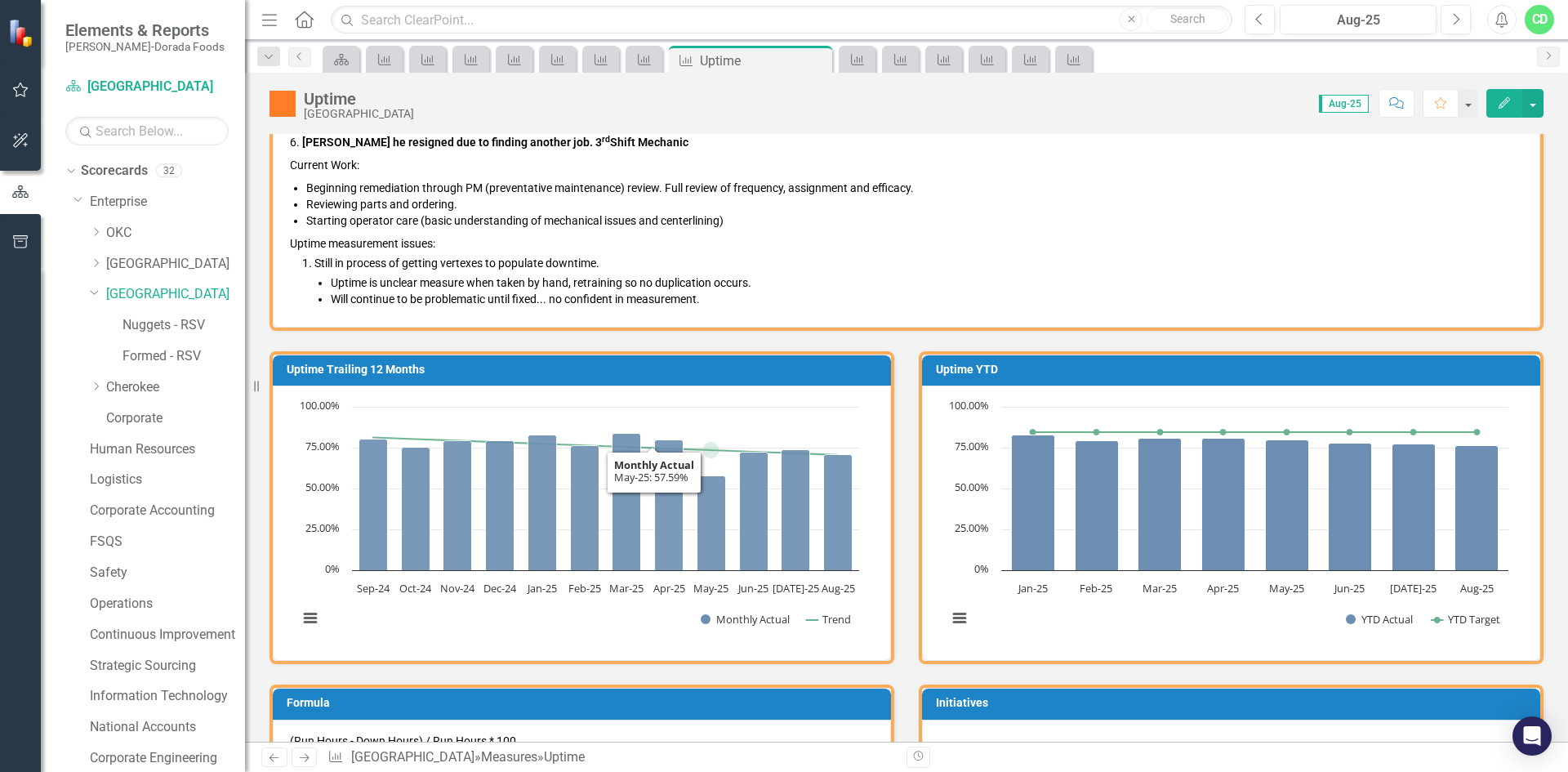
scroll to position [327, 0]
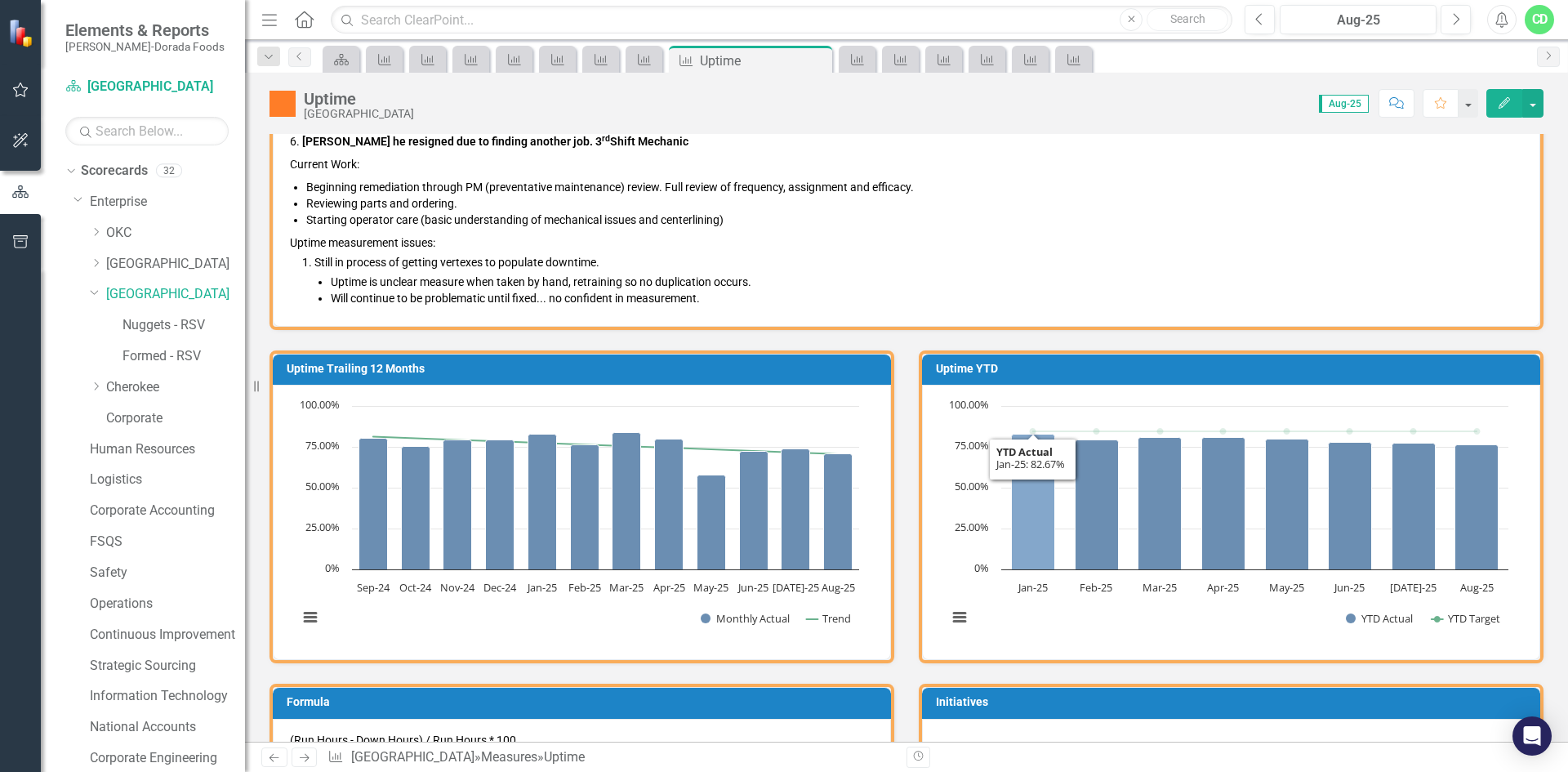
drag, startPoint x: 1032, startPoint y: 482, endPoint x: 999, endPoint y: 613, distance: 135.1
click at [999, 613] on rect "Interactive chart" at bounding box center [1228, 521] width 577 height 246
click at [962, 623] on button "View chart menu, Chart" at bounding box center [959, 617] width 23 height 23
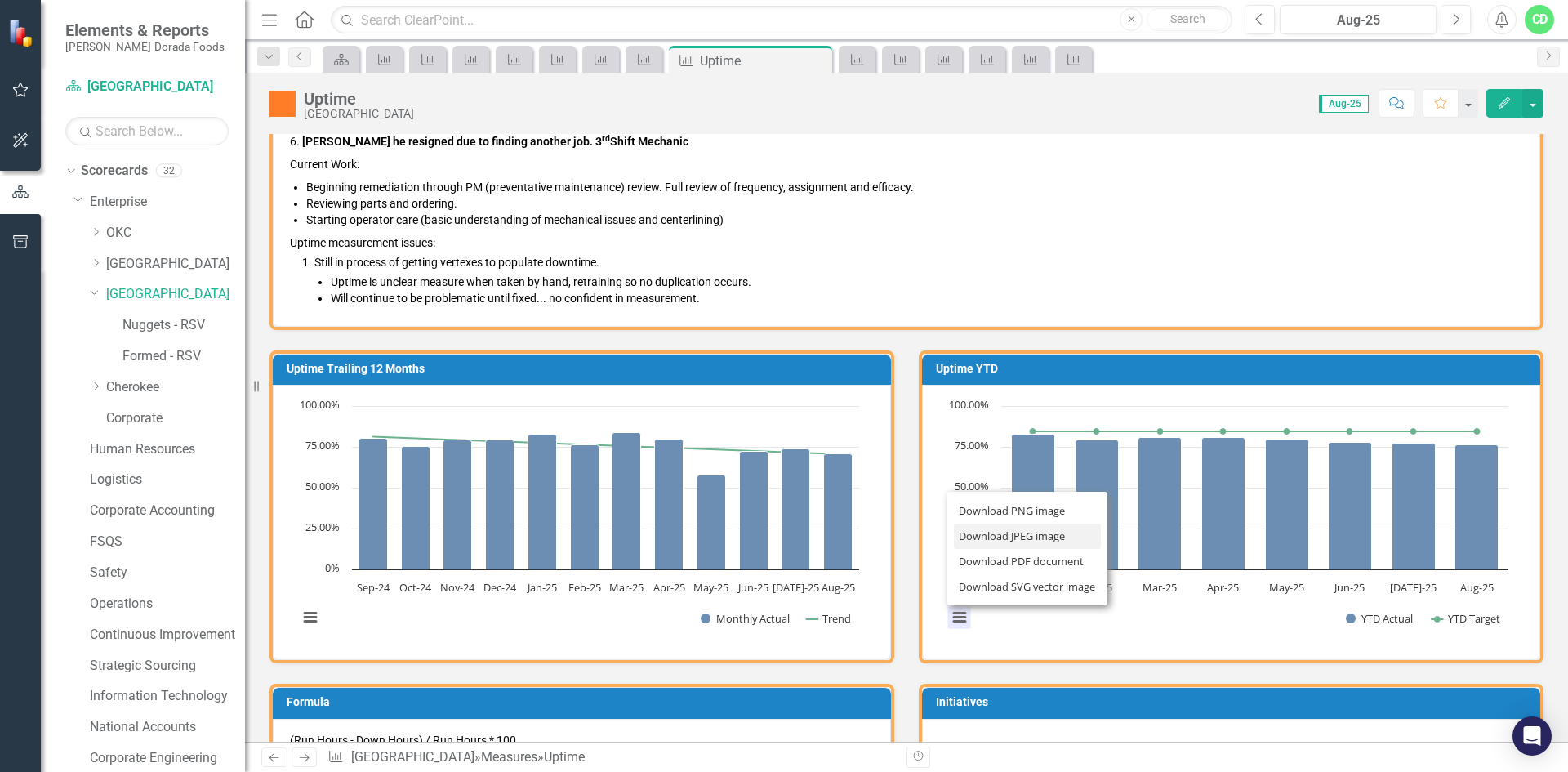
click at [1007, 533] on li "Download JPEG image" at bounding box center [1028, 536] width 147 height 26
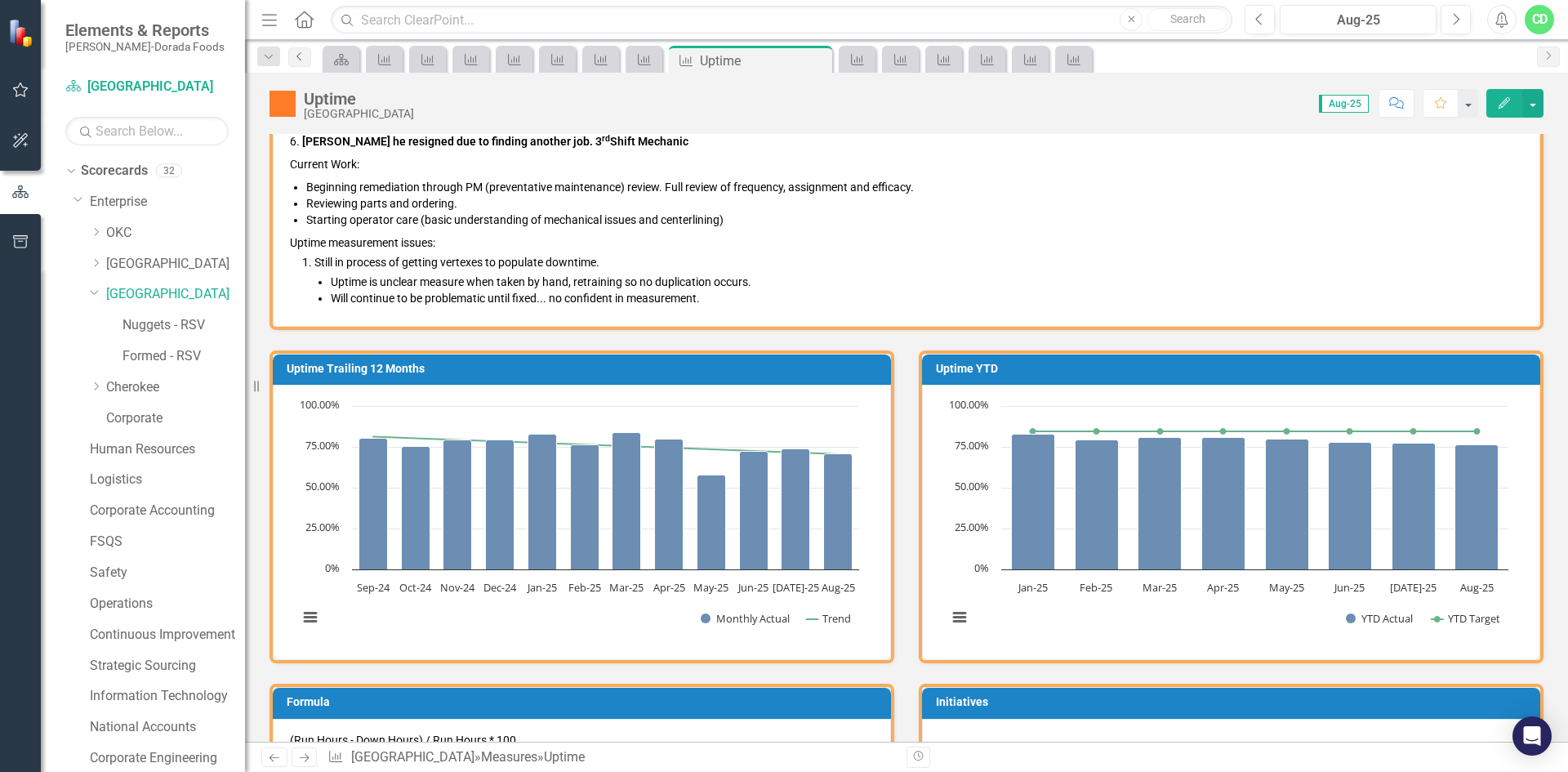
click at [306, 55] on link "Previous" at bounding box center [299, 57] width 23 height 20
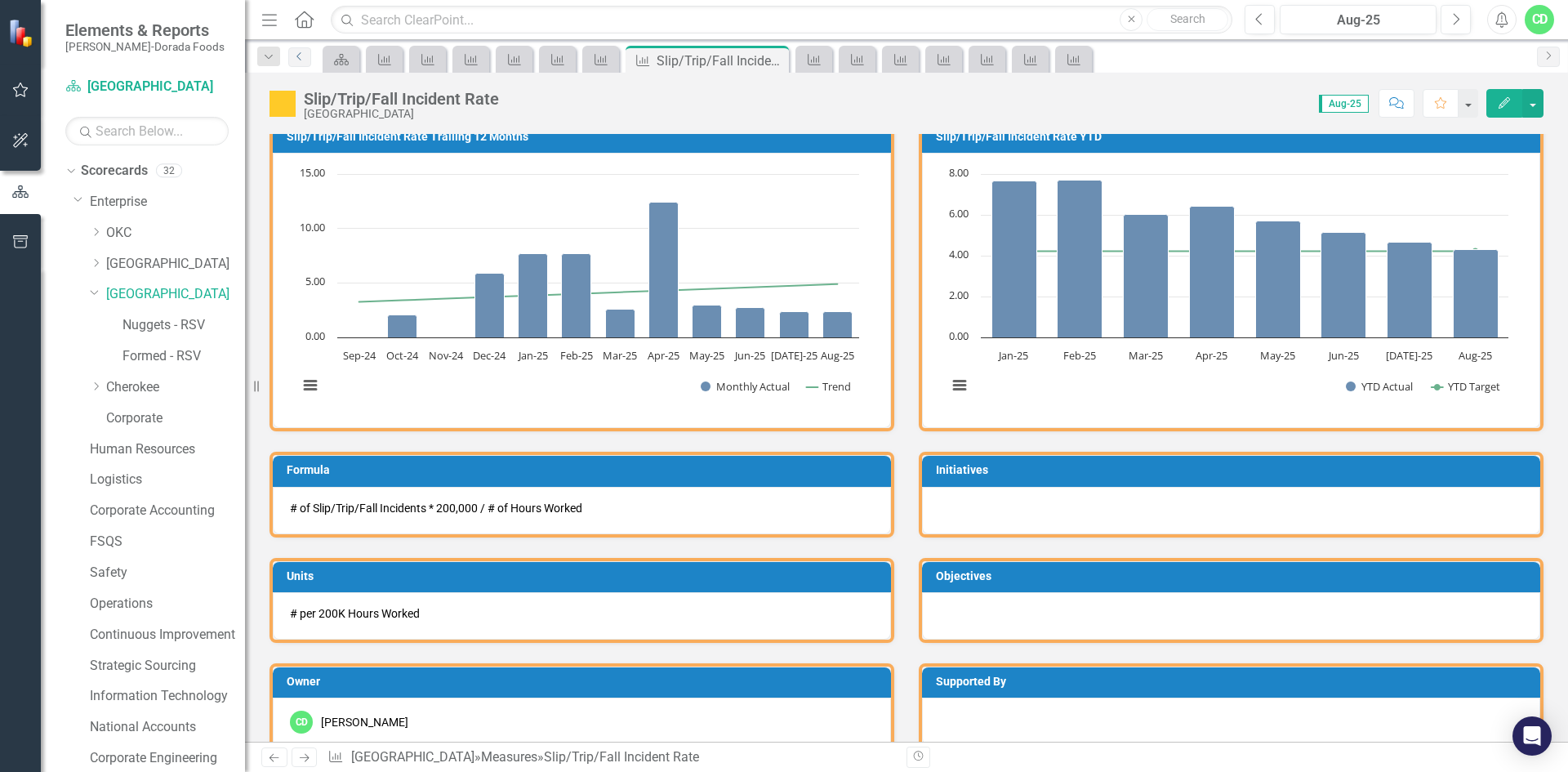
scroll to position [82, 0]
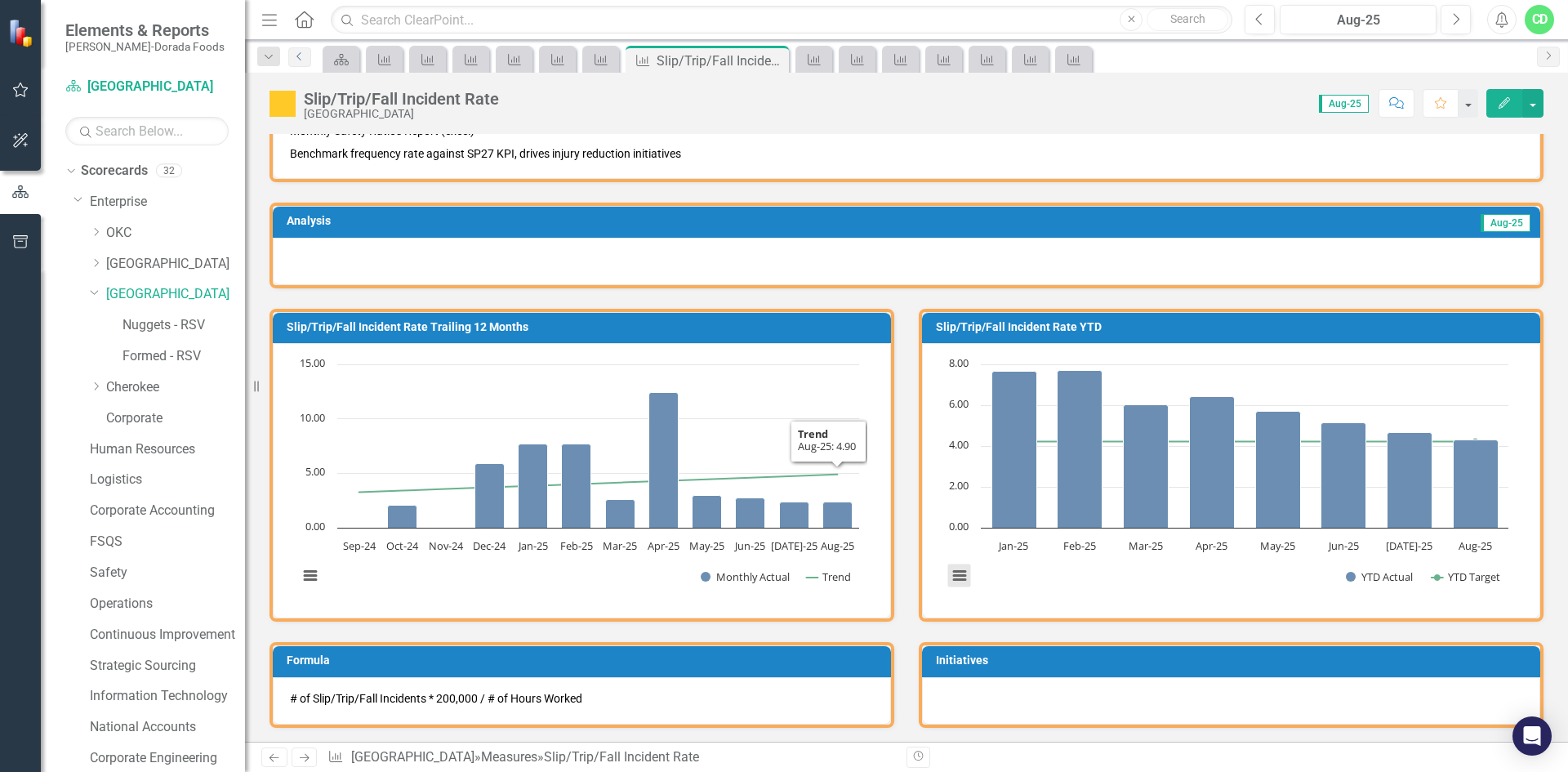
click at [948, 576] on button "View chart menu, Chart" at bounding box center [959, 576] width 23 height 23
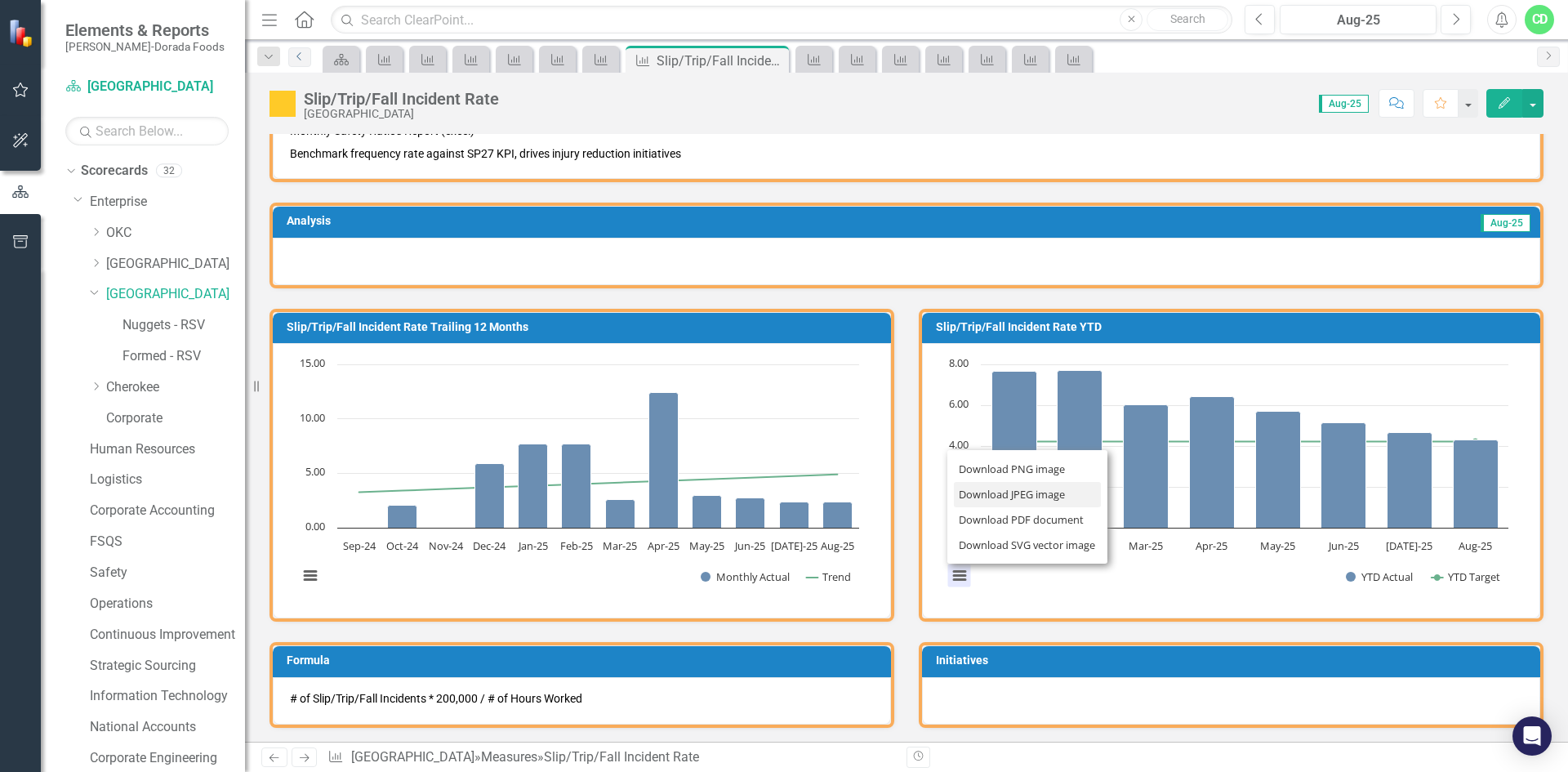
click at [1005, 495] on li "Download JPEG image" at bounding box center [1028, 495] width 147 height 26
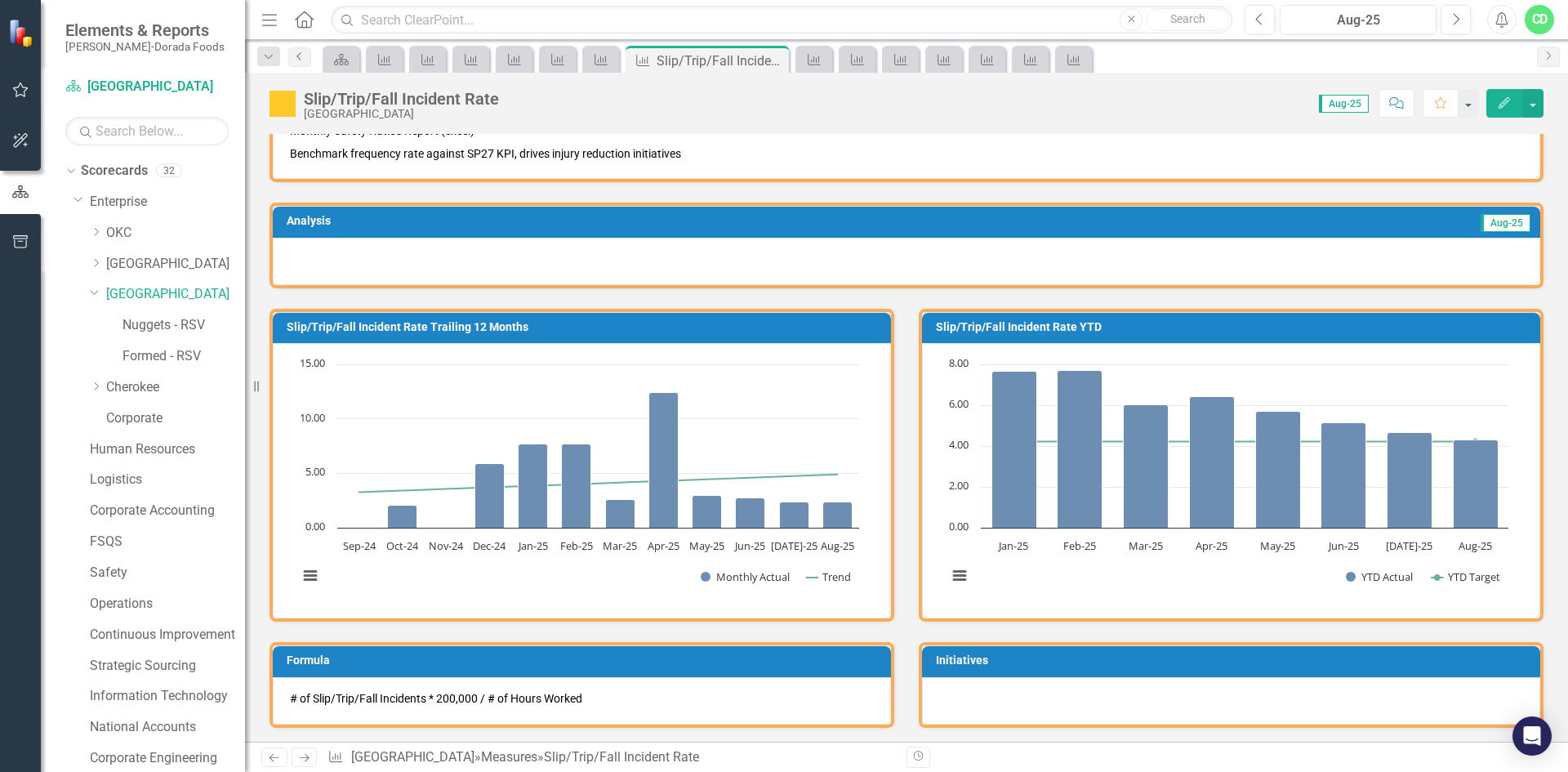
click at [297, 57] on icon "Previous" at bounding box center [299, 56] width 13 height 10
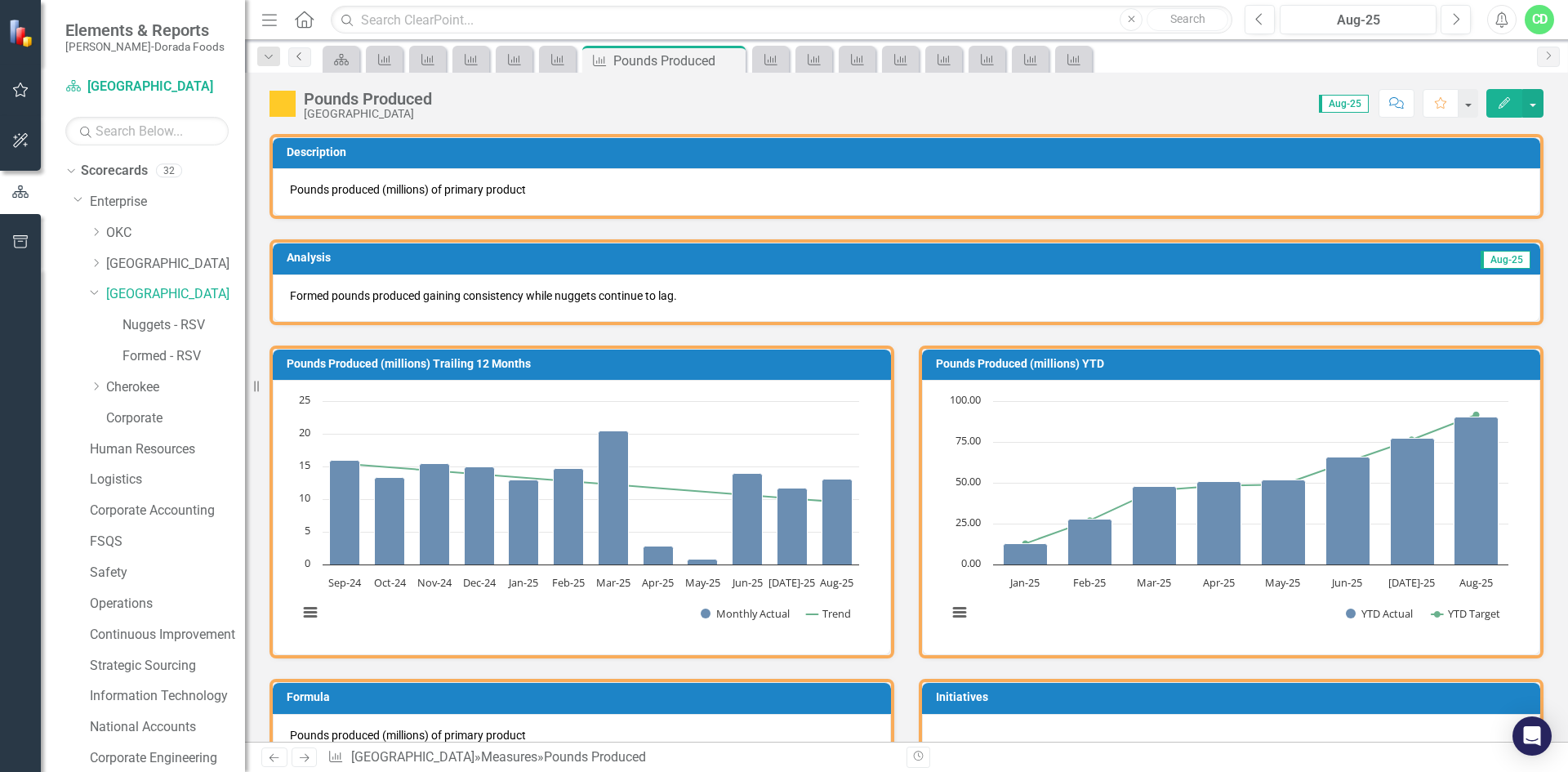
click at [298, 58] on icon "Previous" at bounding box center [299, 56] width 13 height 10
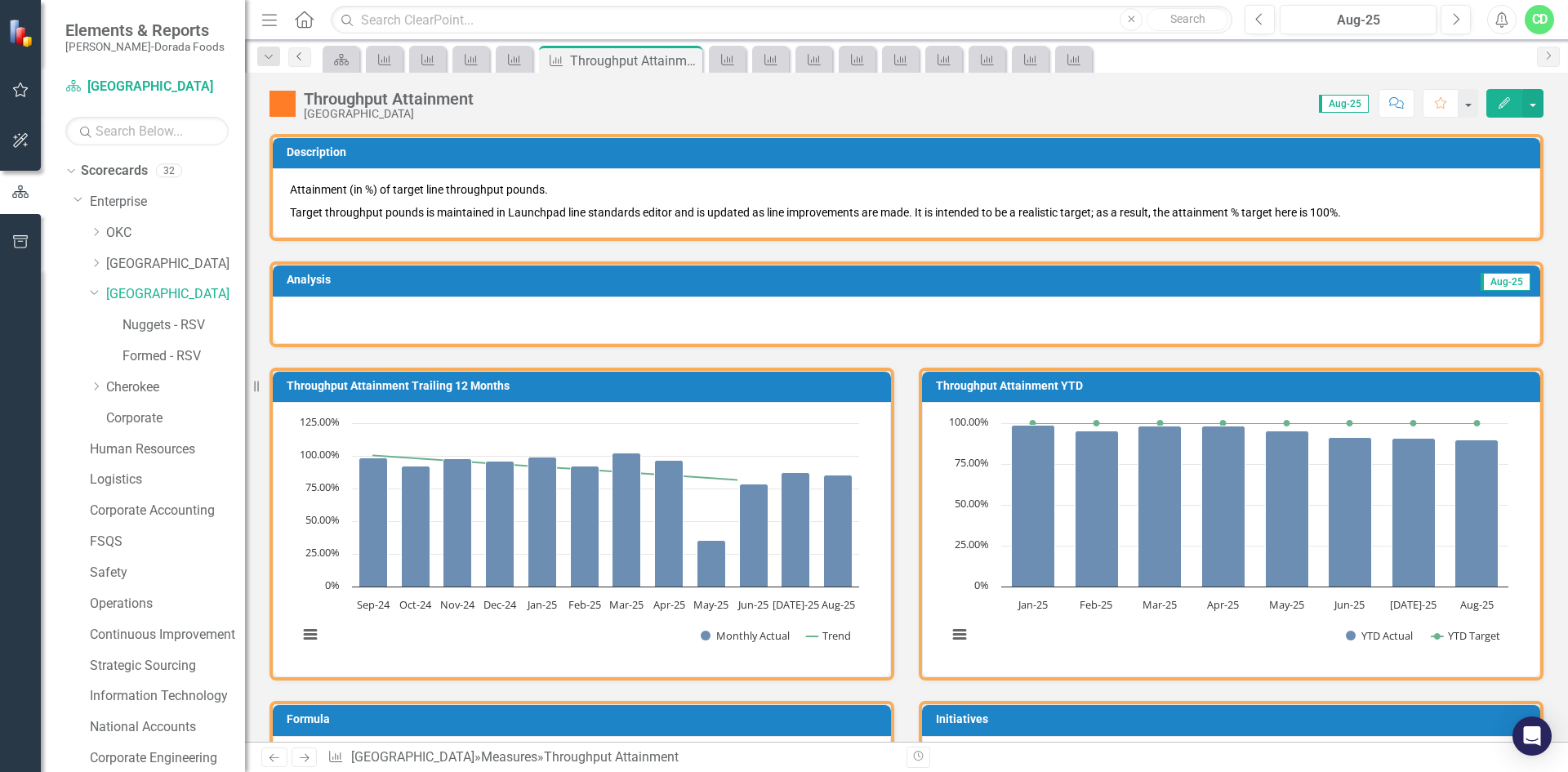
click at [298, 58] on icon "Previous" at bounding box center [299, 56] width 13 height 10
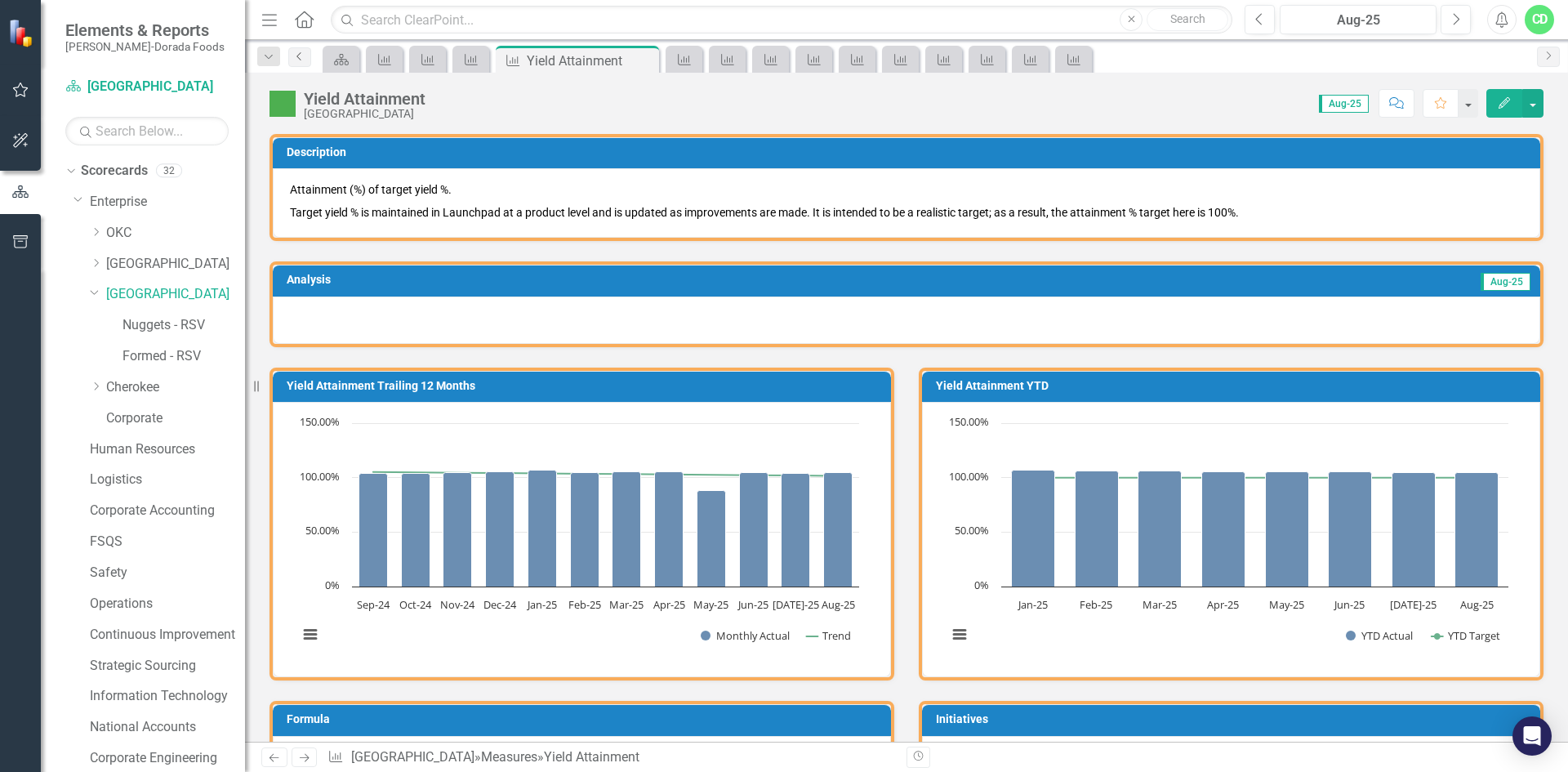
click at [298, 58] on icon "Previous" at bounding box center [299, 56] width 13 height 10
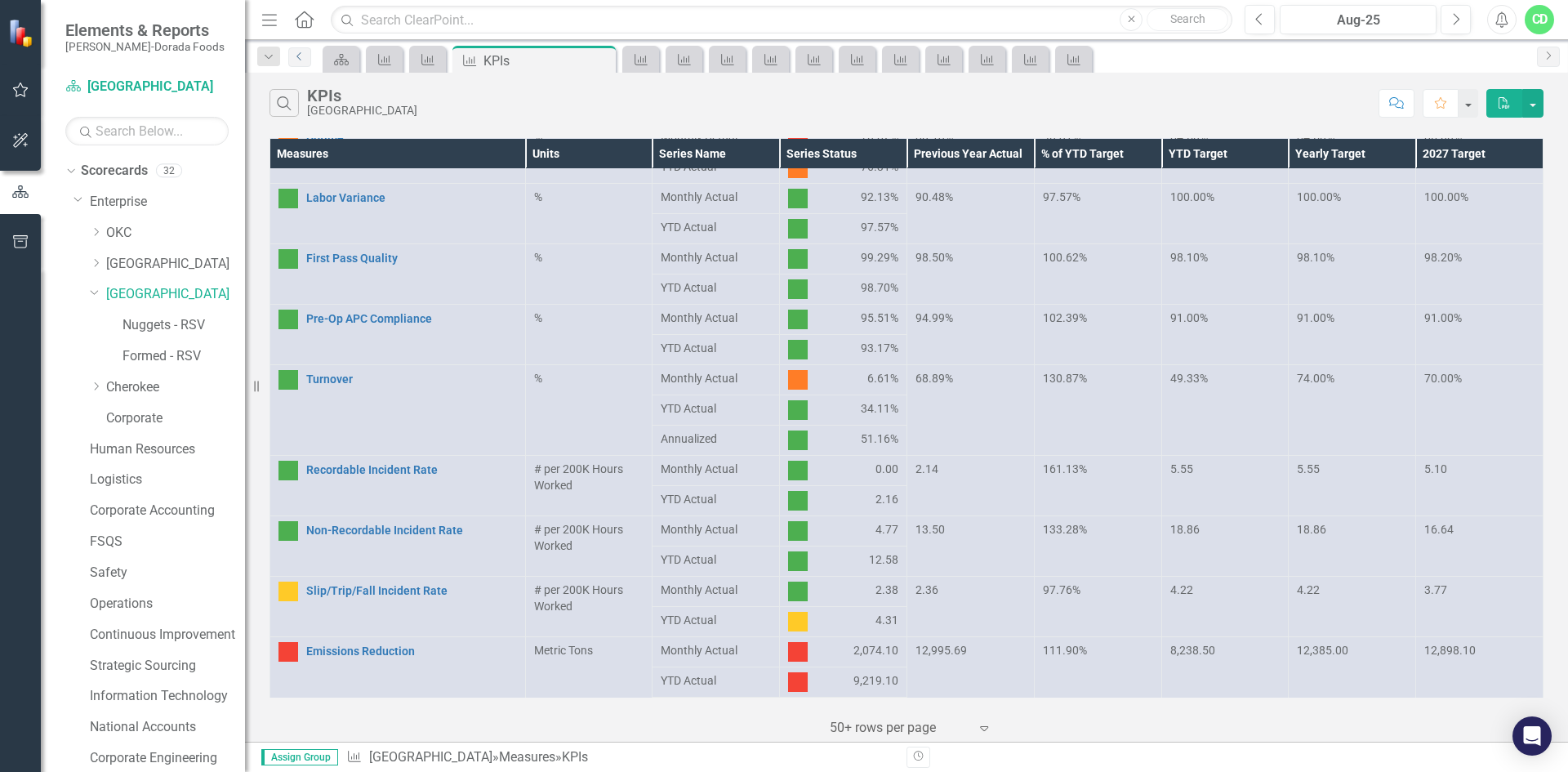
scroll to position [711, 0]
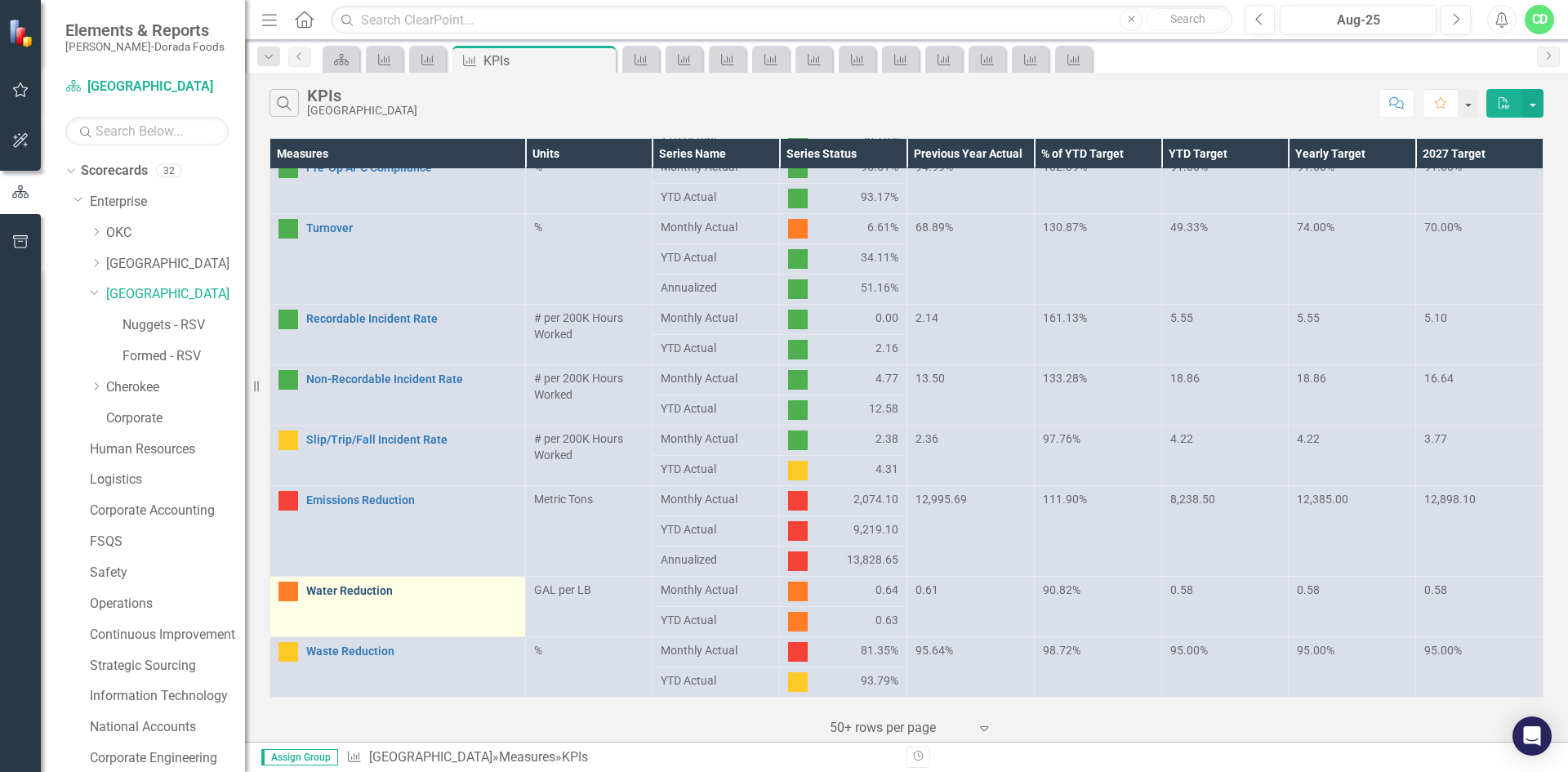
click at [362, 587] on link "Water Reduction" at bounding box center [411, 591] width 211 height 12
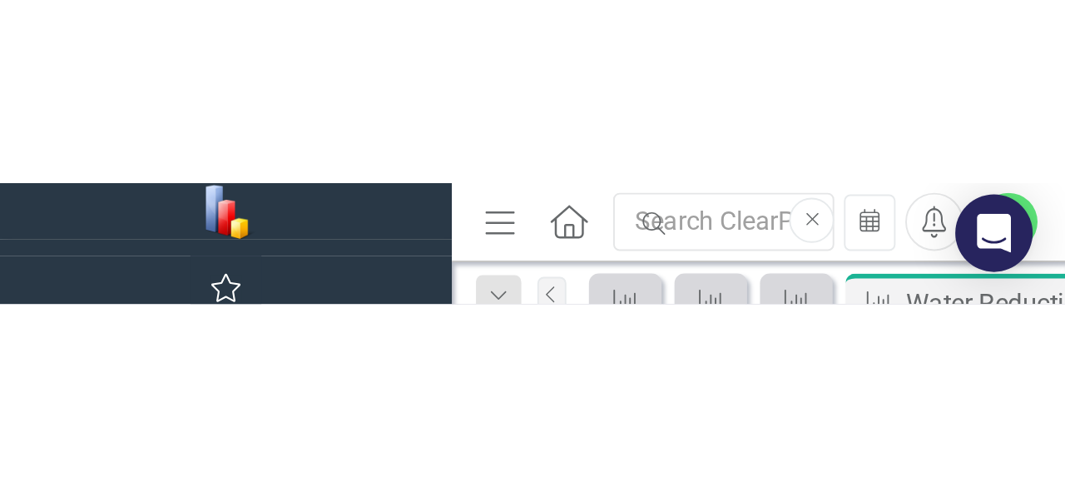
scroll to position [183, 0]
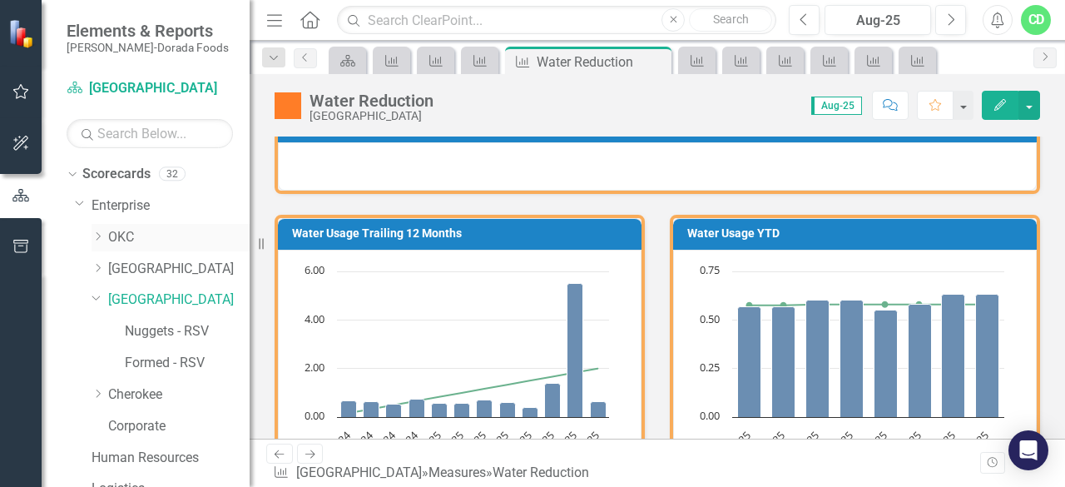
drag, startPoint x: 254, startPoint y: 233, endPoint x: 168, endPoint y: 240, distance: 85.9
click at [156, 238] on div "Elements & Reports [PERSON_NAME]-Dorada Foods Scorecard Reidsville Search Dropd…" at bounding box center [125, 243] width 250 height 487
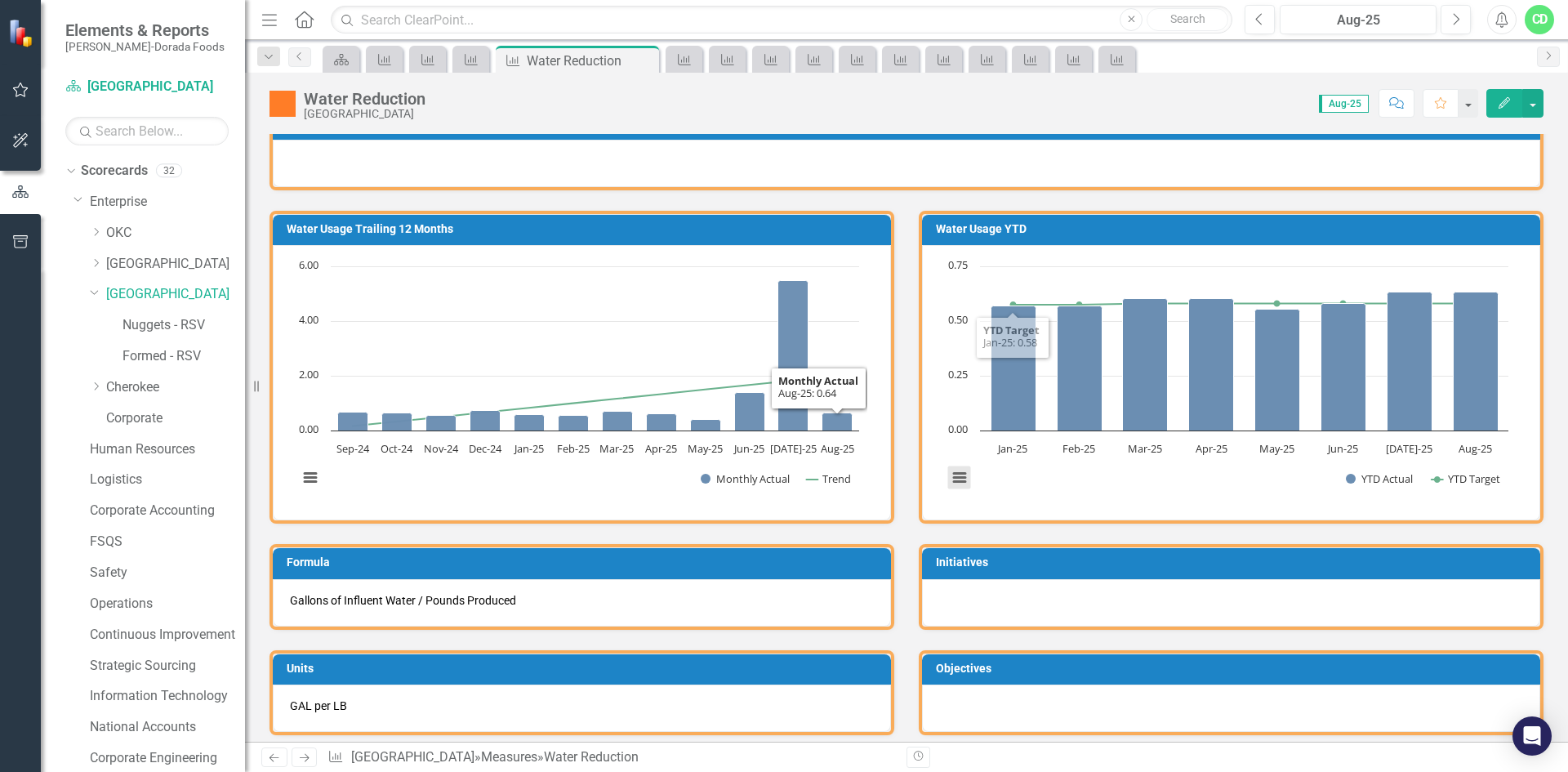
click at [951, 480] on button "View chart menu, Chart" at bounding box center [959, 477] width 23 height 23
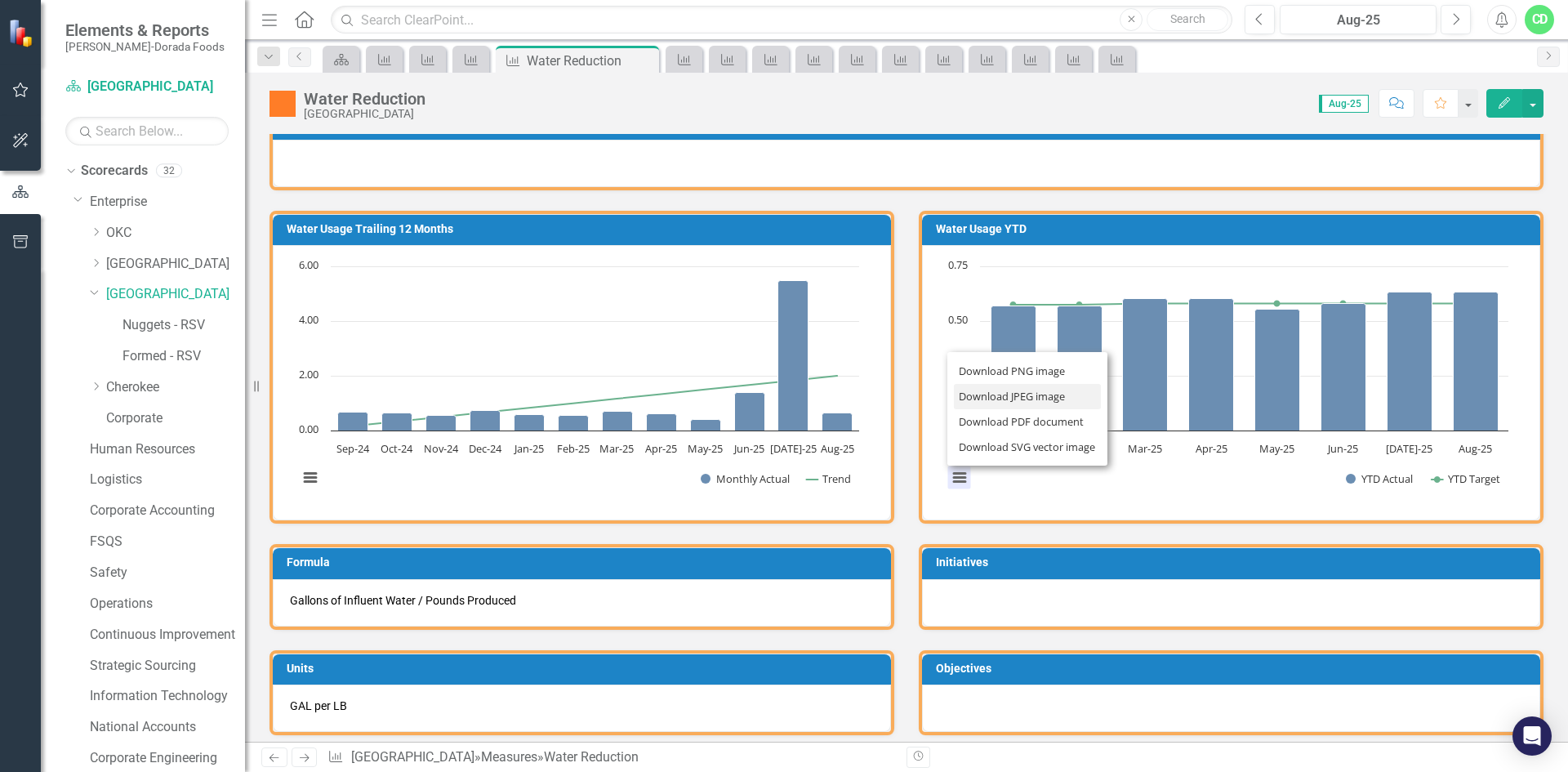
click at [1022, 401] on li "Download JPEG image" at bounding box center [1028, 397] width 147 height 26
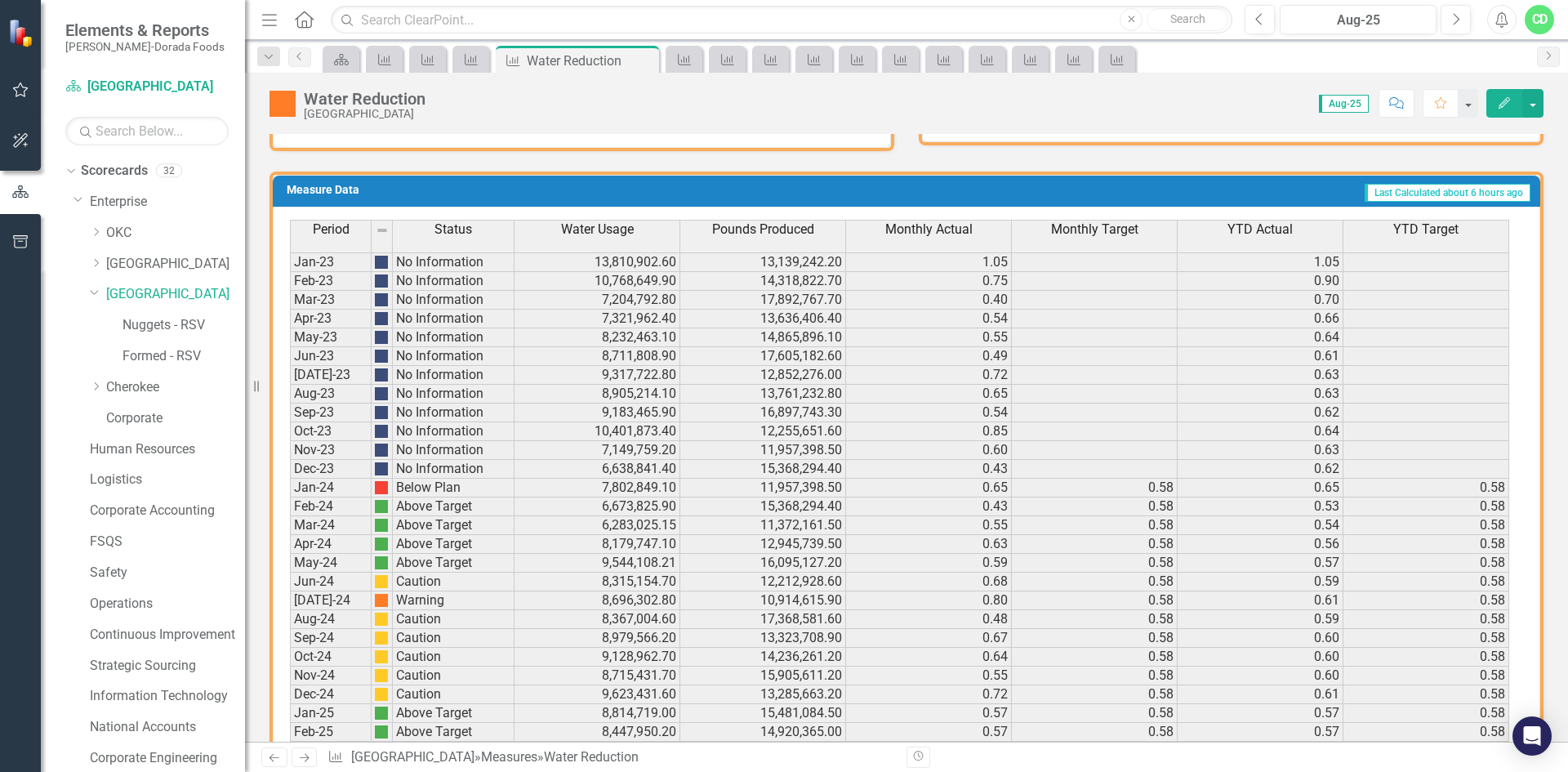
scroll to position [899, 0]
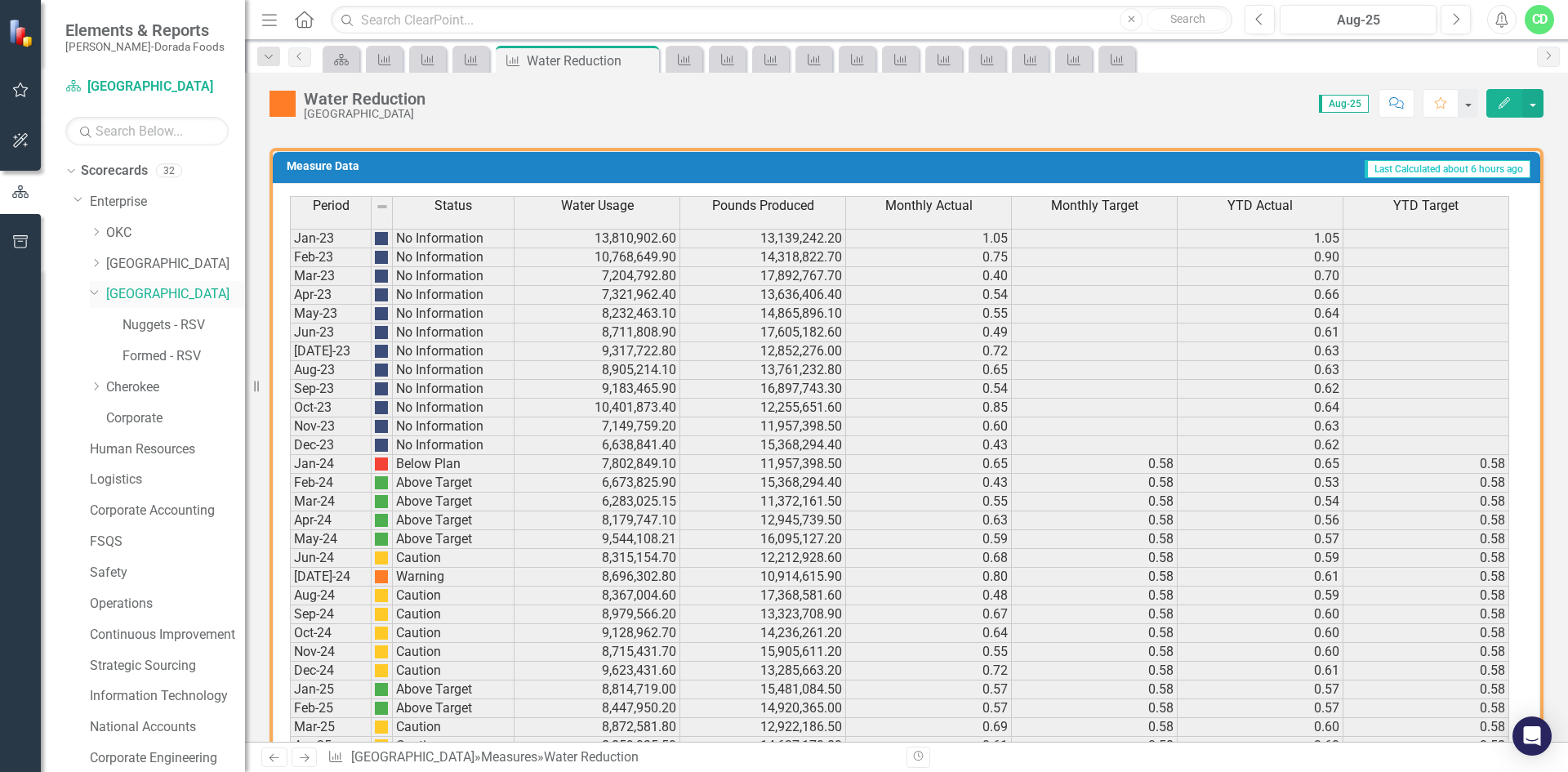
click at [161, 293] on link "[GEOGRAPHIC_DATA]" at bounding box center [175, 294] width 138 height 19
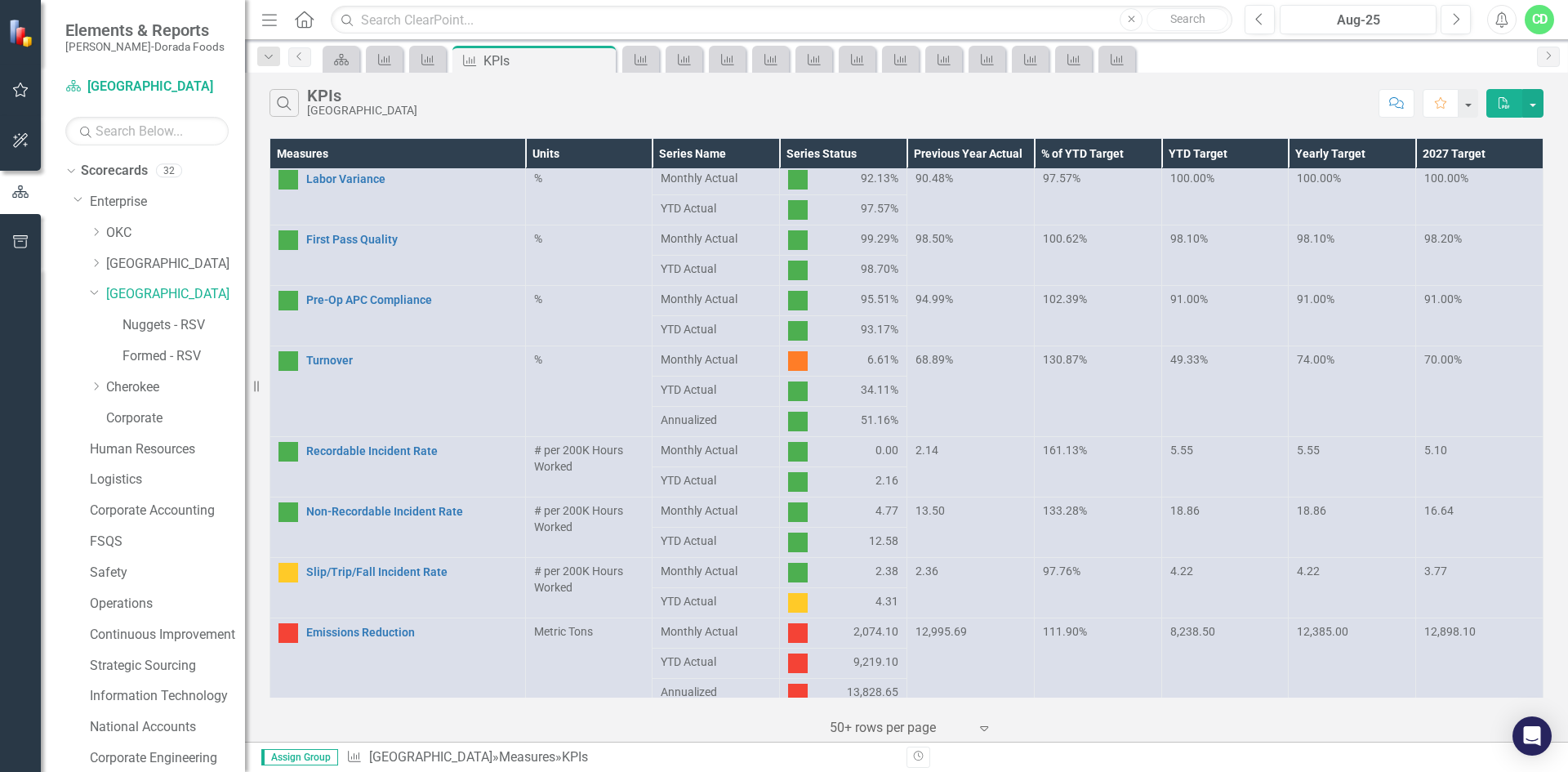
scroll to position [711, 0]
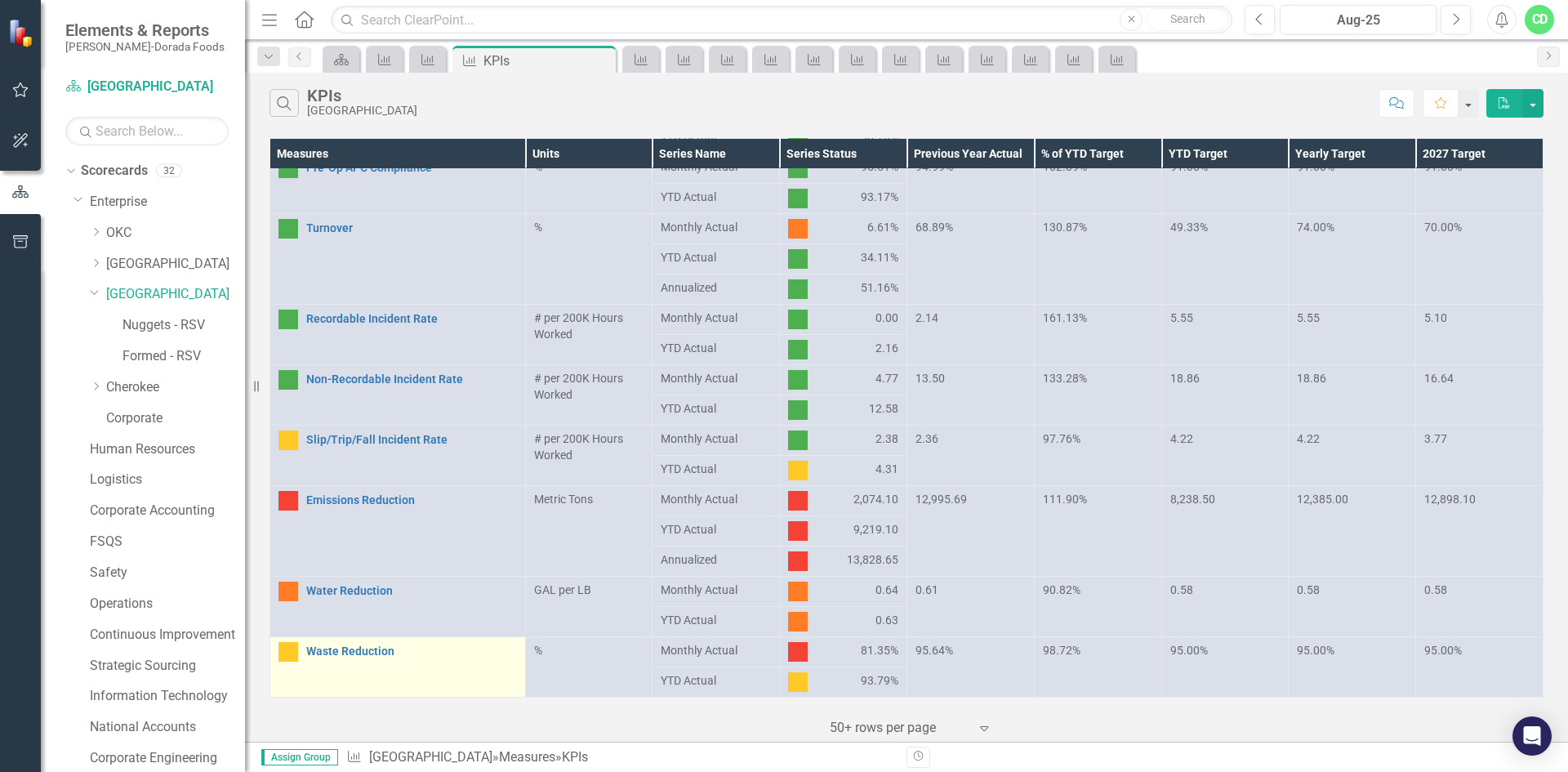
click at [312, 641] on td "Waste Reduction Link Open Element" at bounding box center [398, 668] width 255 height 61
click at [376, 648] on link "Waste Reduction" at bounding box center [411, 651] width 211 height 12
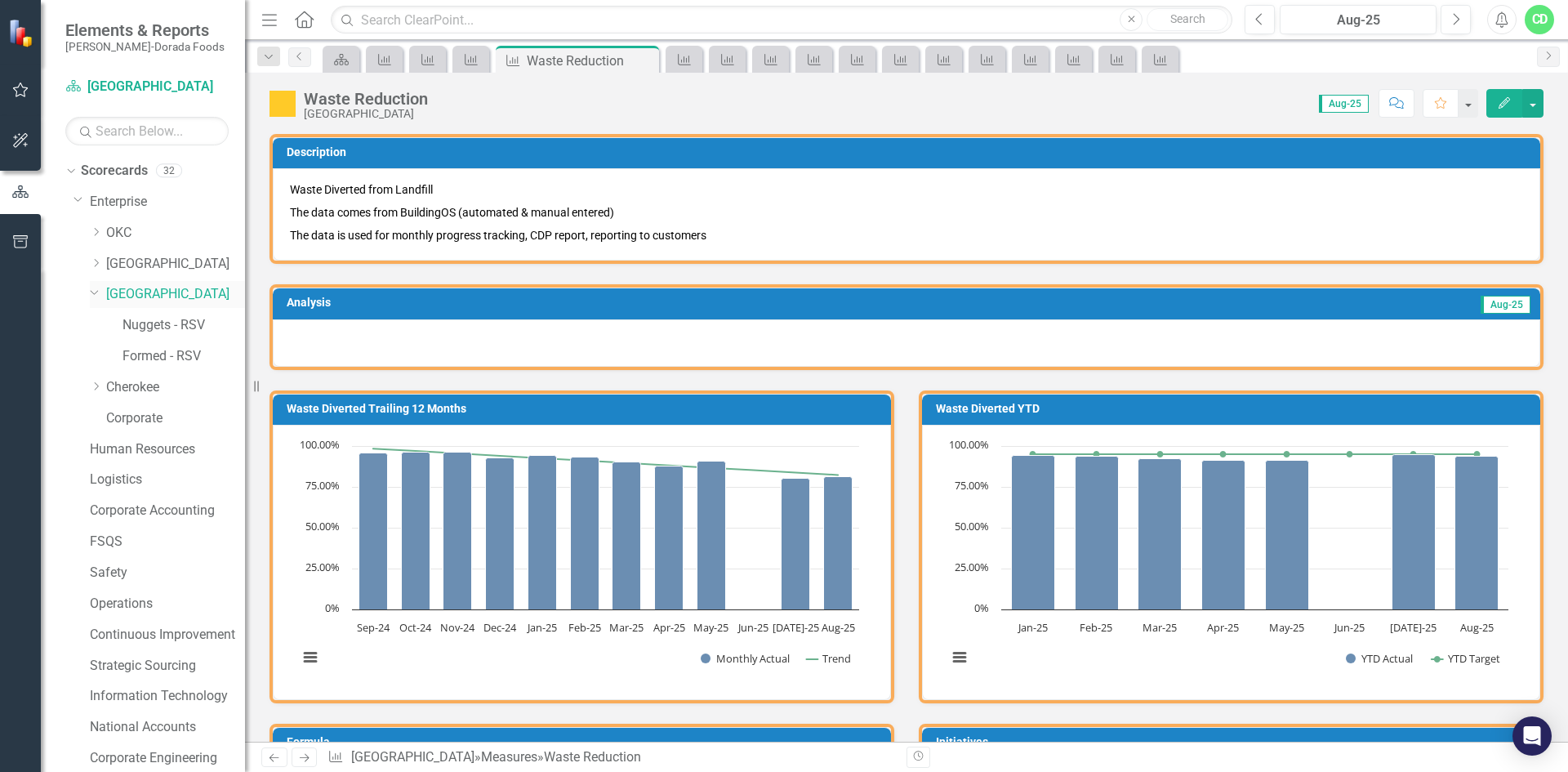
click at [137, 294] on link "[GEOGRAPHIC_DATA]" at bounding box center [175, 294] width 138 height 19
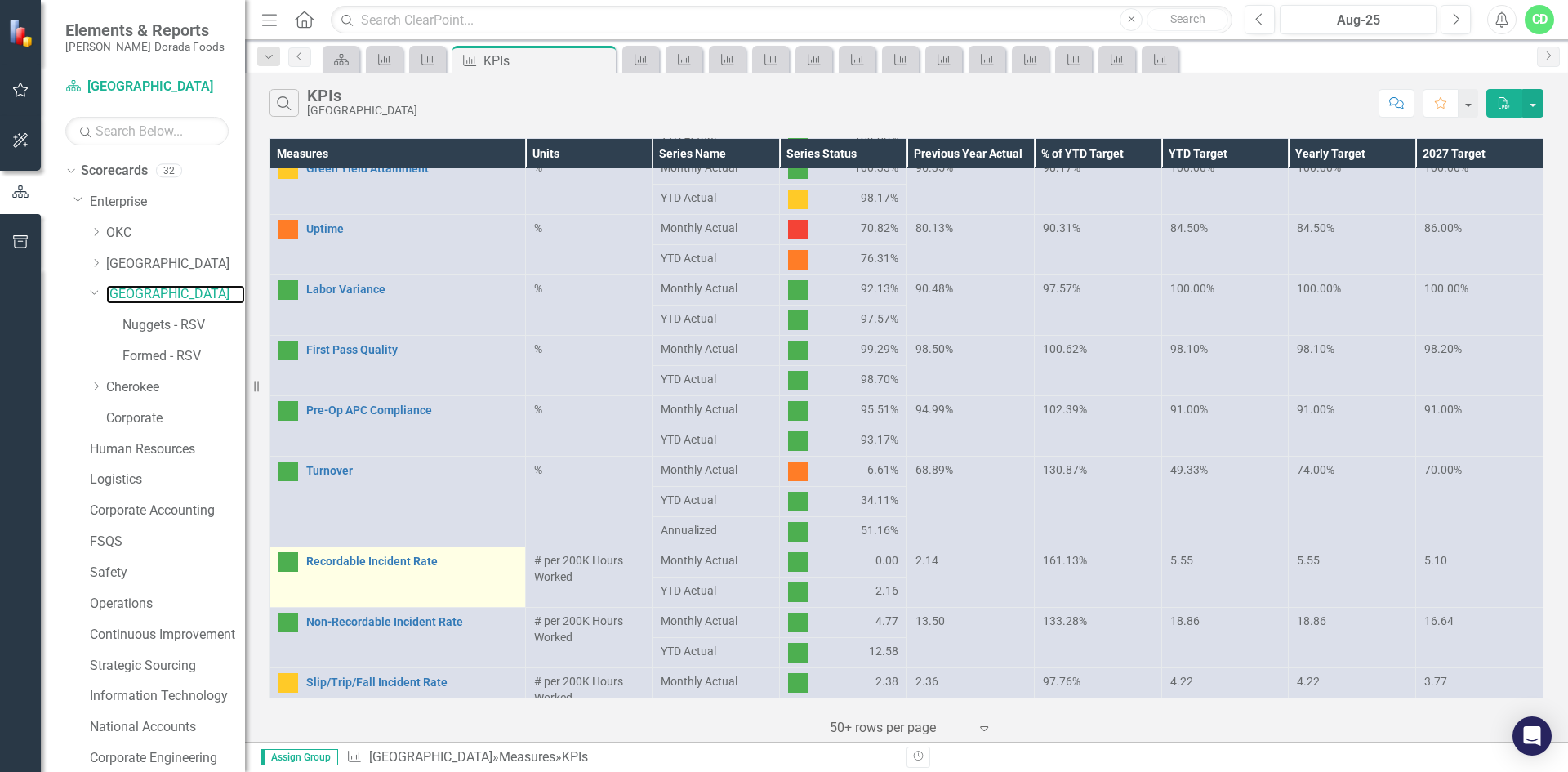
scroll to position [466, 0]
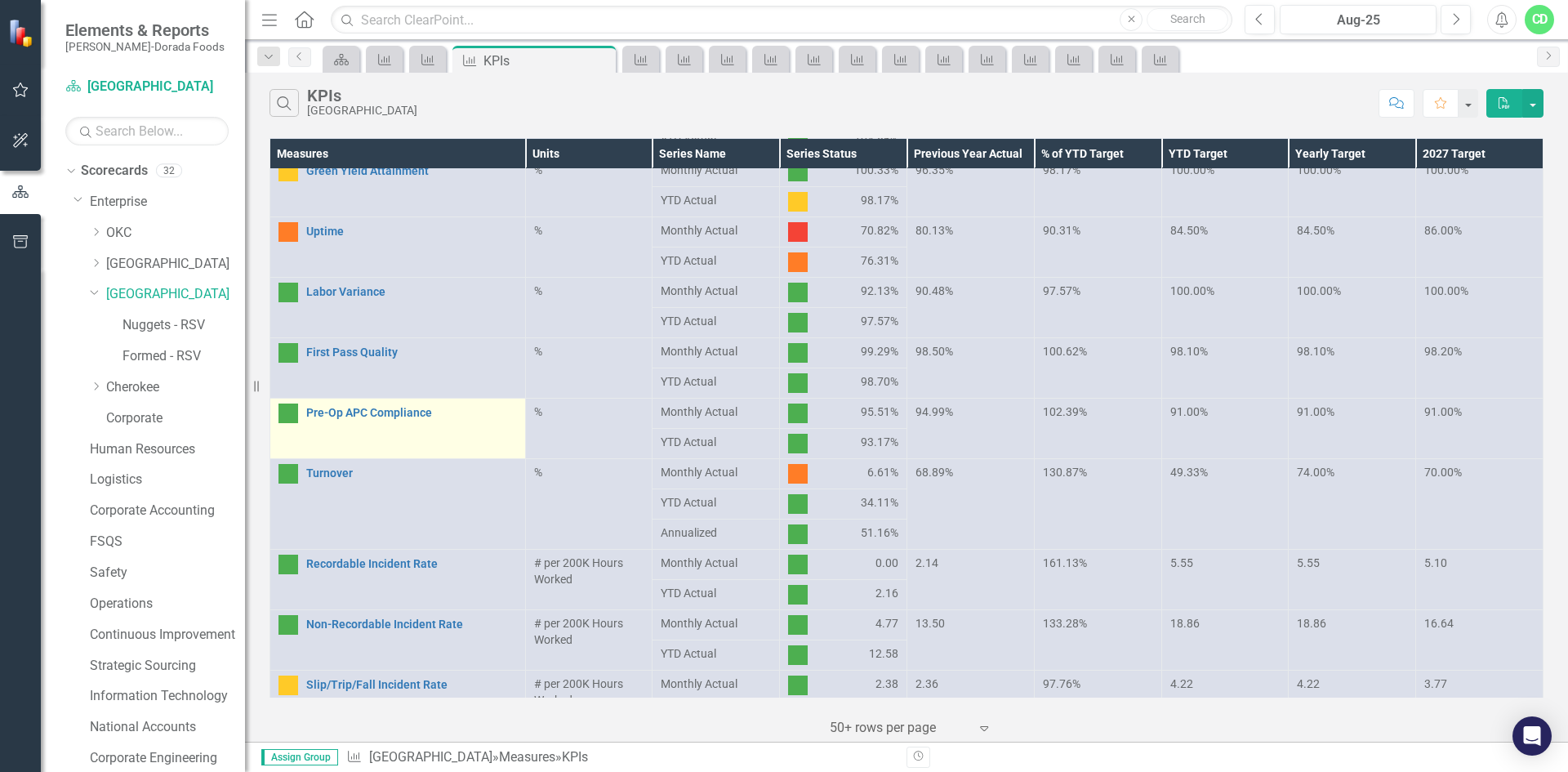
click at [427, 422] on div "Pre-Op APC Compliance" at bounding box center [398, 414] width 239 height 20
click at [420, 409] on link "Pre-Op APC Compliance" at bounding box center [411, 413] width 211 height 12
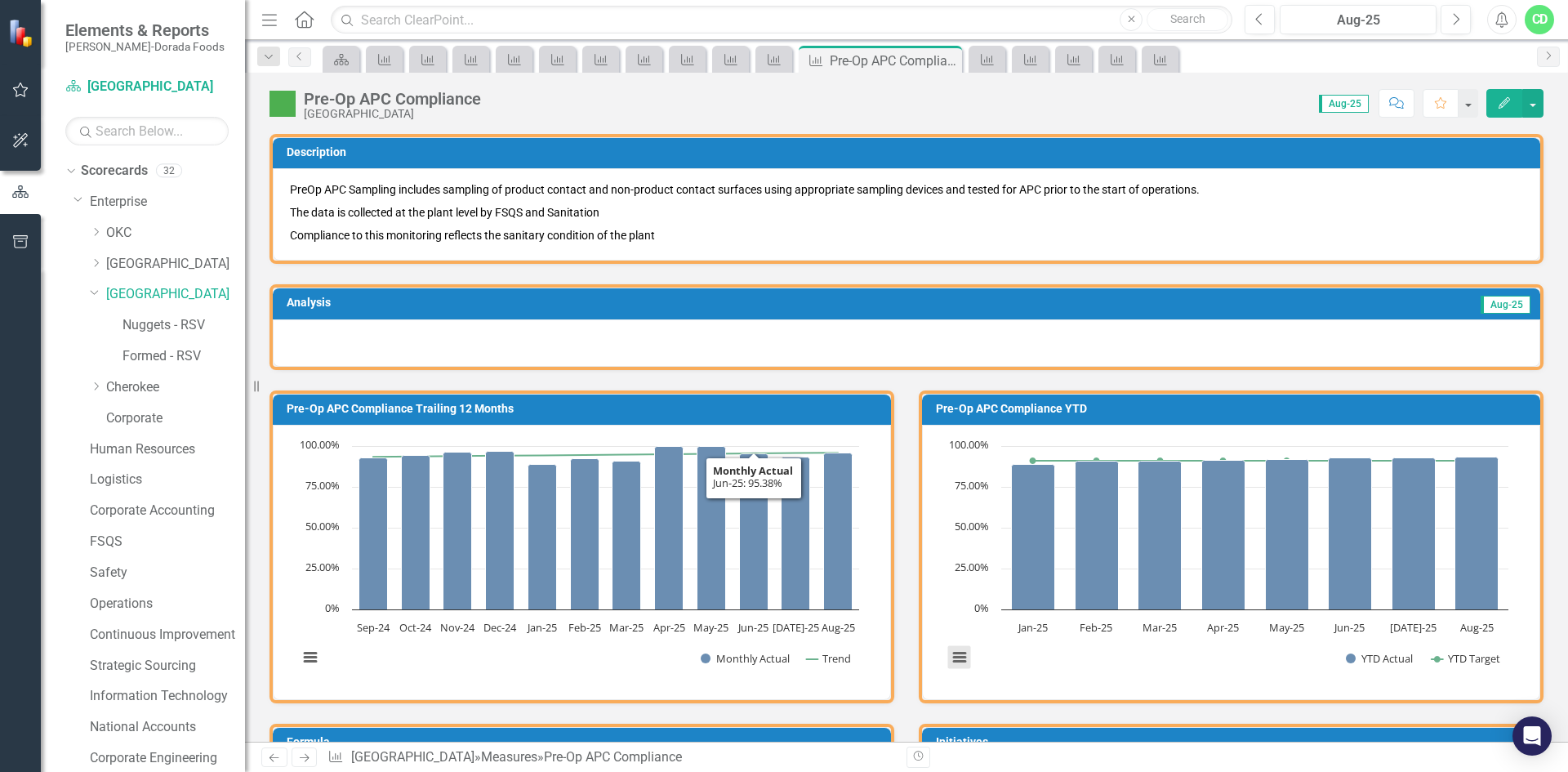
click at [949, 658] on button "View chart menu, Chart" at bounding box center [959, 657] width 23 height 23
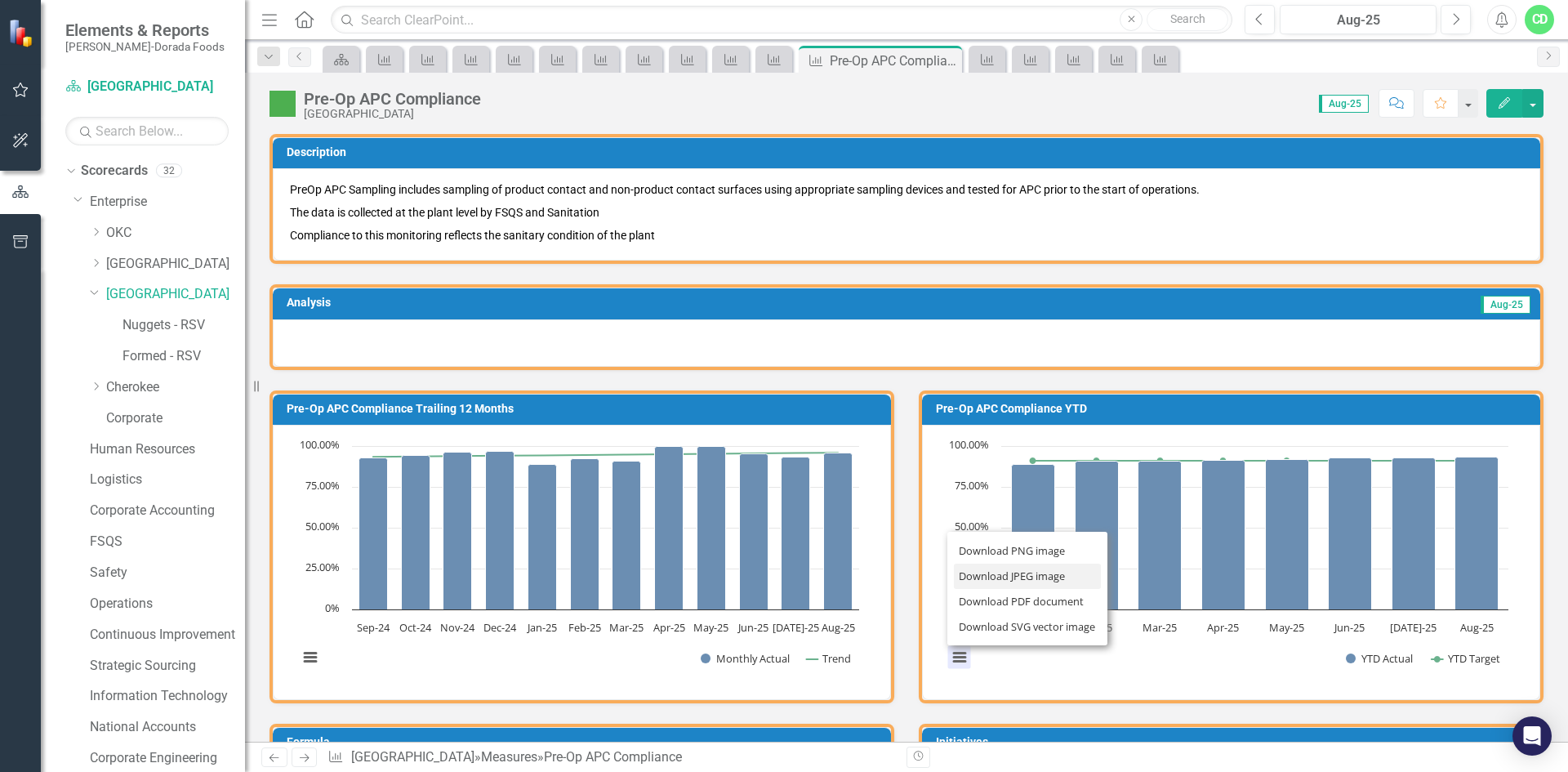
click at [1056, 580] on li "Download JPEG image" at bounding box center [1028, 577] width 147 height 26
click at [300, 63] on link "Previous" at bounding box center [299, 57] width 23 height 20
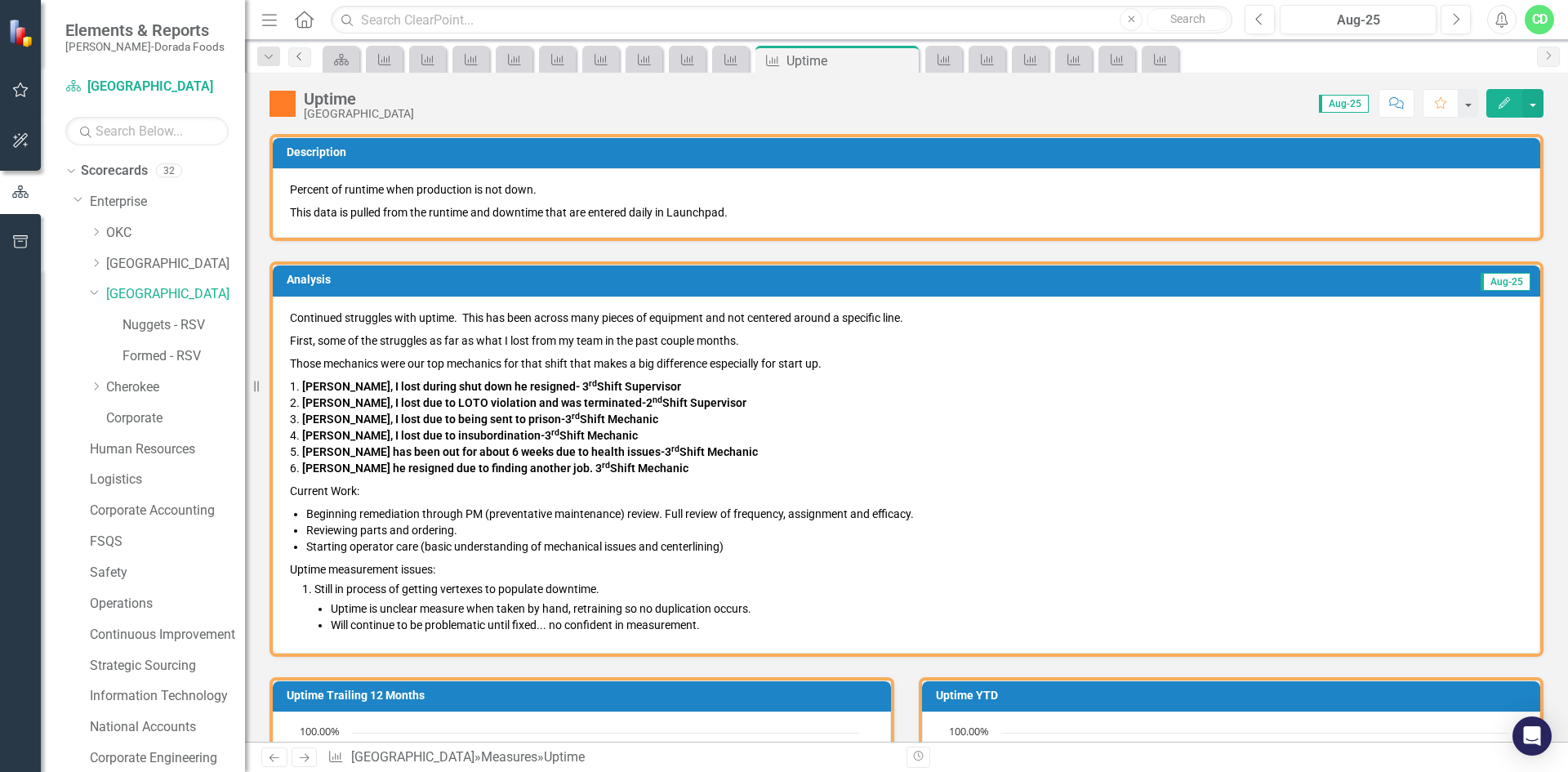
click at [302, 61] on icon "Previous" at bounding box center [299, 56] width 13 height 10
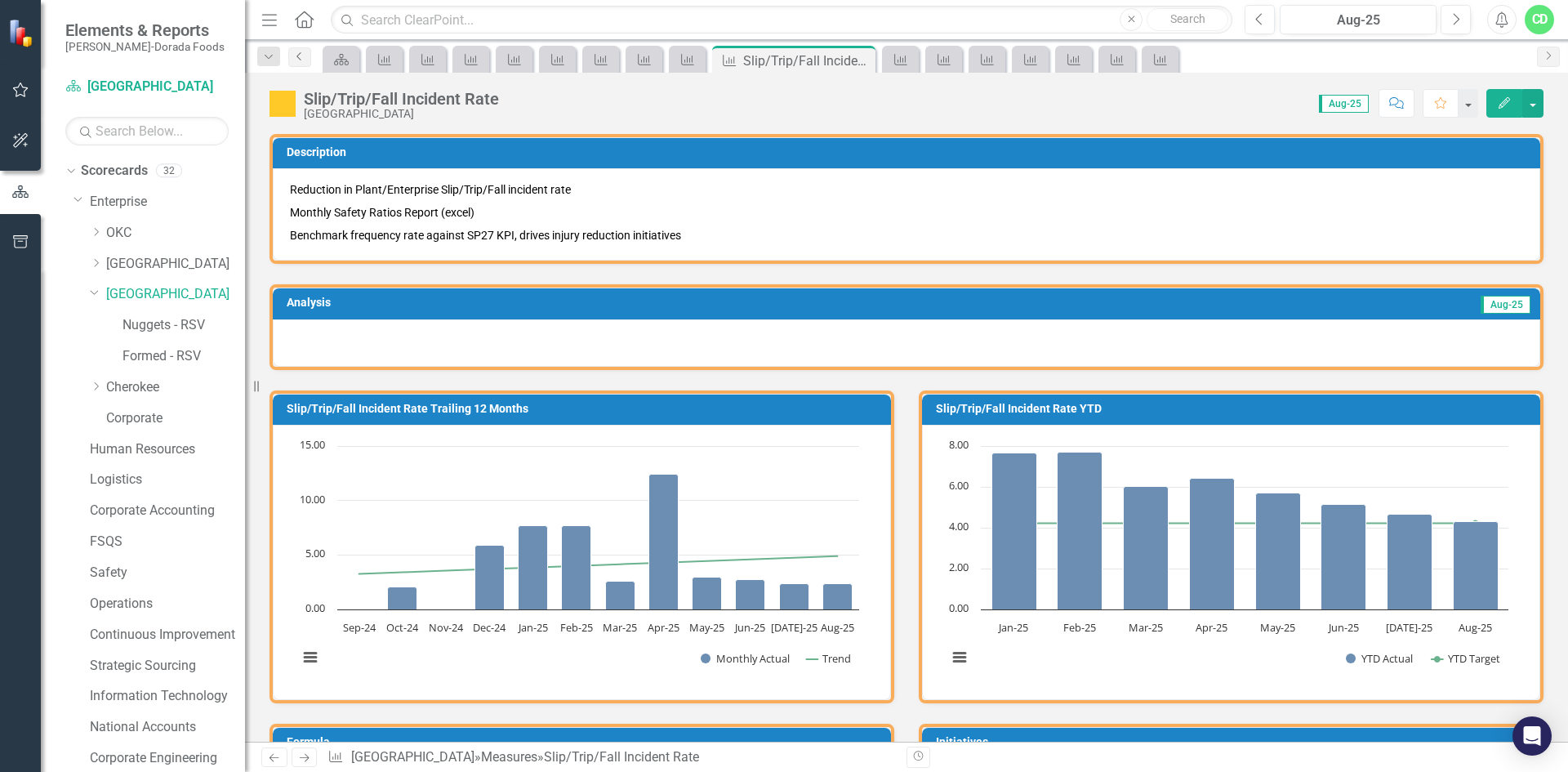
click at [303, 63] on link "Previous" at bounding box center [299, 57] width 23 height 20
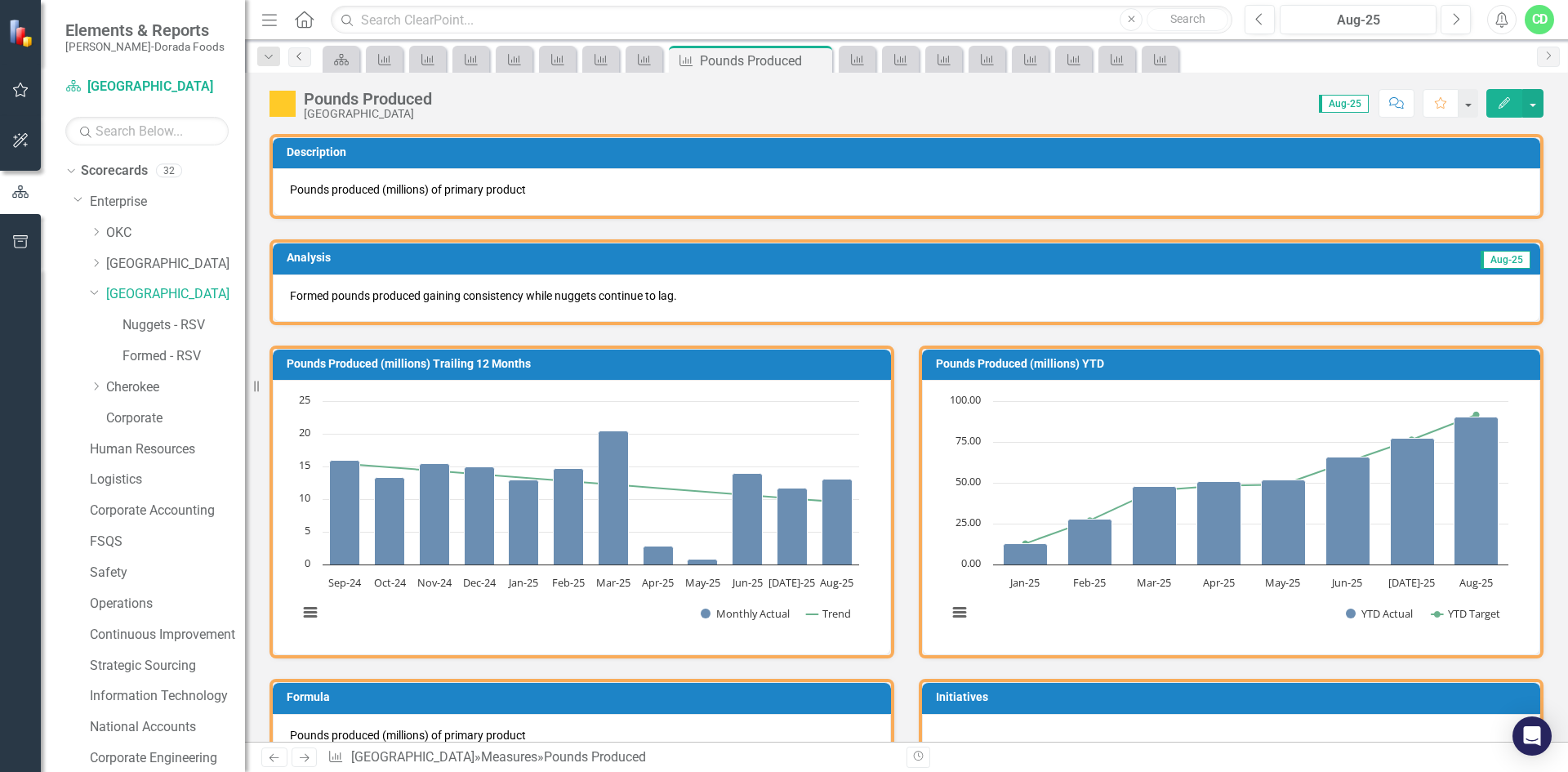
click at [299, 58] on icon "Previous" at bounding box center [299, 56] width 13 height 10
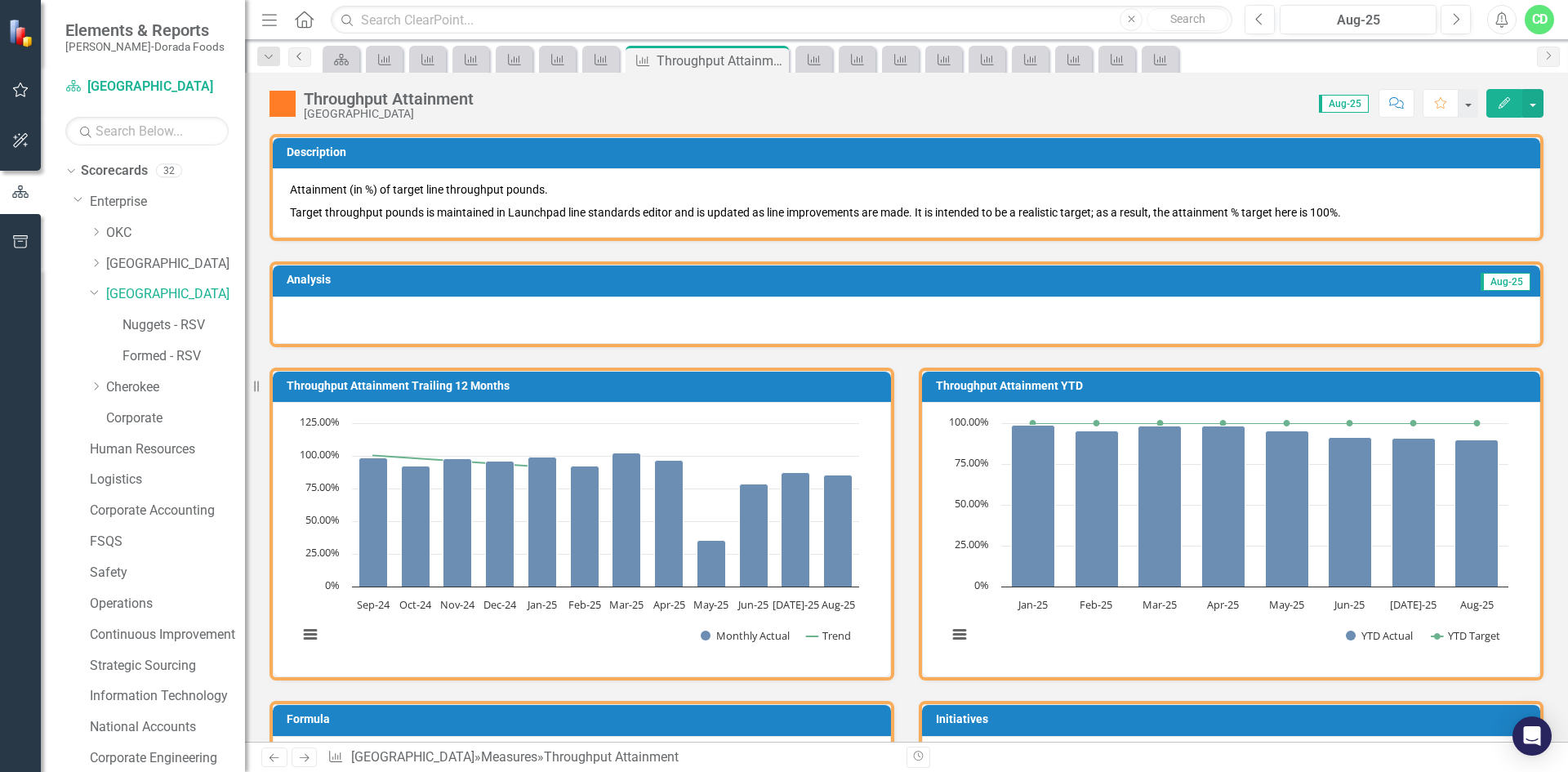
click at [306, 55] on link "Previous" at bounding box center [299, 57] width 23 height 20
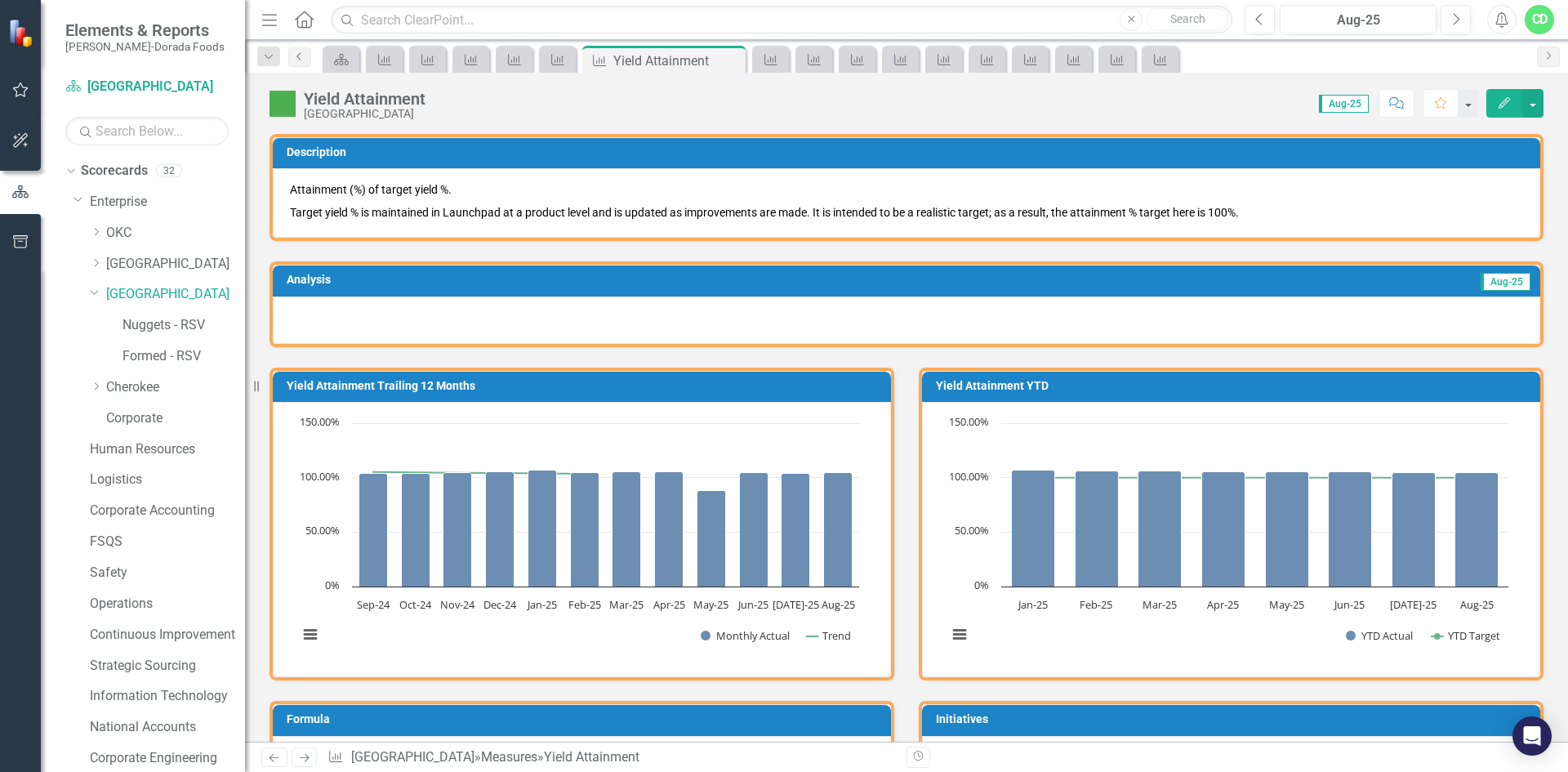
click at [306, 55] on link "Previous" at bounding box center [299, 57] width 23 height 20
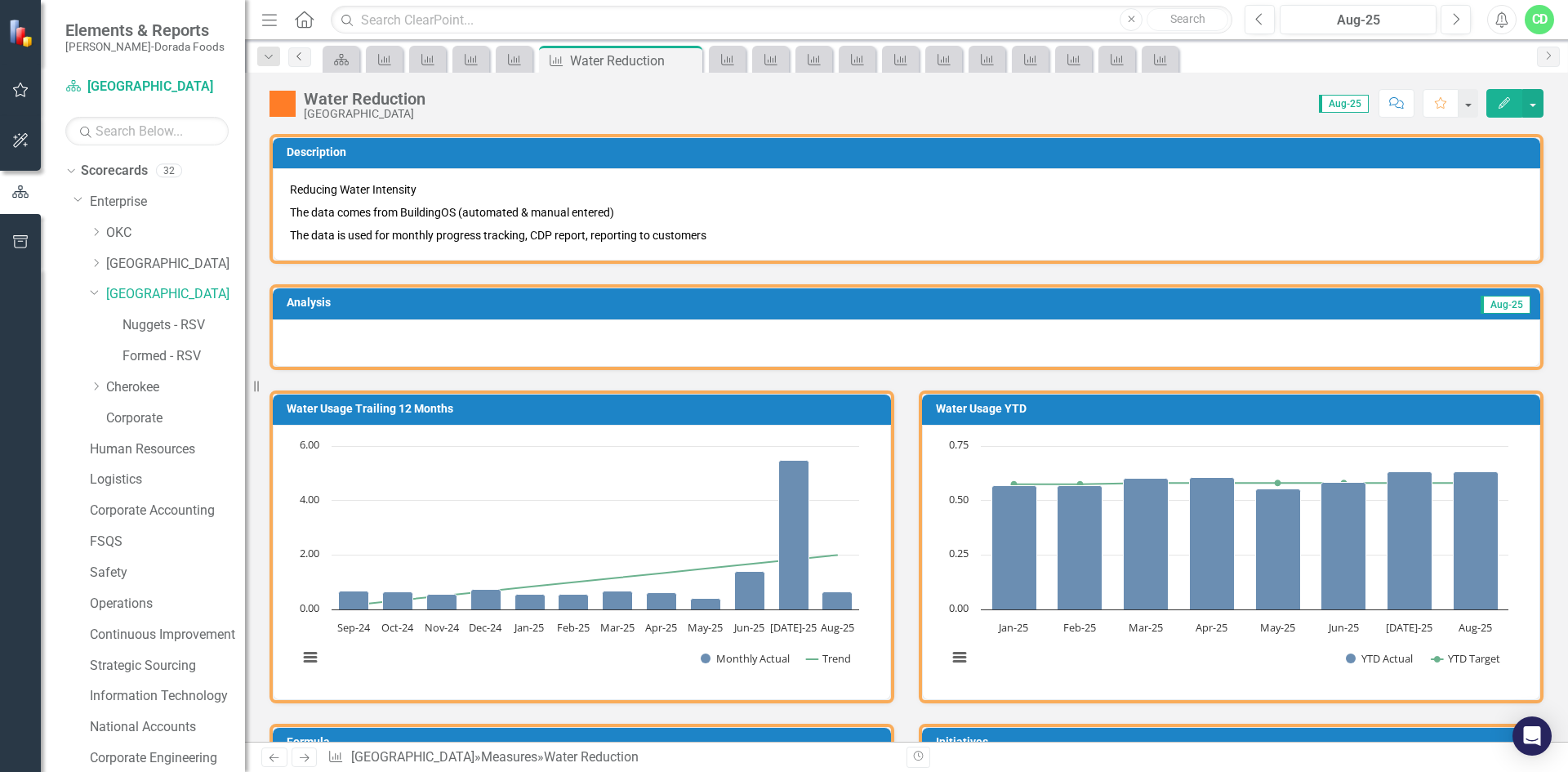
click at [306, 55] on link "Previous" at bounding box center [299, 57] width 23 height 20
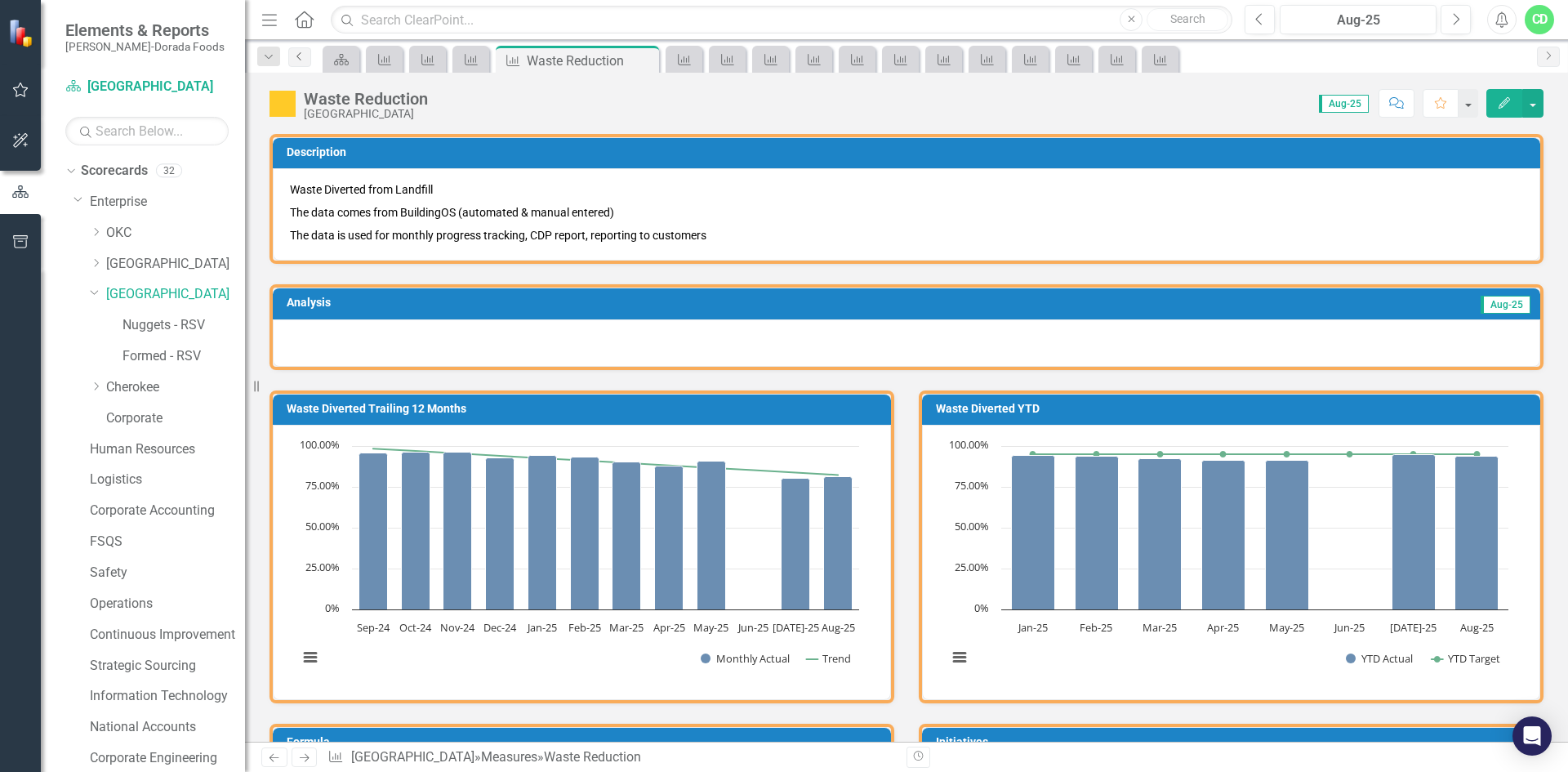
click at [306, 55] on link "Previous" at bounding box center [299, 57] width 23 height 20
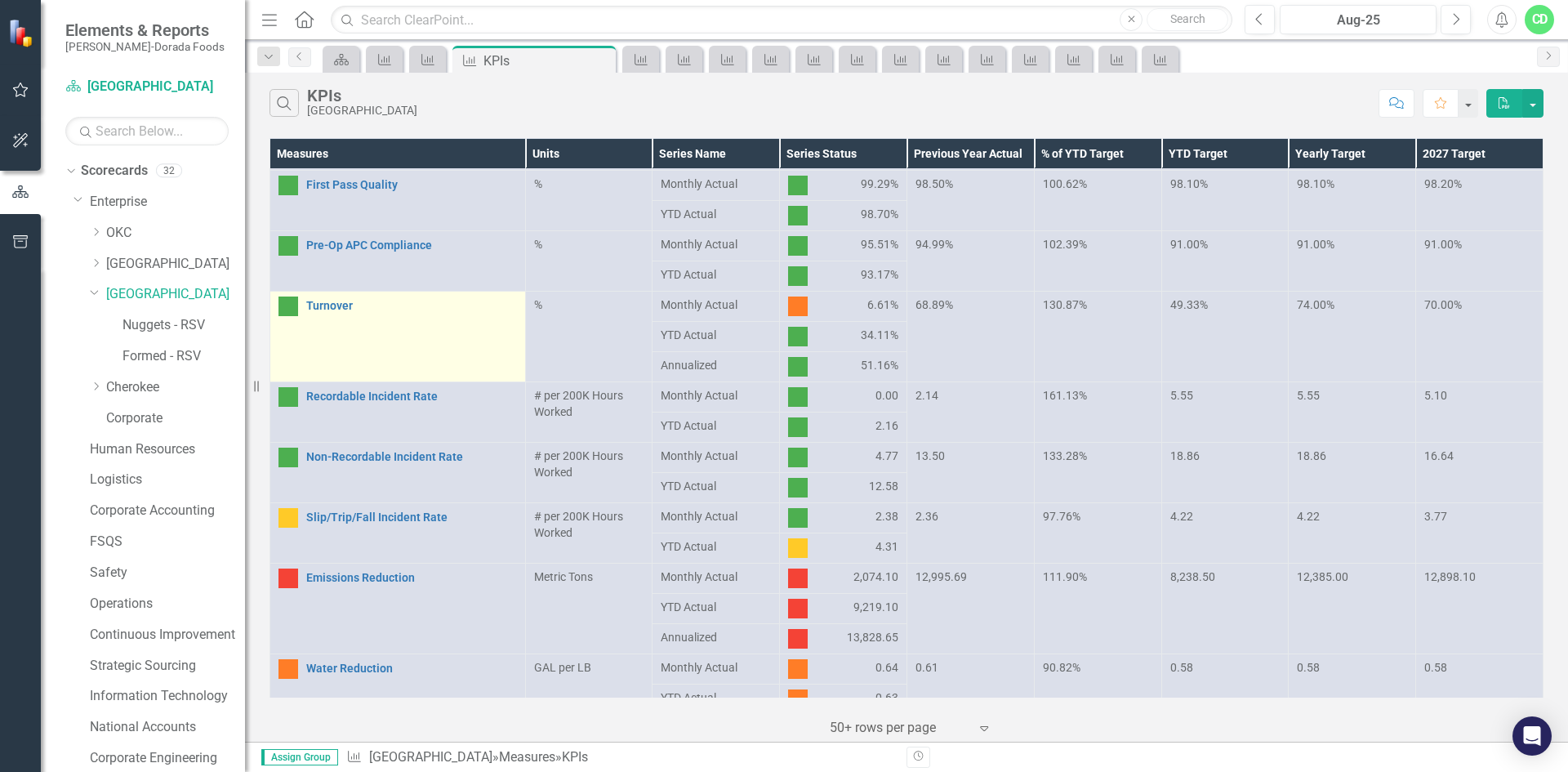
scroll to position [653, 0]
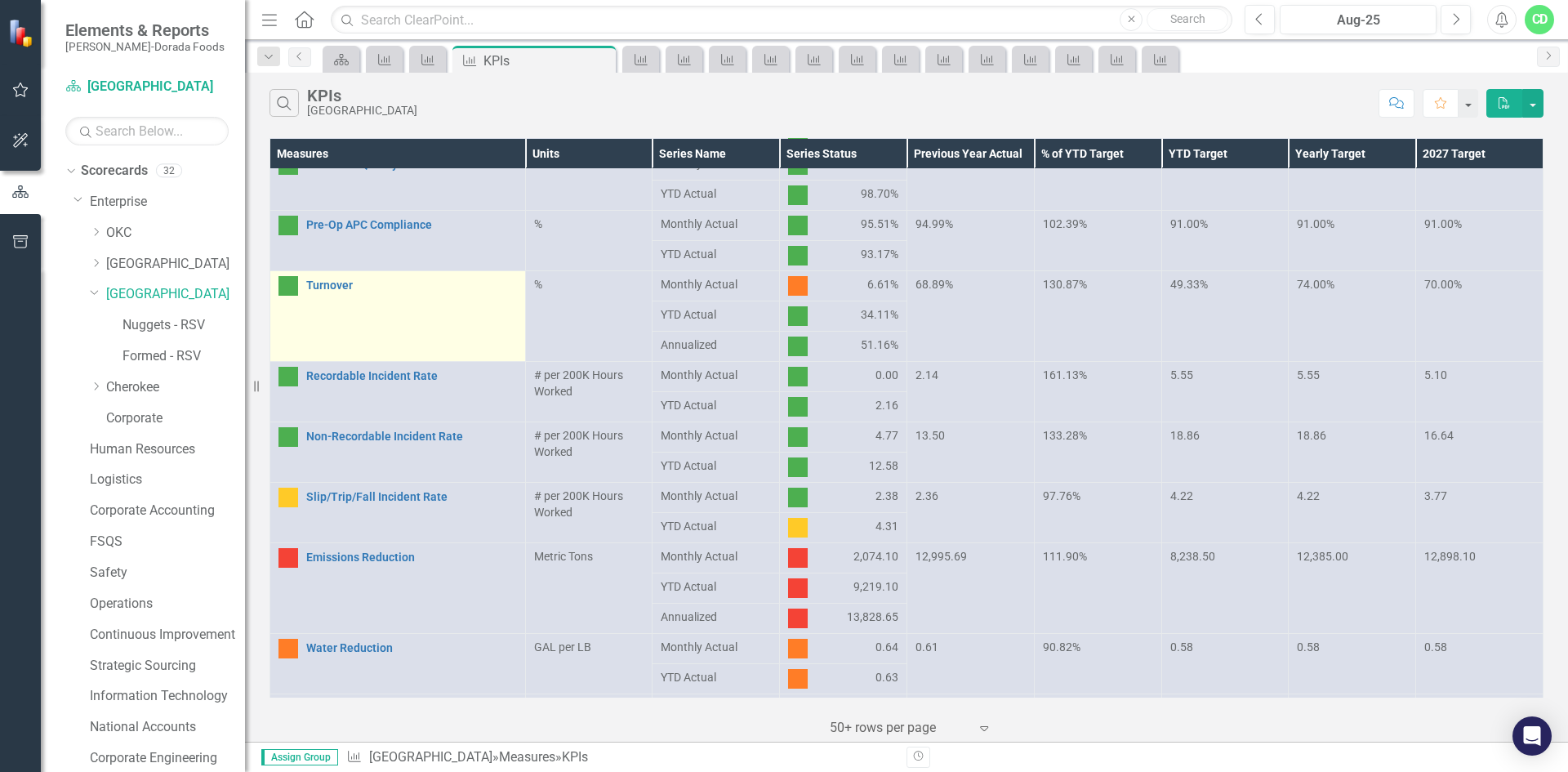
drag, startPoint x: 353, startPoint y: 308, endPoint x: 361, endPoint y: 311, distance: 8.5
click at [356, 310] on td "Turnover Link Open Element" at bounding box center [398, 316] width 255 height 90
click at [321, 288] on link "Turnover" at bounding box center [411, 285] width 211 height 12
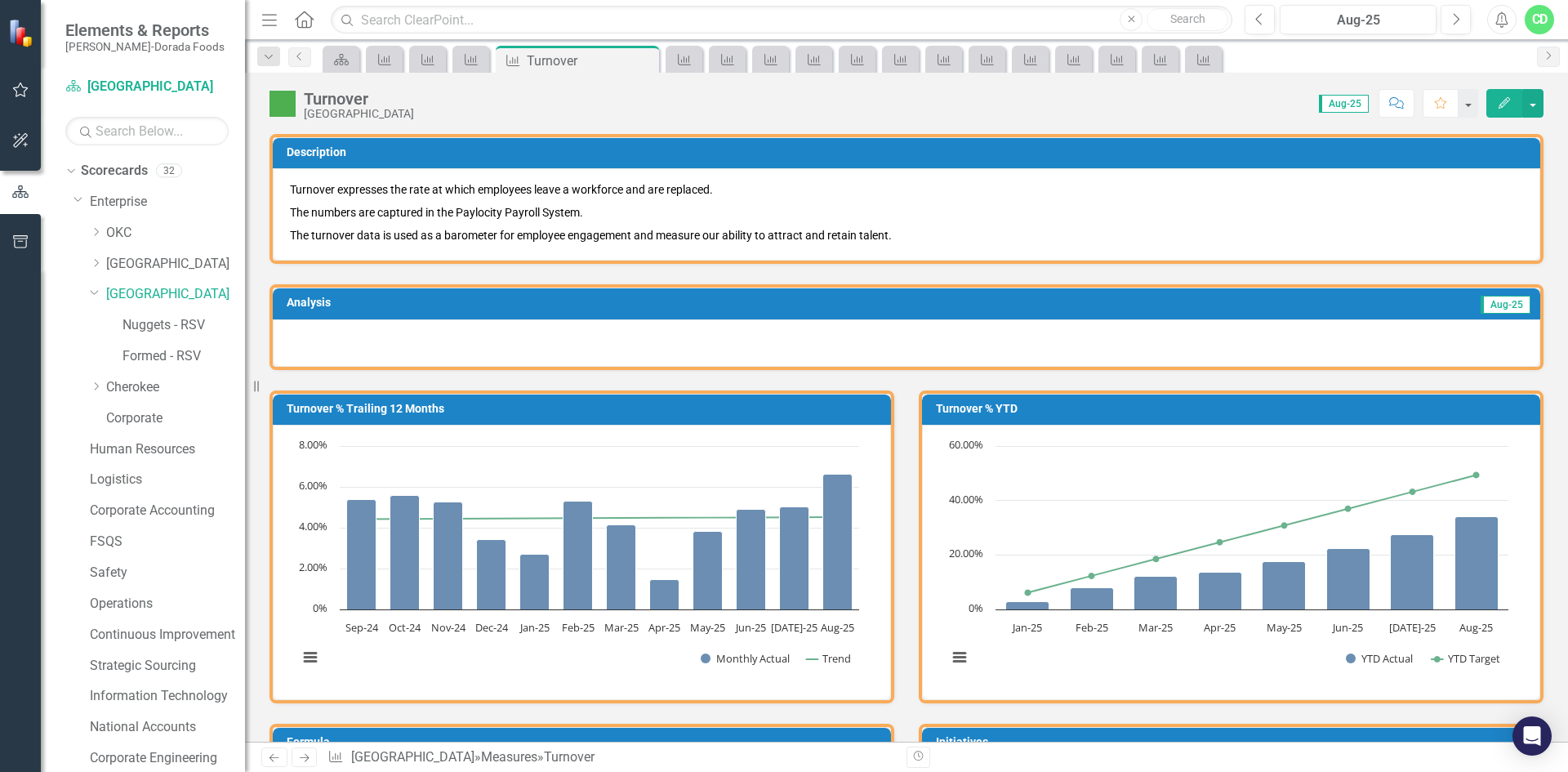
drag, startPoint x: 700, startPoint y: 433, endPoint x: 701, endPoint y: 459, distance: 26.0
click at [700, 459] on rect "Interactive chart" at bounding box center [578, 561] width 577 height 246
click at [867, 676] on rect "Interactive chart" at bounding box center [578, 561] width 577 height 246
click at [306, 654] on button "View chart menu, Chart" at bounding box center [309, 657] width 23 height 23
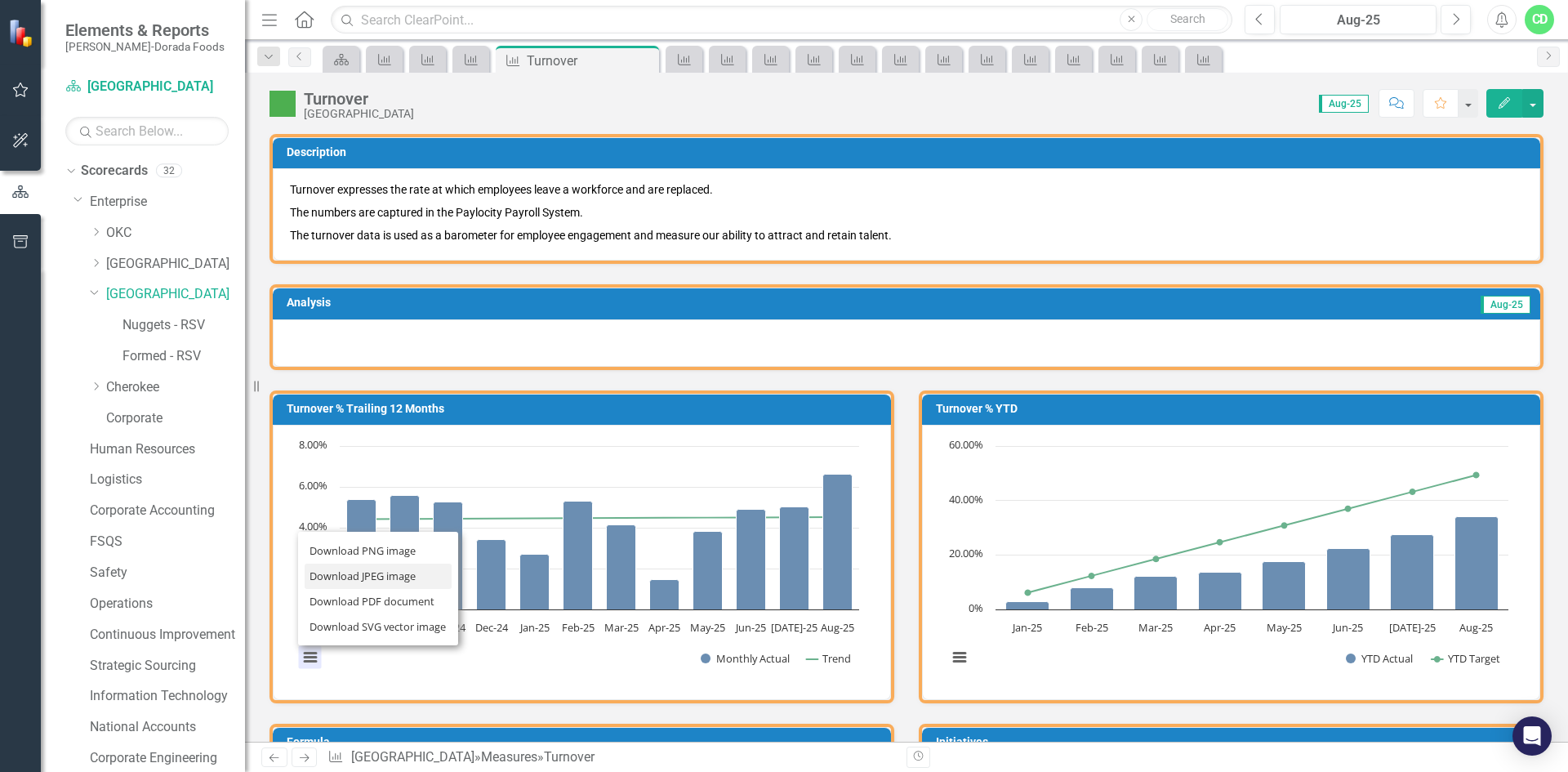
click at [389, 577] on li "Download JPEG image" at bounding box center [378, 577] width 147 height 26
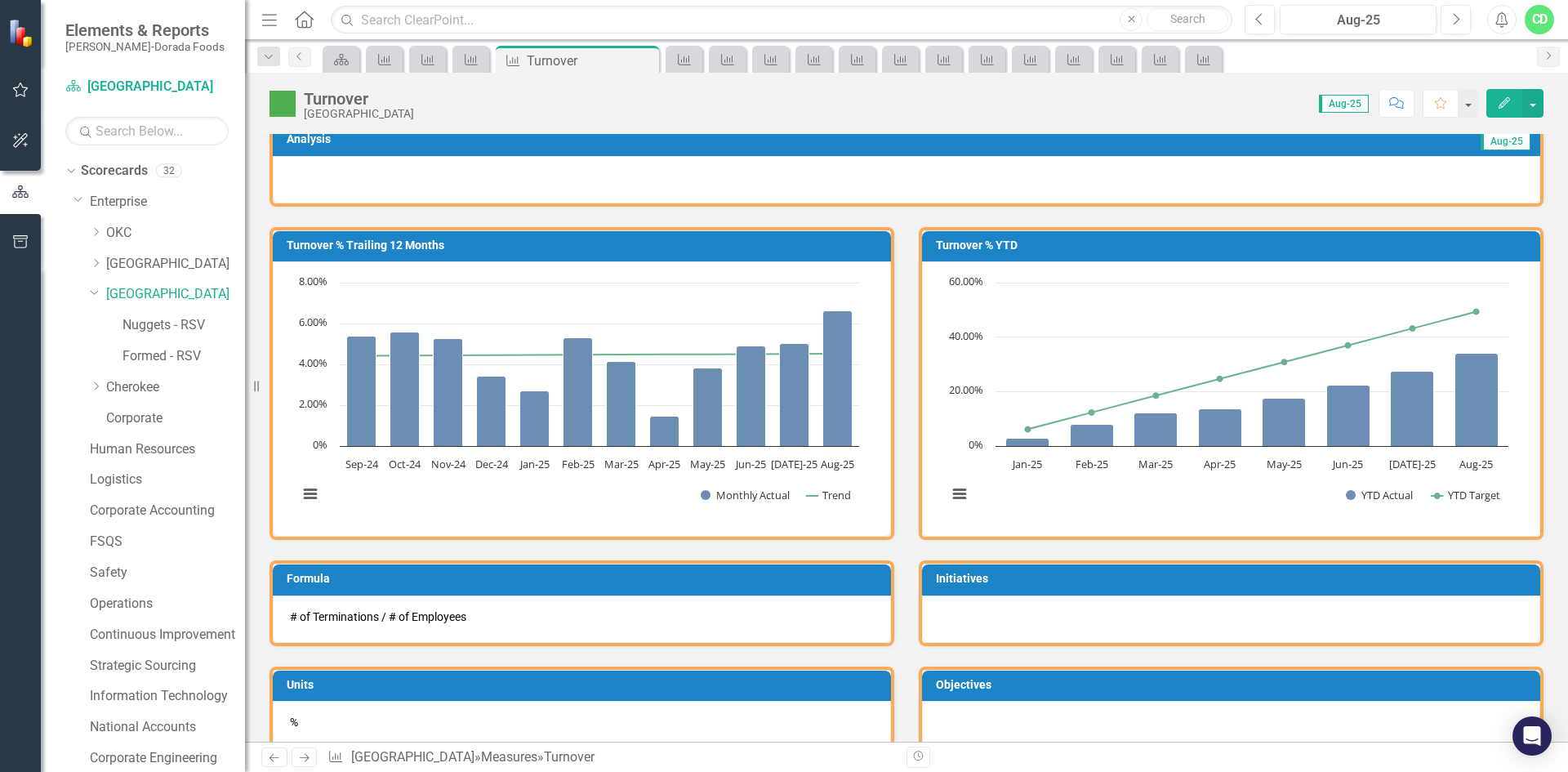
scroll to position [82, 0]
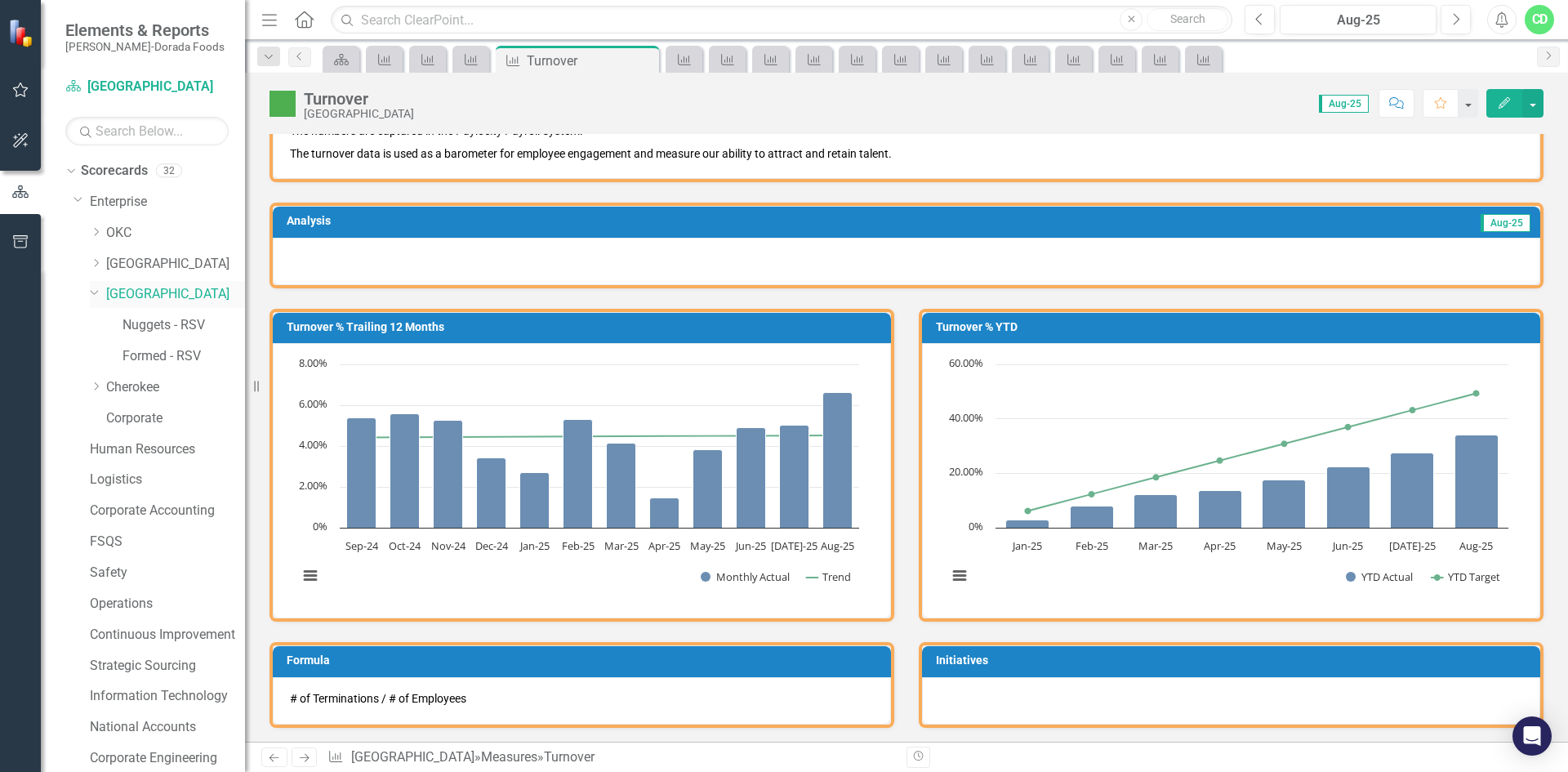
click at [135, 297] on link "[GEOGRAPHIC_DATA]" at bounding box center [175, 294] width 138 height 19
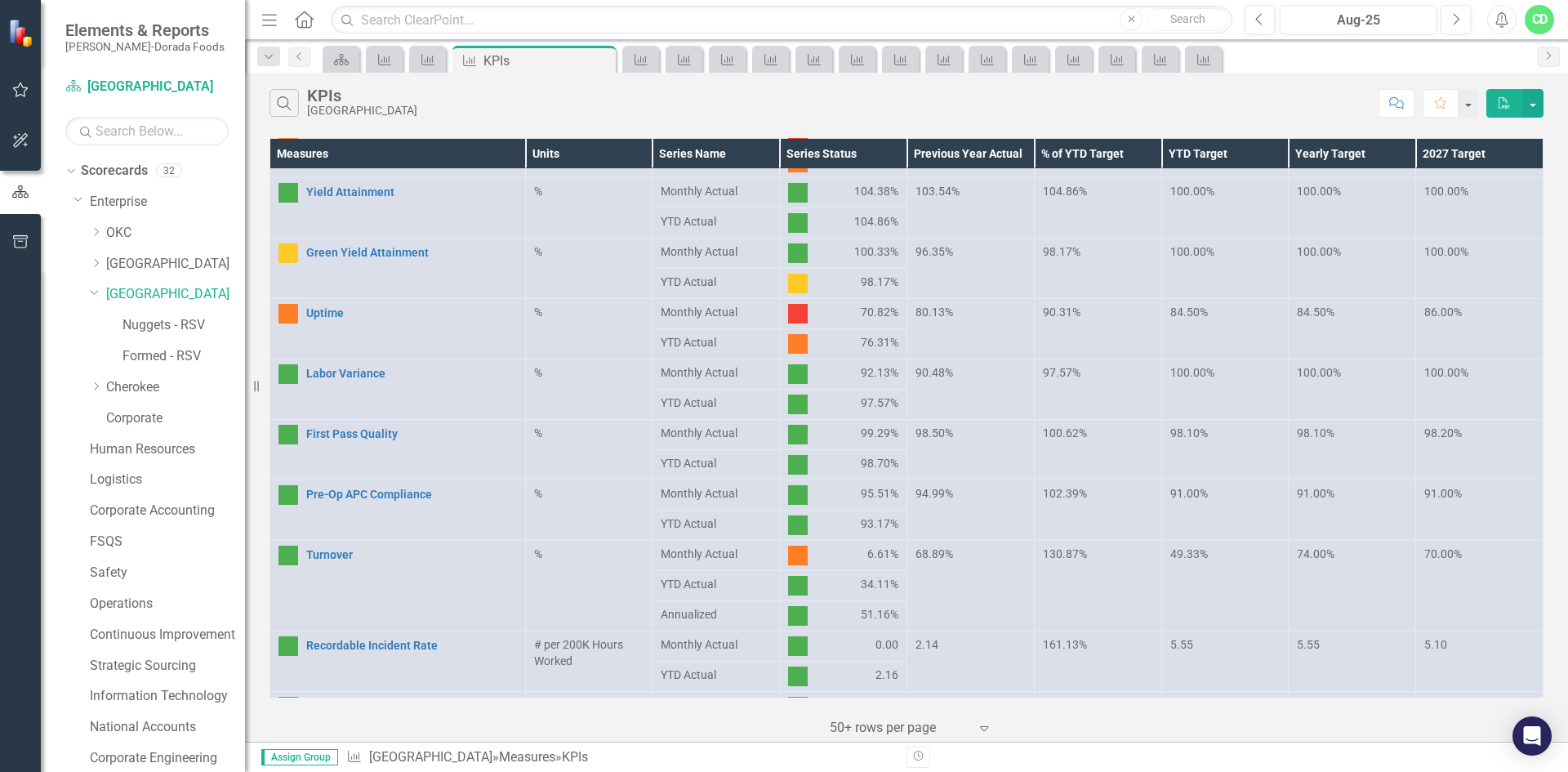
scroll to position [303, 0]
